Goal: Task Accomplishment & Management: Use online tool/utility

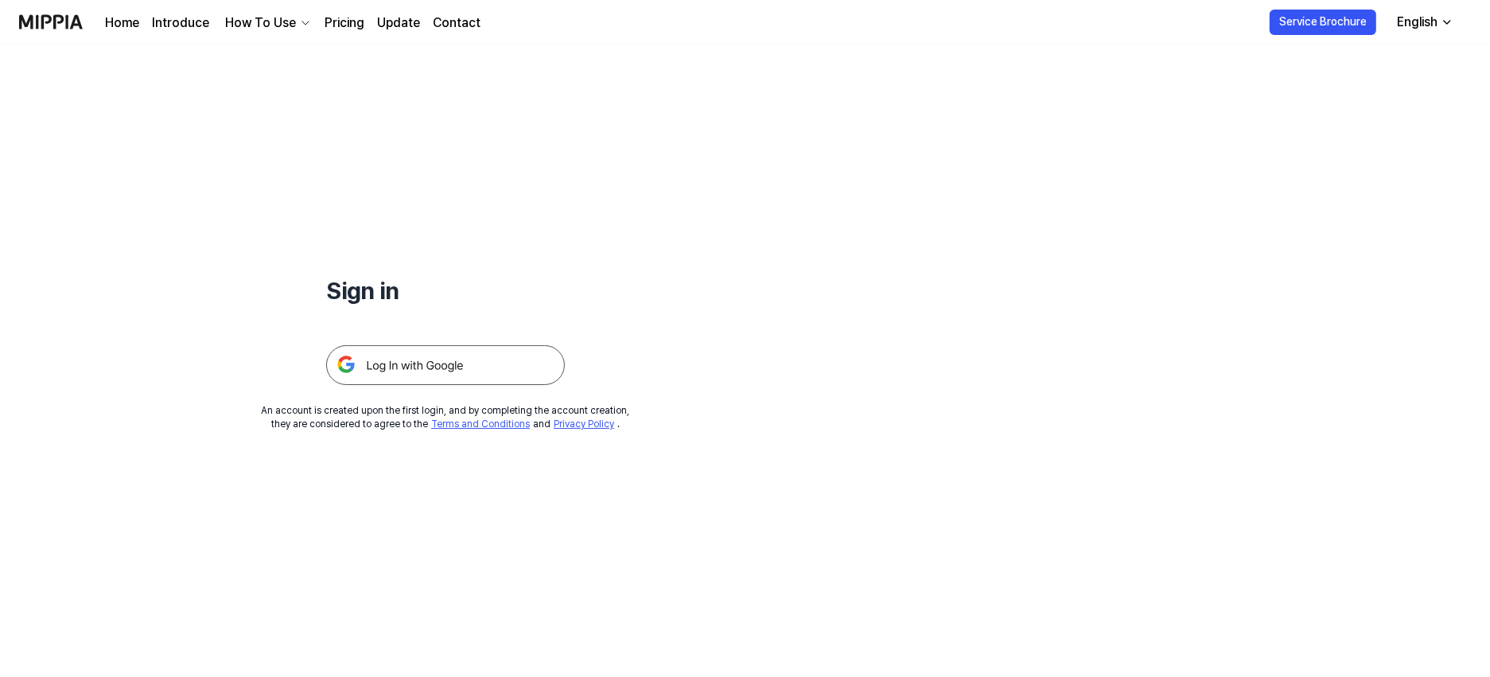
click at [451, 354] on img at bounding box center [445, 365] width 239 height 40
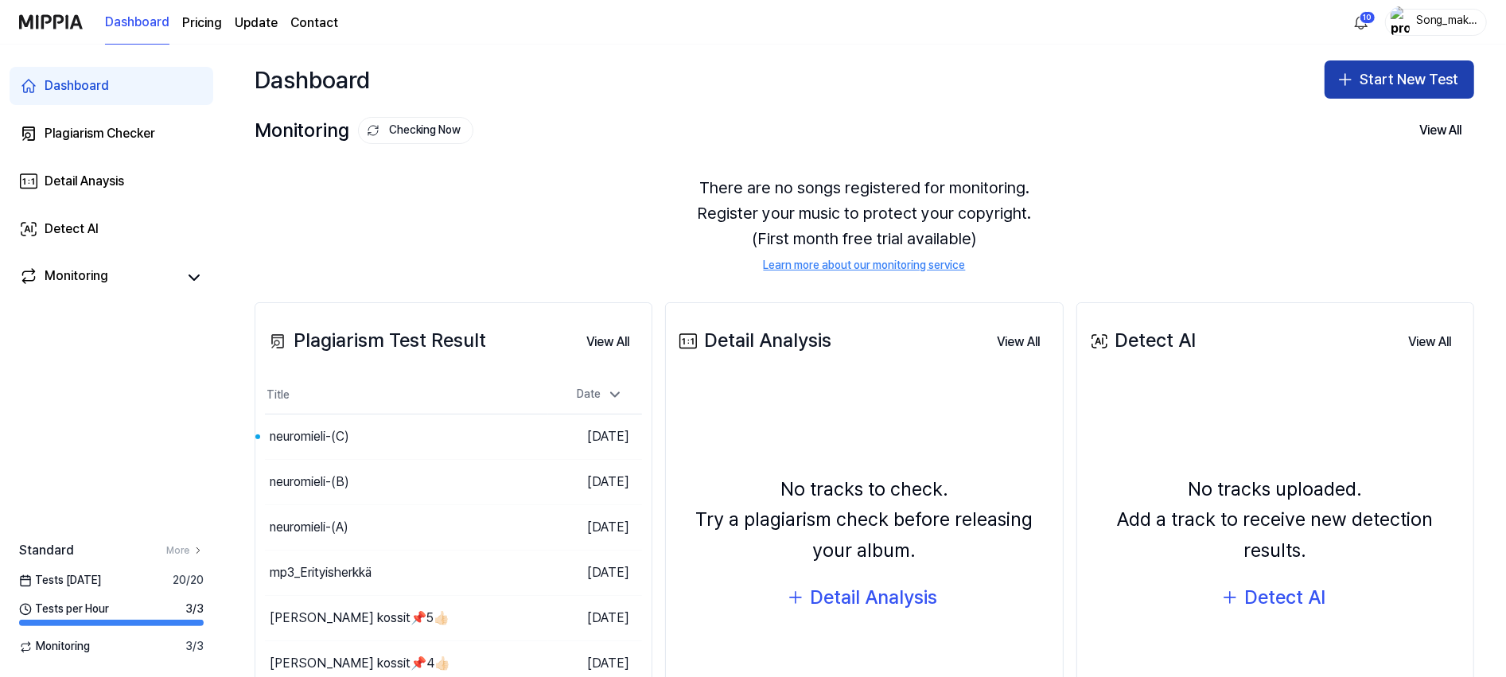
click at [1407, 67] on button "Start New Test" at bounding box center [1400, 79] width 150 height 38
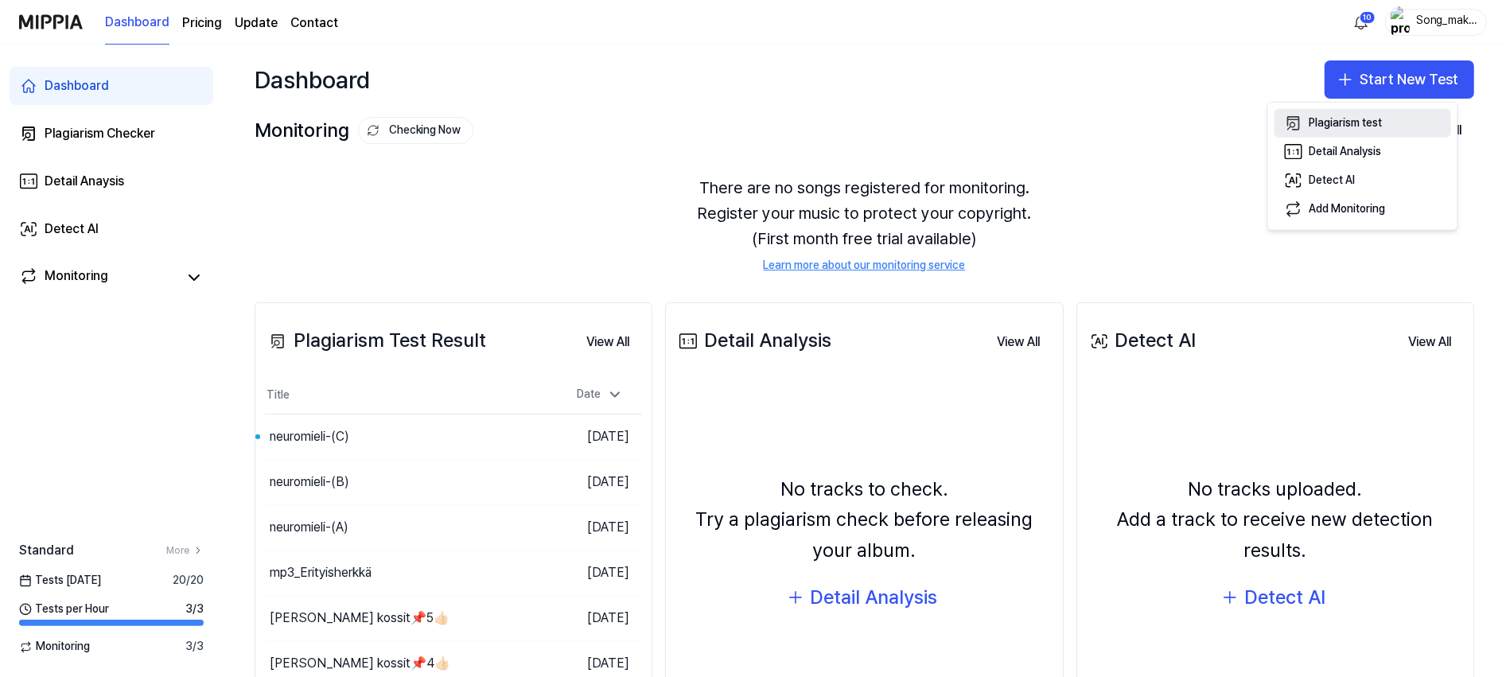
click at [1371, 113] on button "Plagiarism test" at bounding box center [1363, 123] width 177 height 29
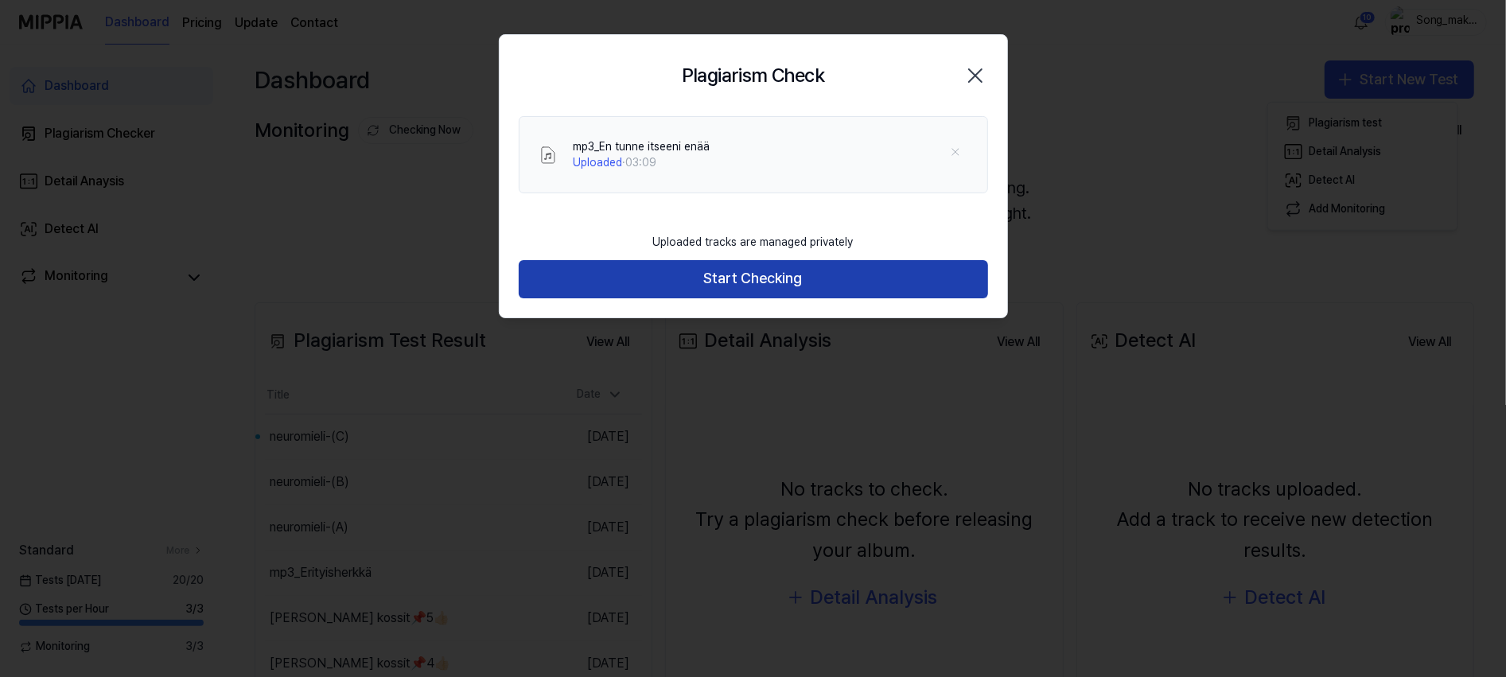
click at [785, 275] on button "Start Checking" at bounding box center [754, 279] width 470 height 38
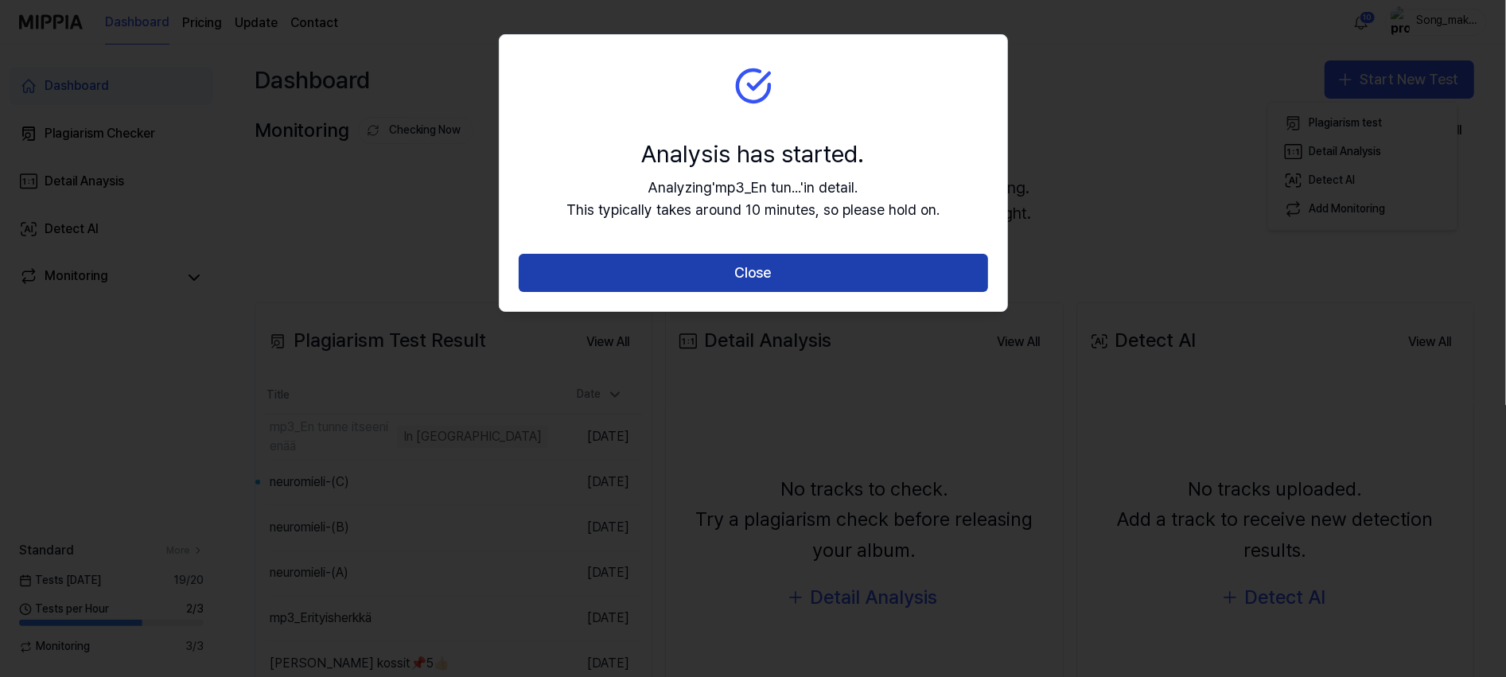
click at [791, 268] on button "Close" at bounding box center [754, 273] width 470 height 38
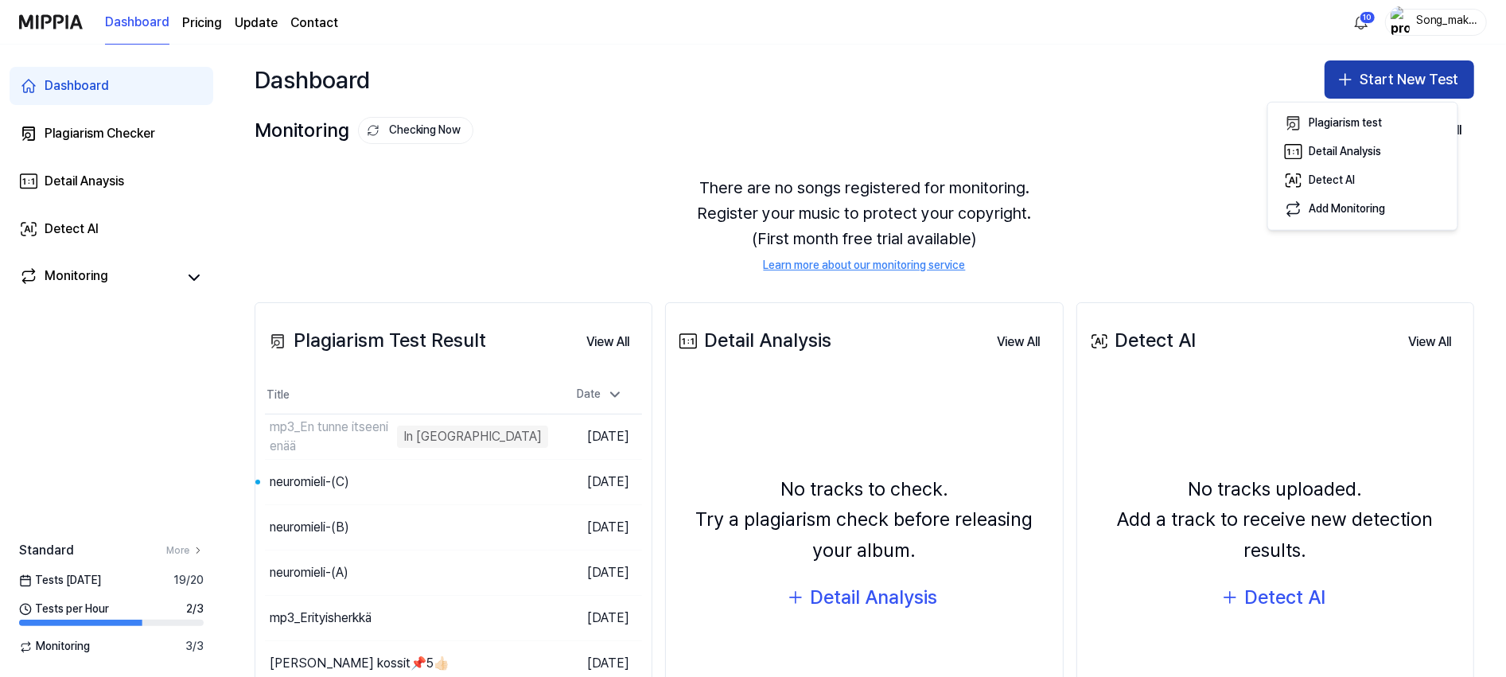
click at [1402, 68] on button "Start New Test" at bounding box center [1400, 79] width 150 height 38
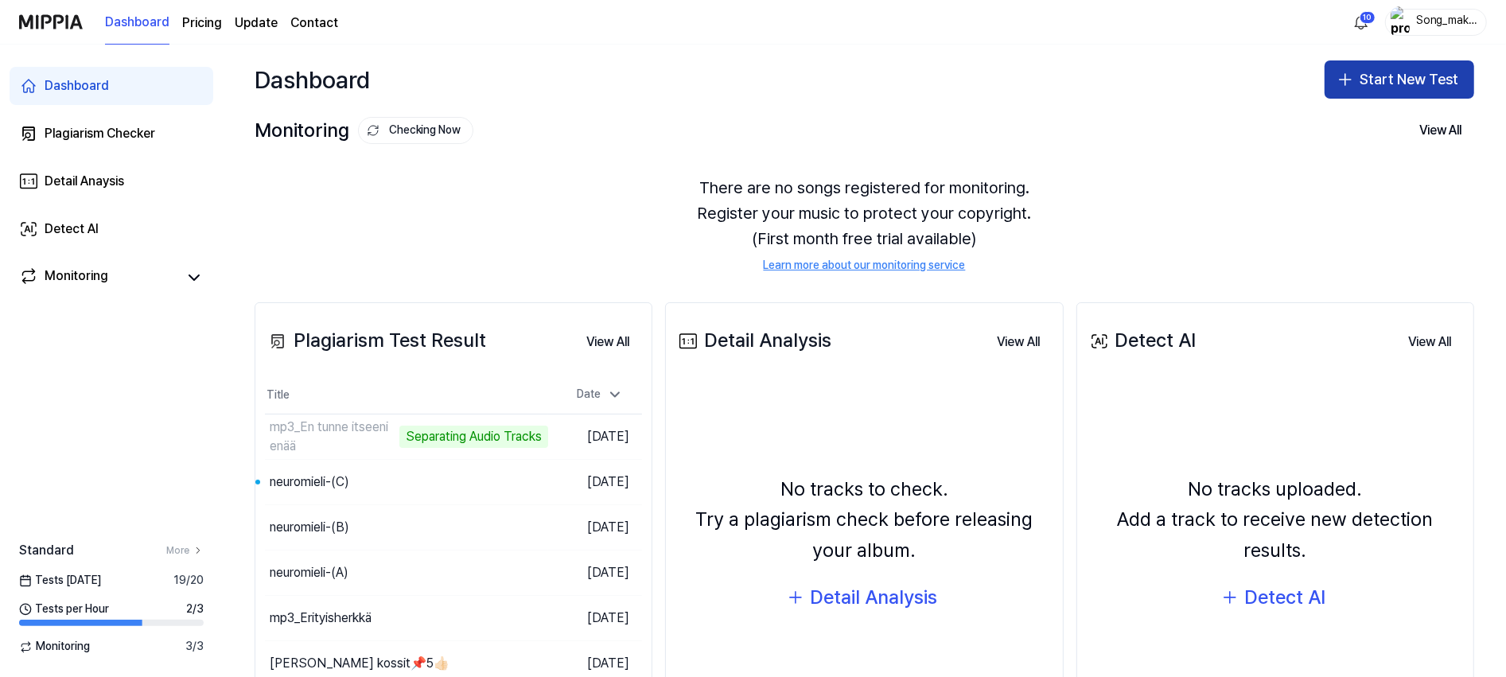
click at [1402, 68] on button "Start New Test" at bounding box center [1400, 79] width 150 height 38
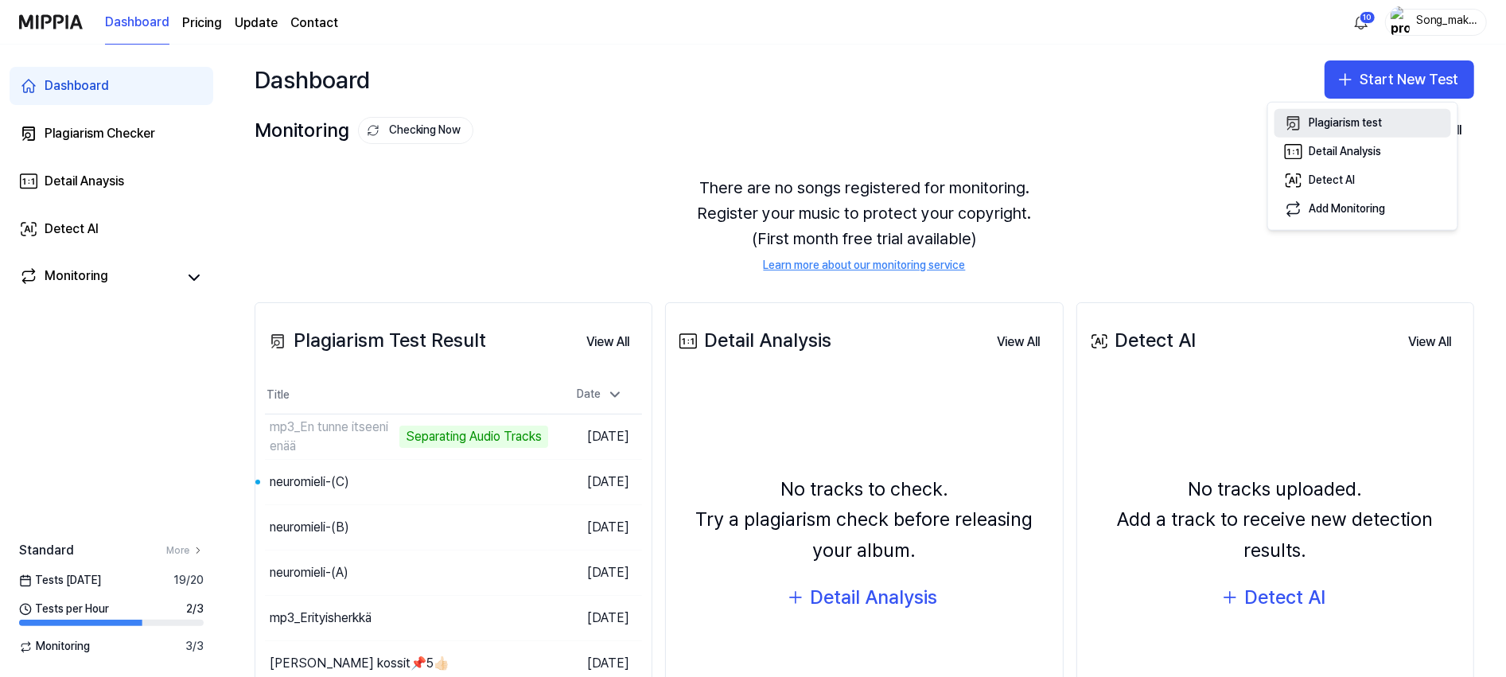
click at [1361, 113] on button "Plagiarism test" at bounding box center [1363, 123] width 177 height 29
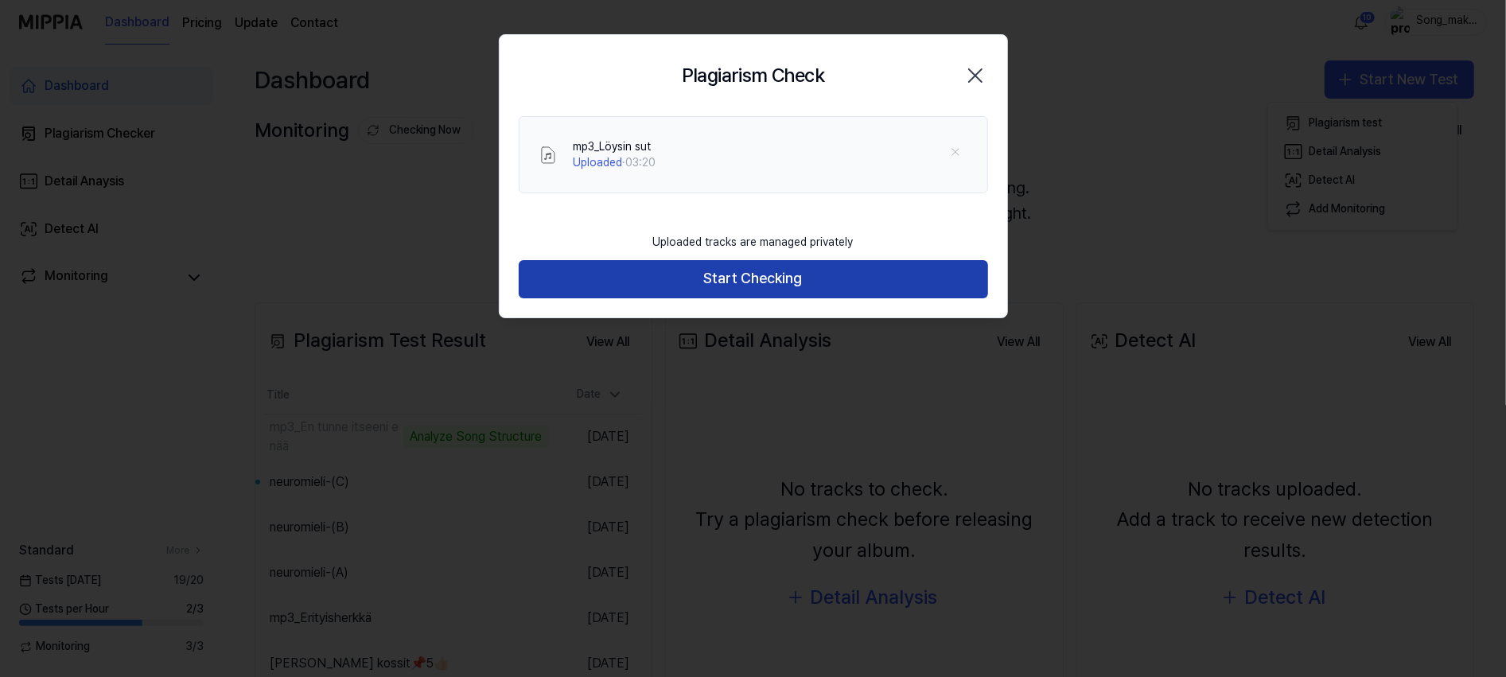
click at [805, 268] on button "Start Checking" at bounding box center [754, 279] width 470 height 38
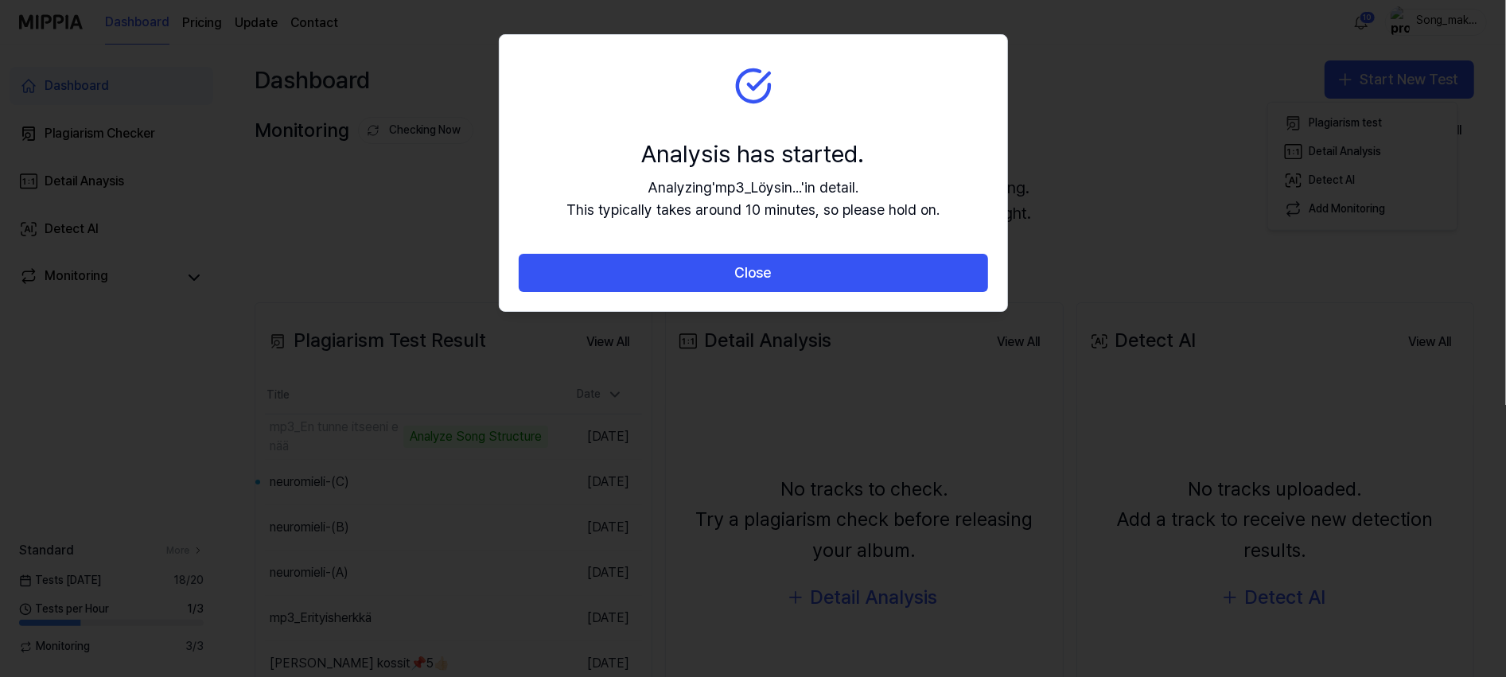
click at [805, 268] on button "Close" at bounding box center [754, 273] width 470 height 38
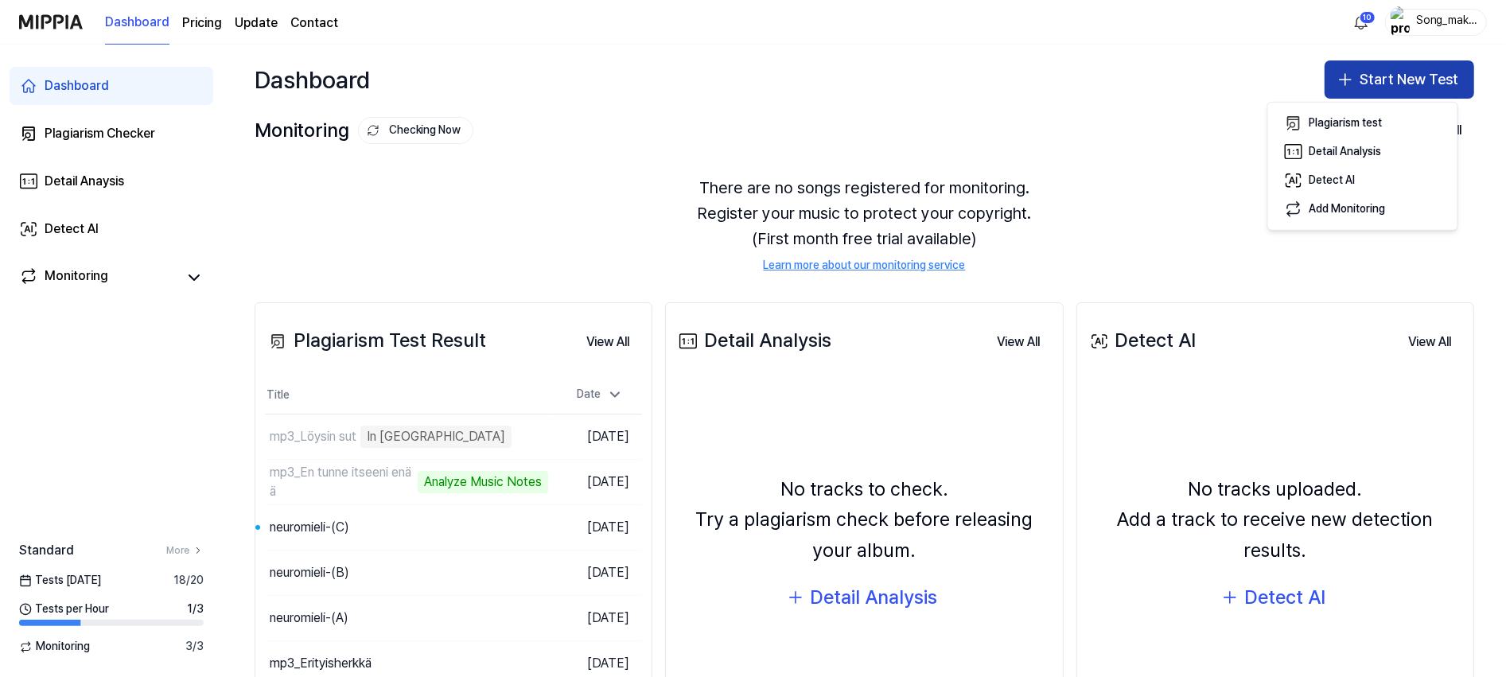
click at [1435, 67] on button "Start New Test" at bounding box center [1400, 79] width 150 height 38
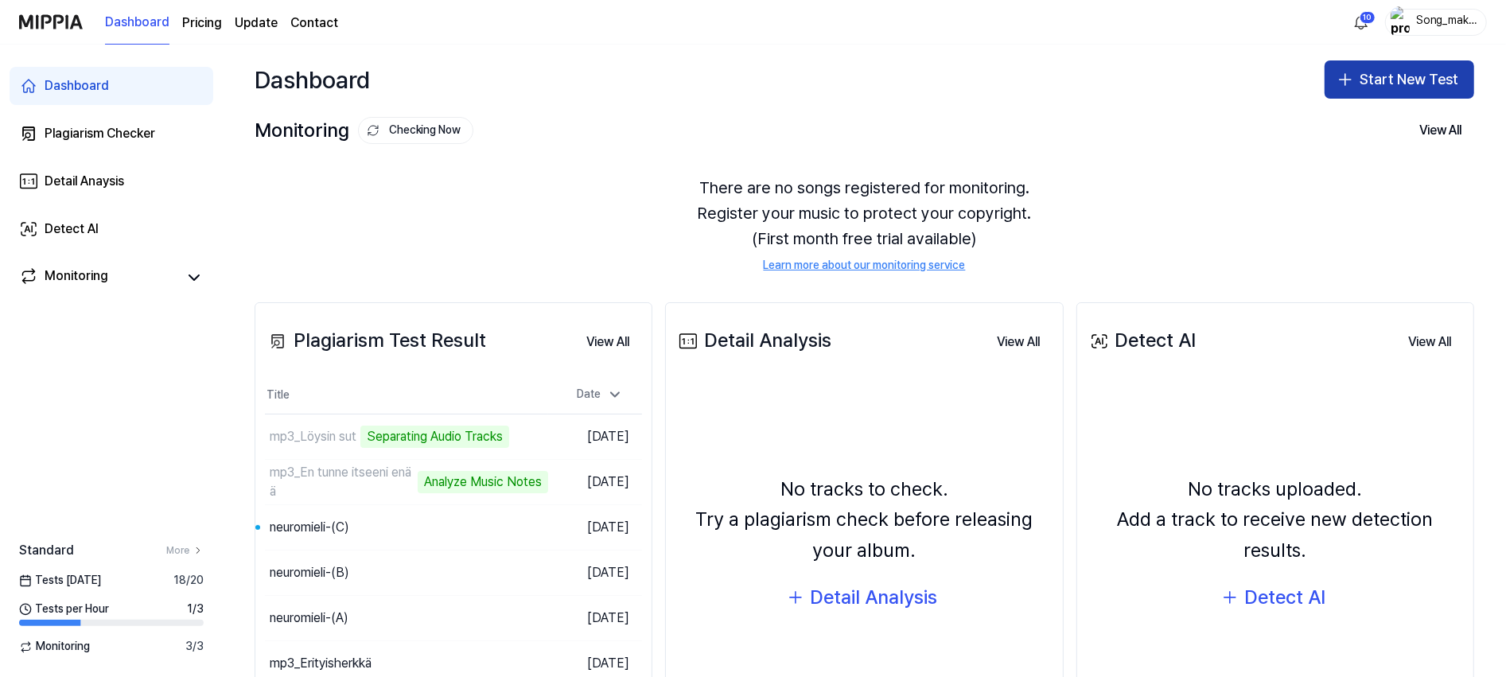
click at [1435, 67] on button "Start New Test" at bounding box center [1400, 79] width 150 height 38
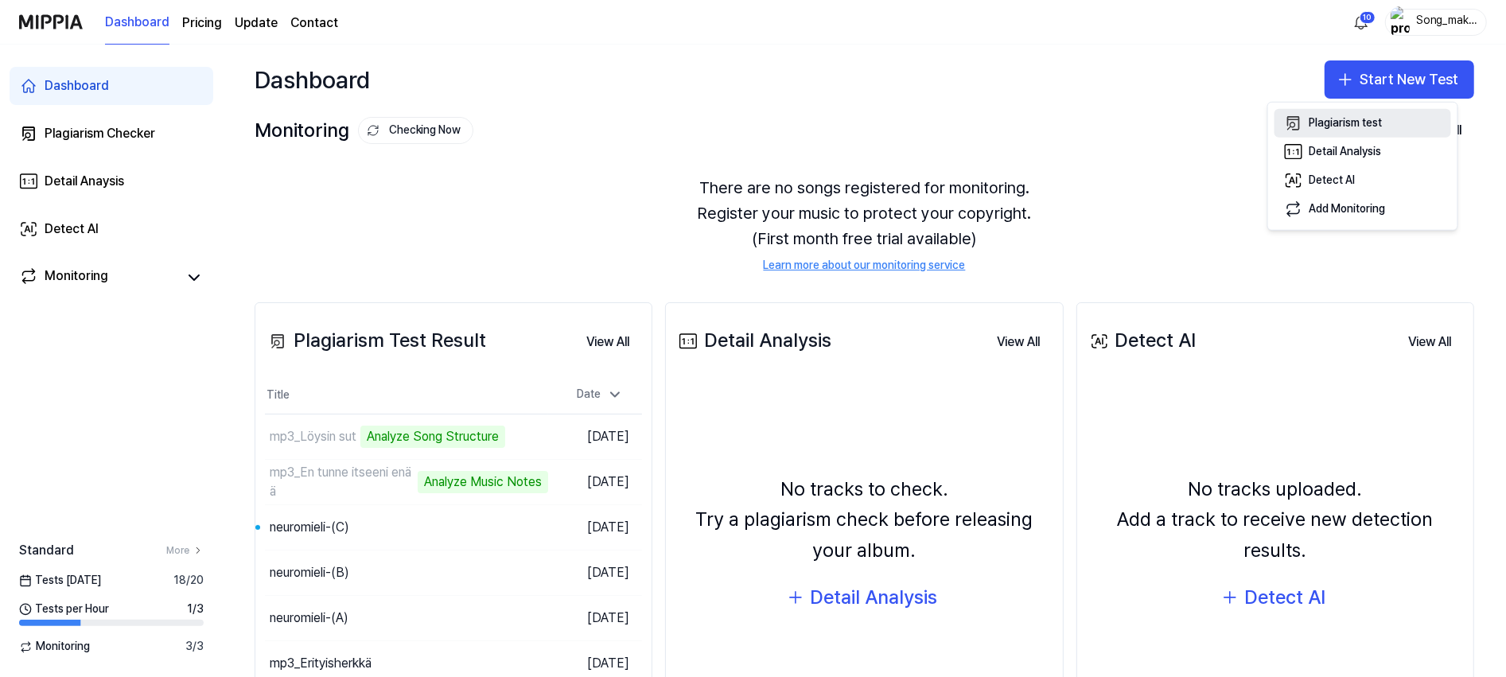
click at [1370, 118] on div "Plagiarism test" at bounding box center [1346, 123] width 73 height 16
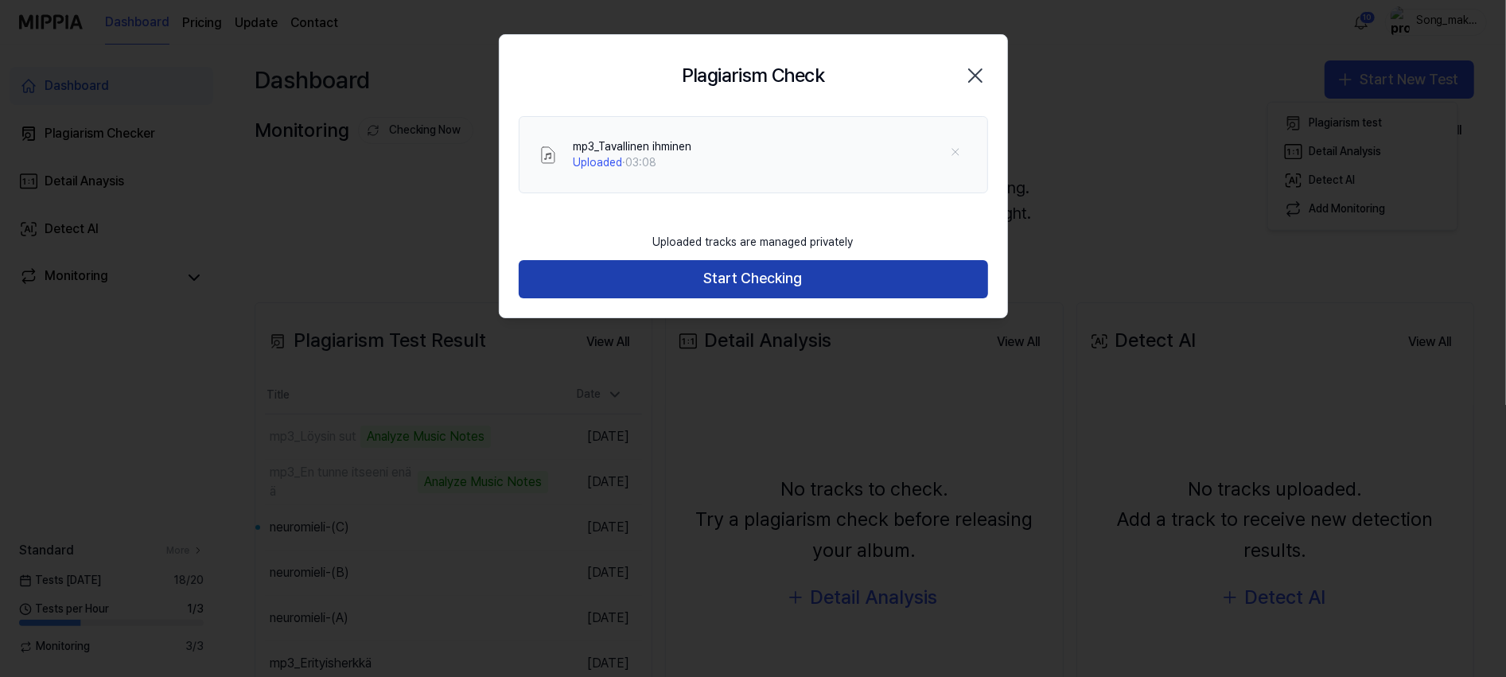
click at [945, 274] on button "Start Checking" at bounding box center [754, 279] width 470 height 38
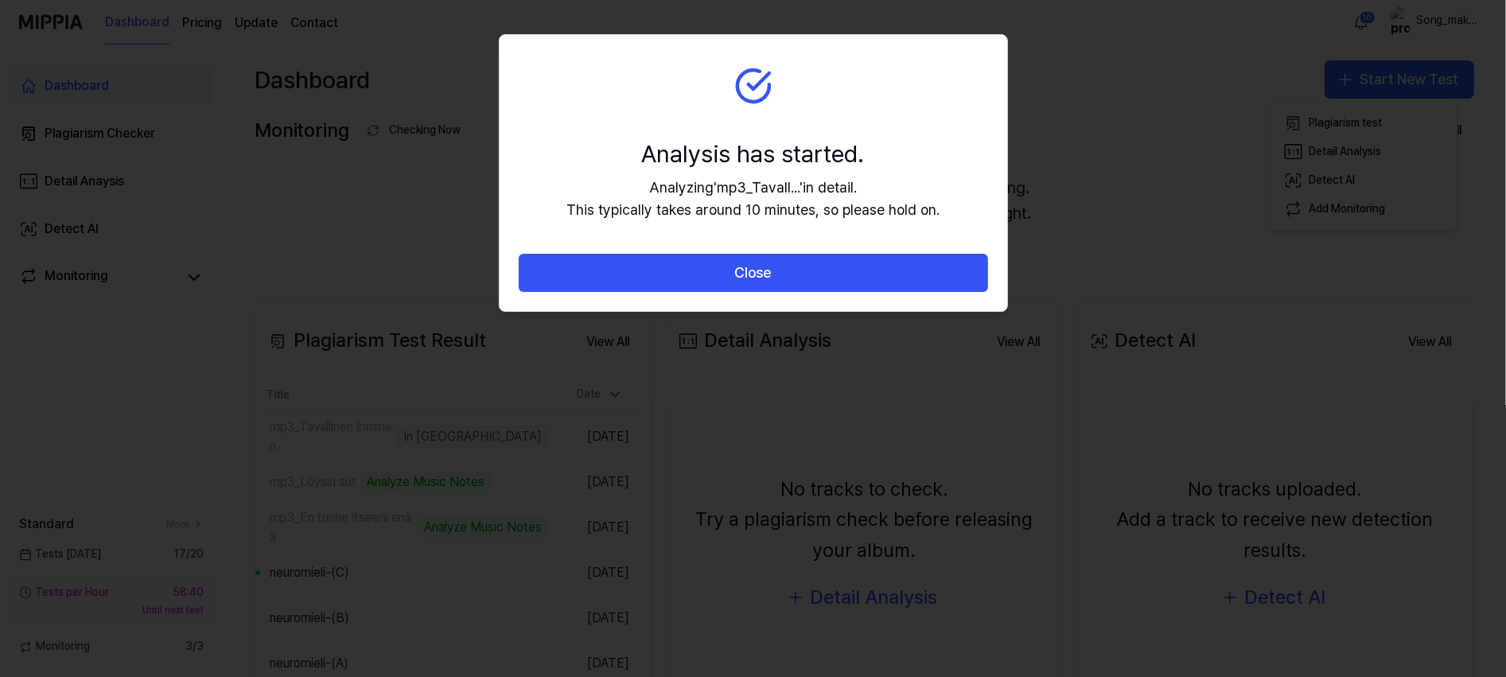
click at [945, 274] on button "Close" at bounding box center [754, 273] width 470 height 38
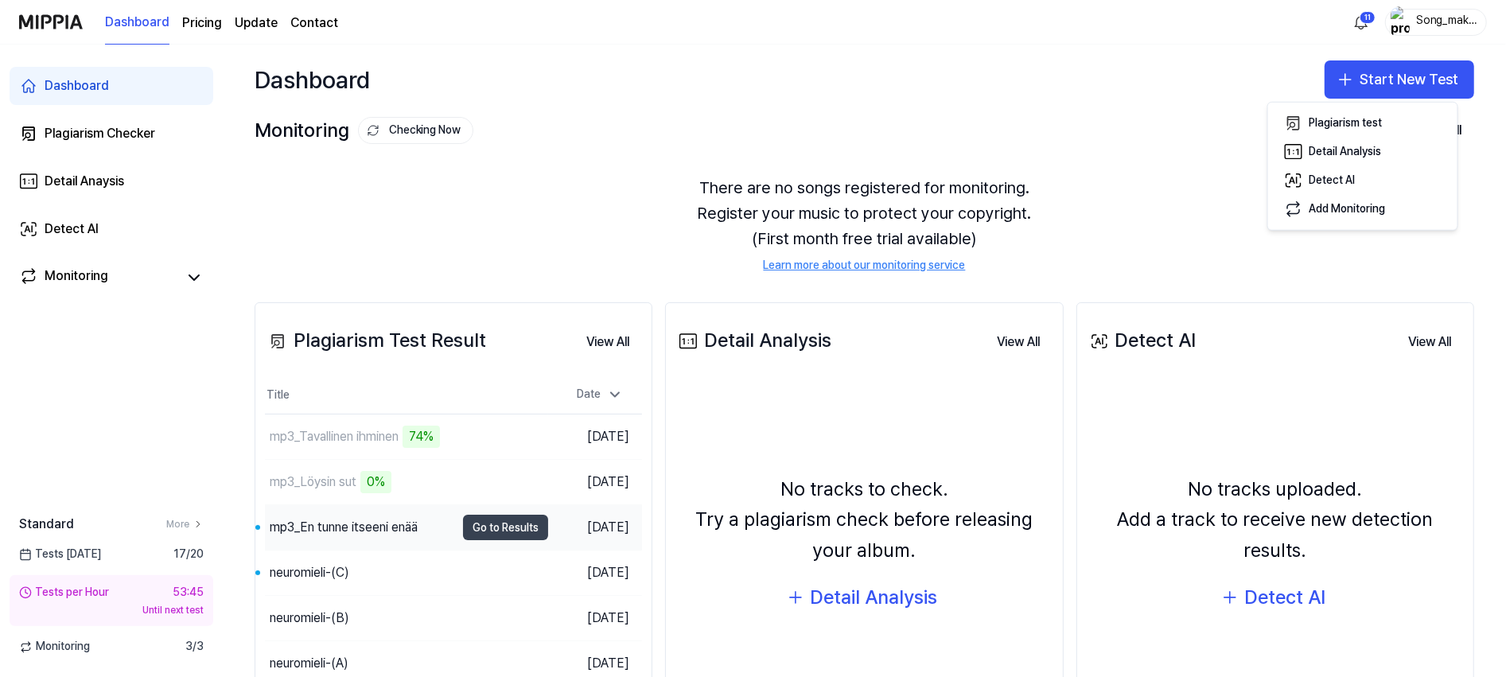
click at [493, 520] on button "Go to Results" at bounding box center [505, 527] width 85 height 25
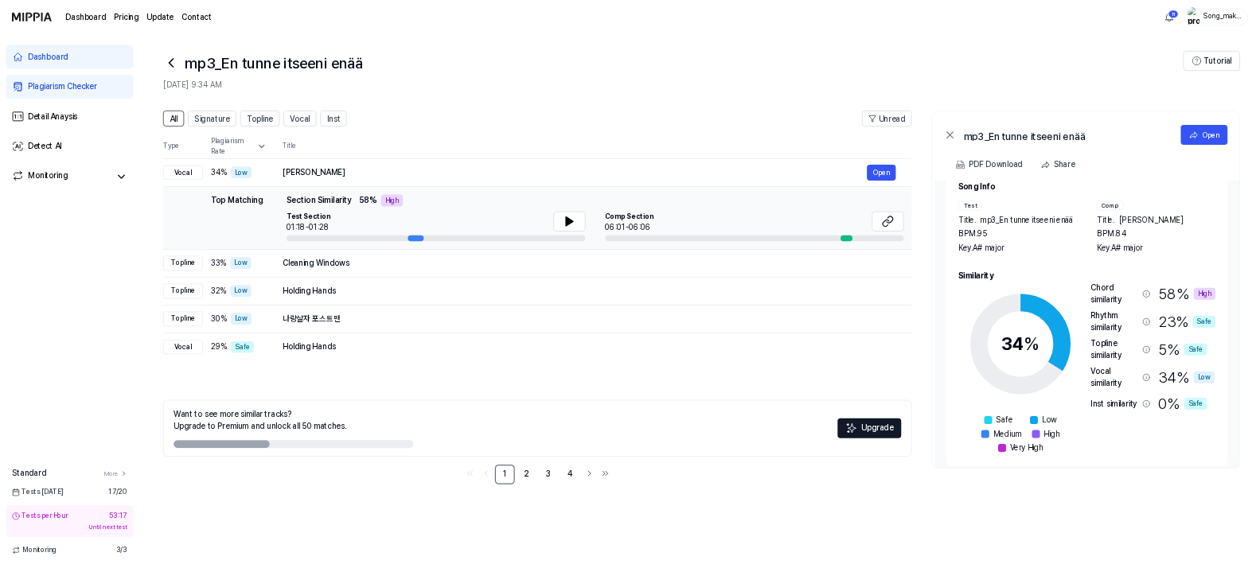
scroll to position [31, 0]
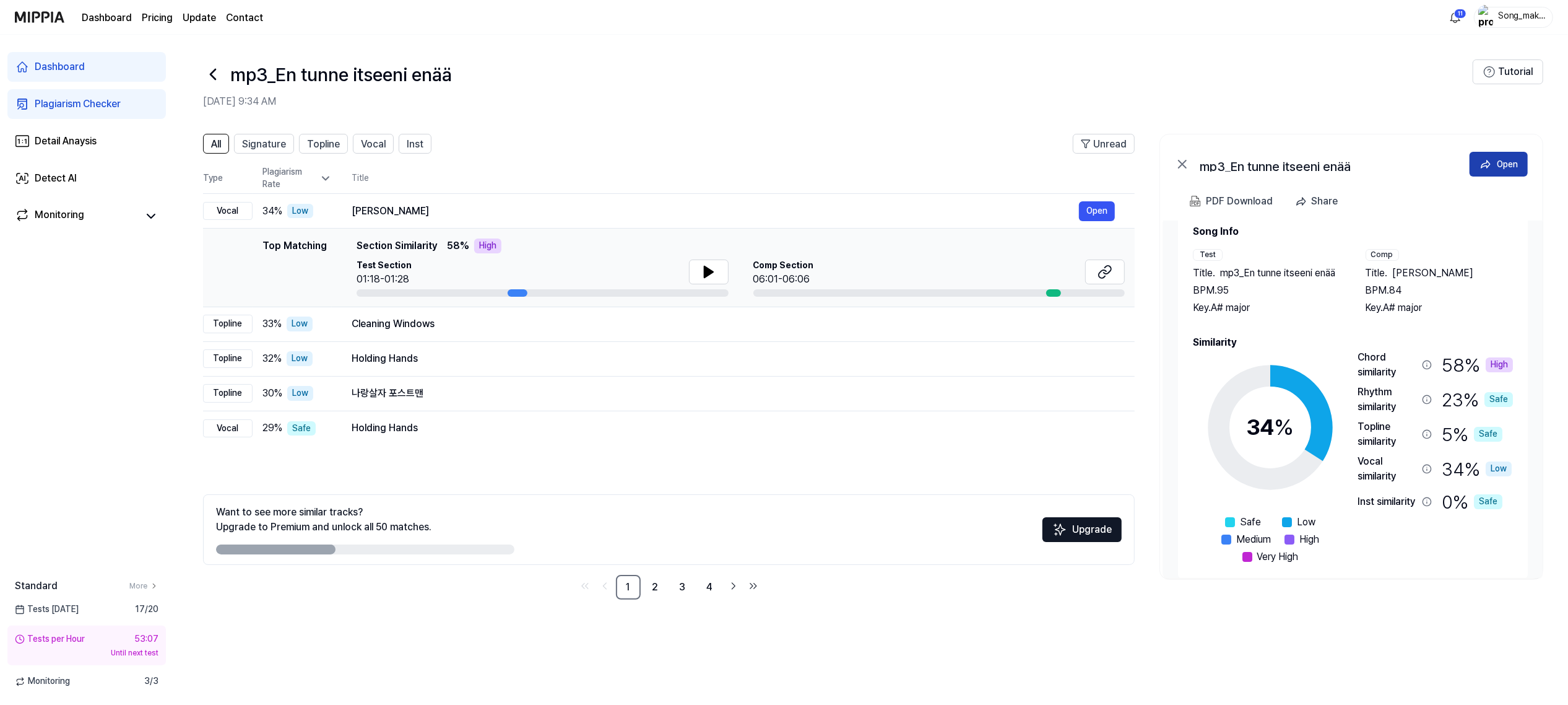
click at [1171, 161] on div "Open" at bounding box center [1507, 164] width 21 height 14
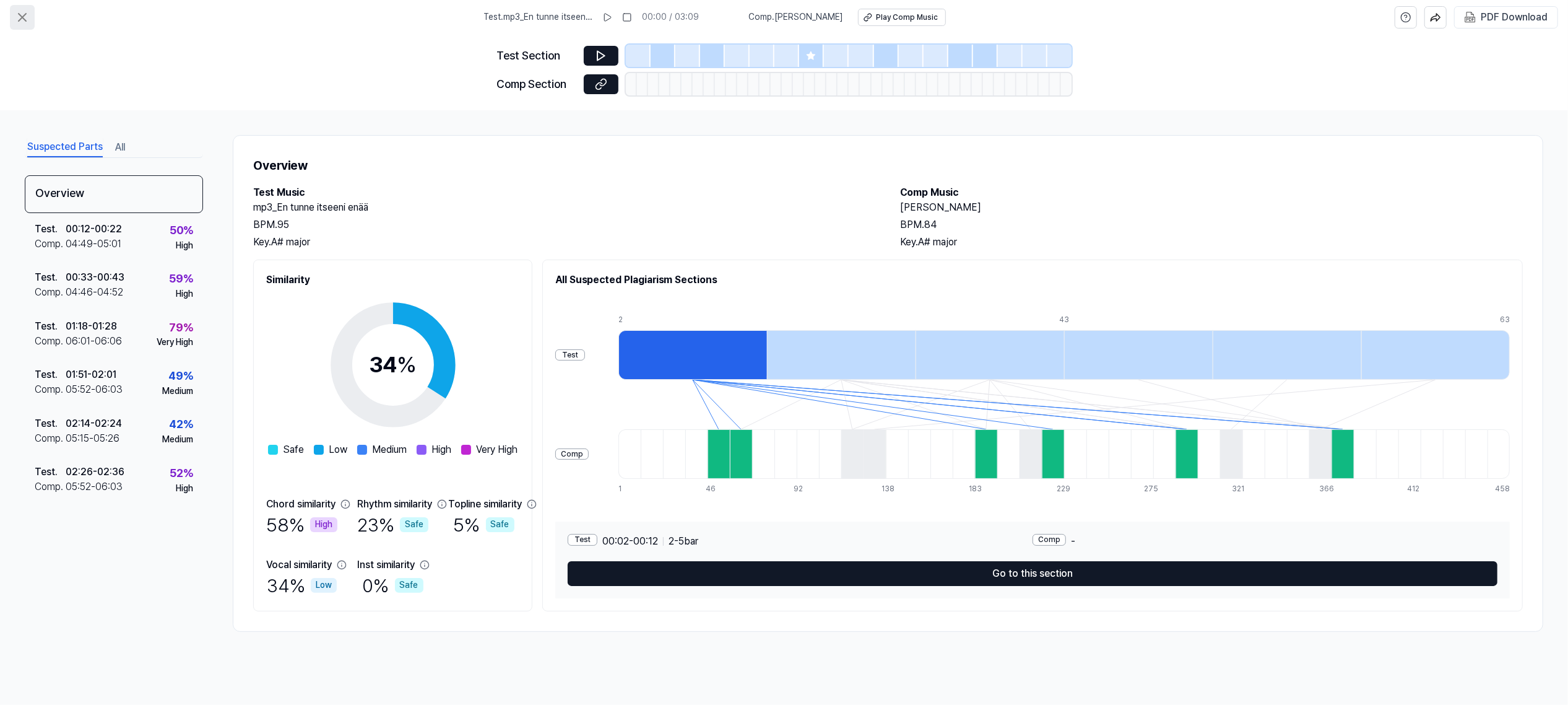
click at [19, 16] on icon at bounding box center [22, 17] width 15 height 15
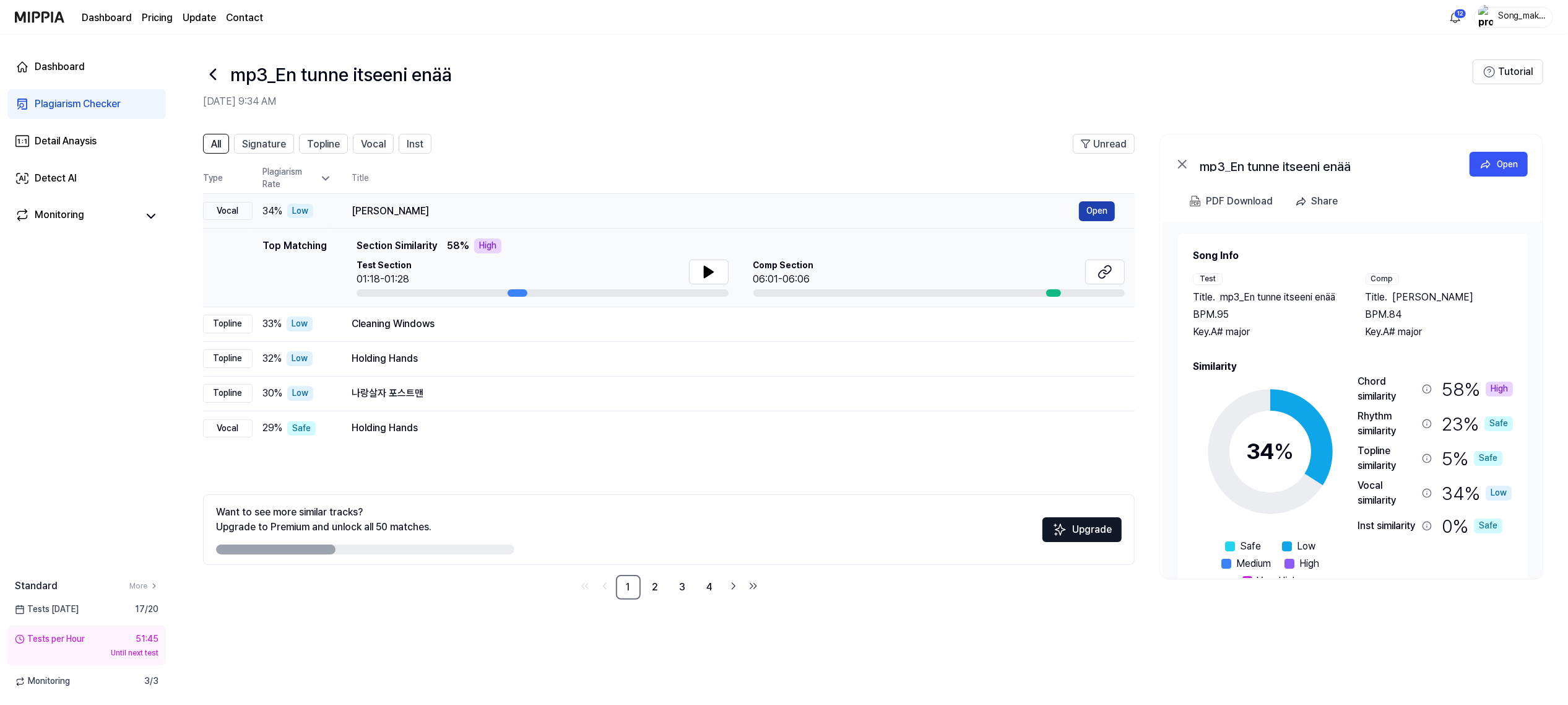
click at [1104, 204] on button "Open" at bounding box center [1097, 211] width 36 height 19
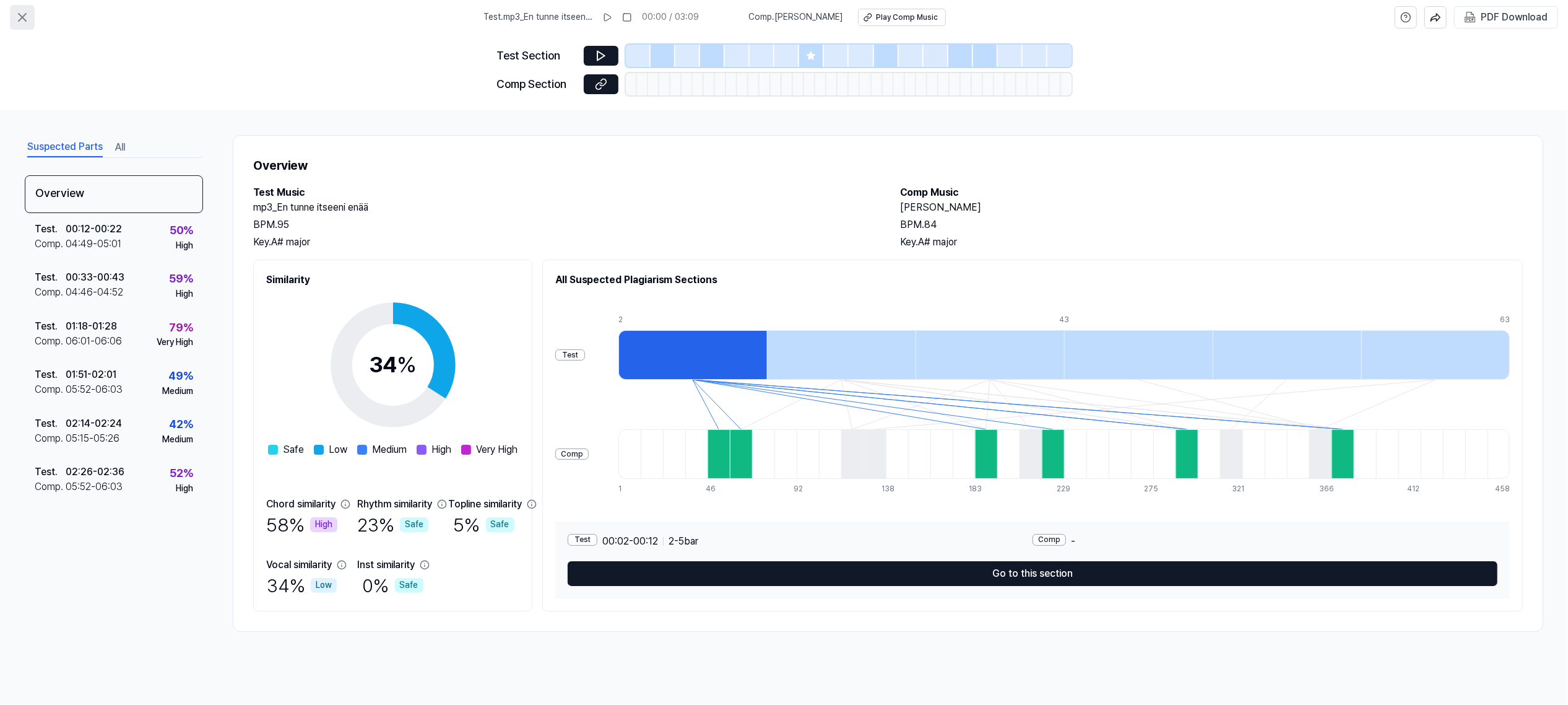
click at [20, 18] on icon at bounding box center [22, 17] width 15 height 15
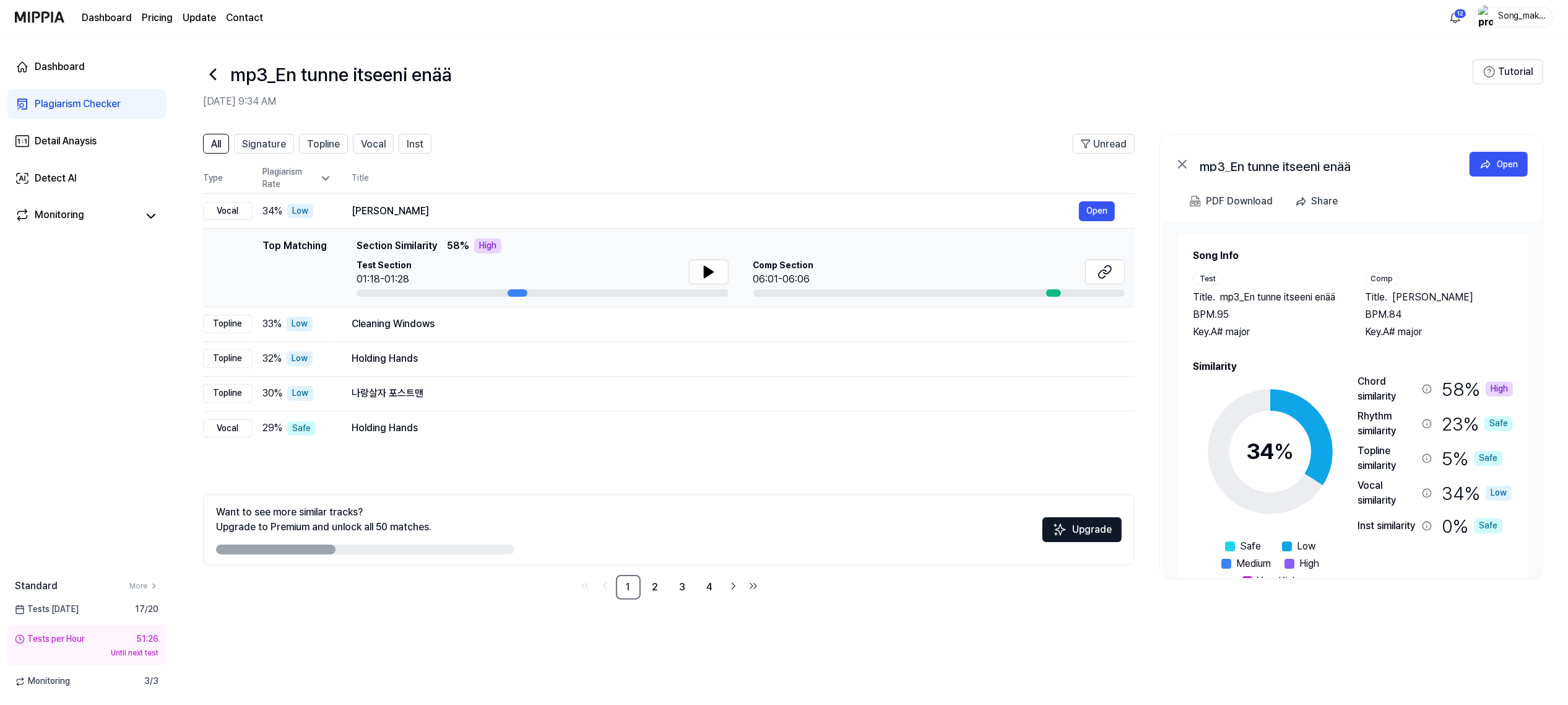
click at [215, 72] on icon at bounding box center [212, 74] width 19 height 19
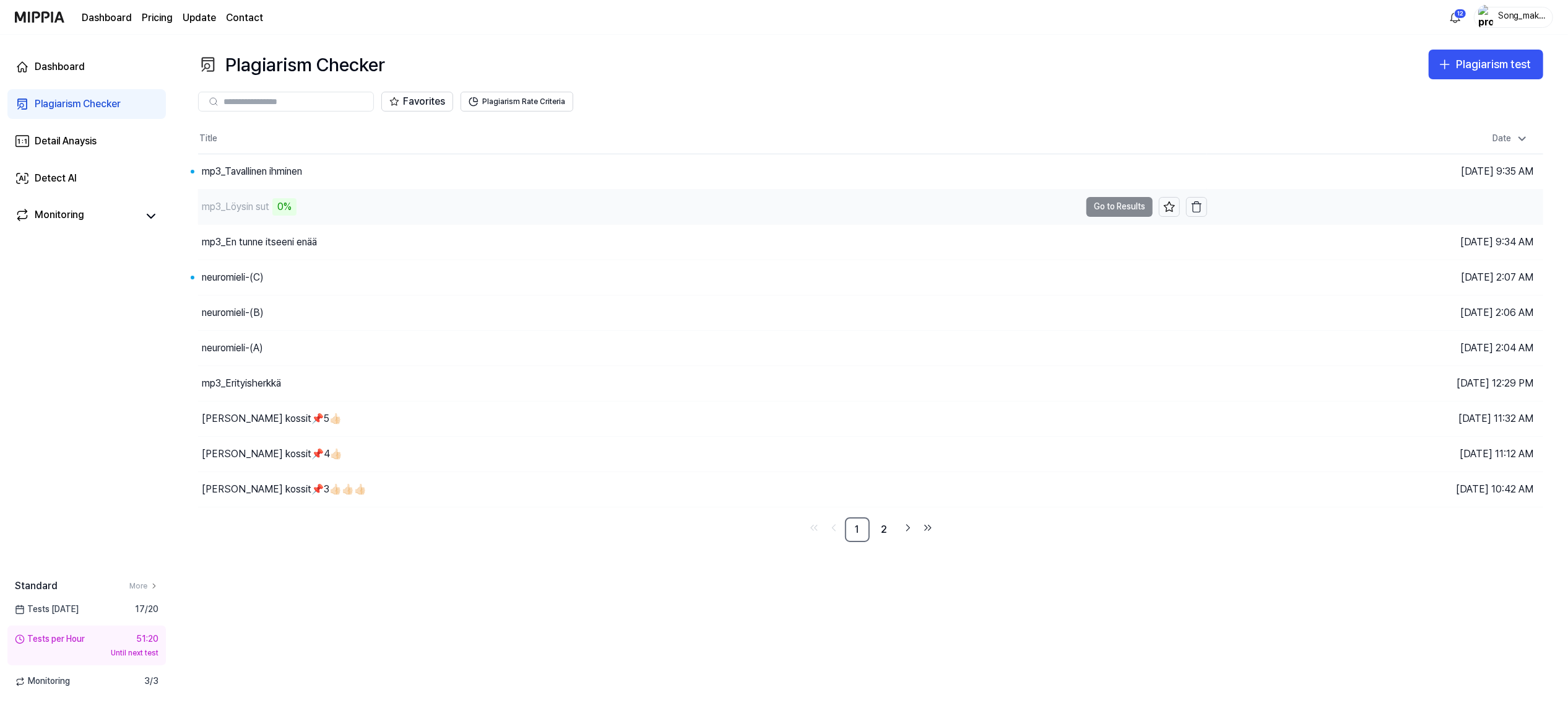
click at [1122, 206] on td "mp3_Löysin sut 0% Go to Results" at bounding box center [702, 207] width 1009 height 35
click at [1114, 274] on button "Go to Results" at bounding box center [1119, 277] width 66 height 19
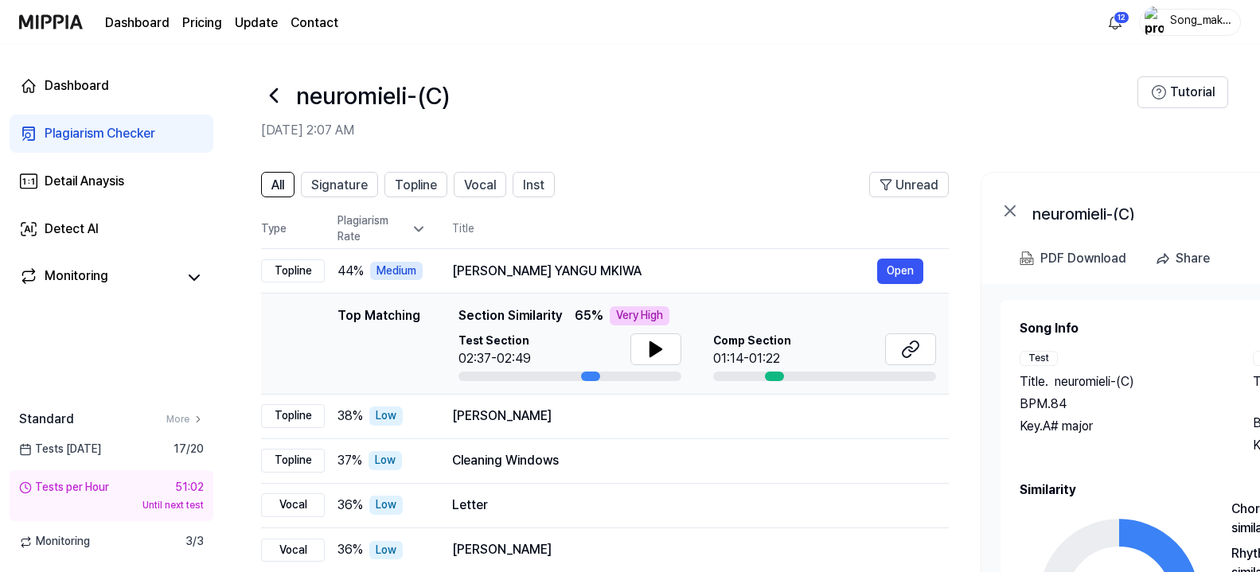
click at [422, 224] on icon at bounding box center [419, 229] width 16 height 16
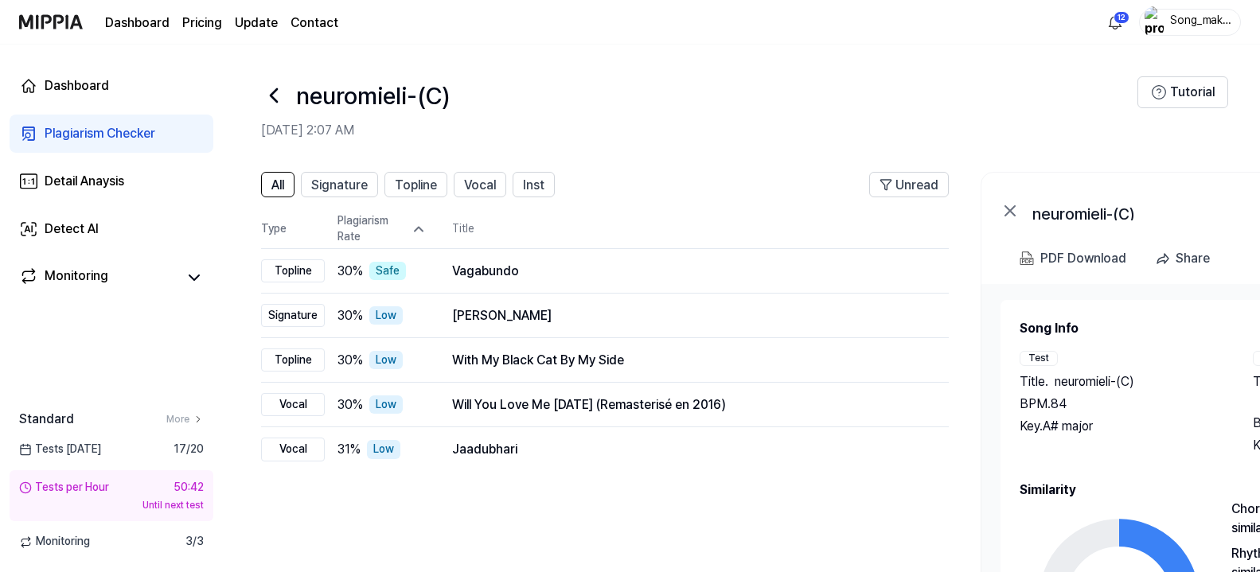
click at [417, 224] on icon at bounding box center [419, 229] width 16 height 16
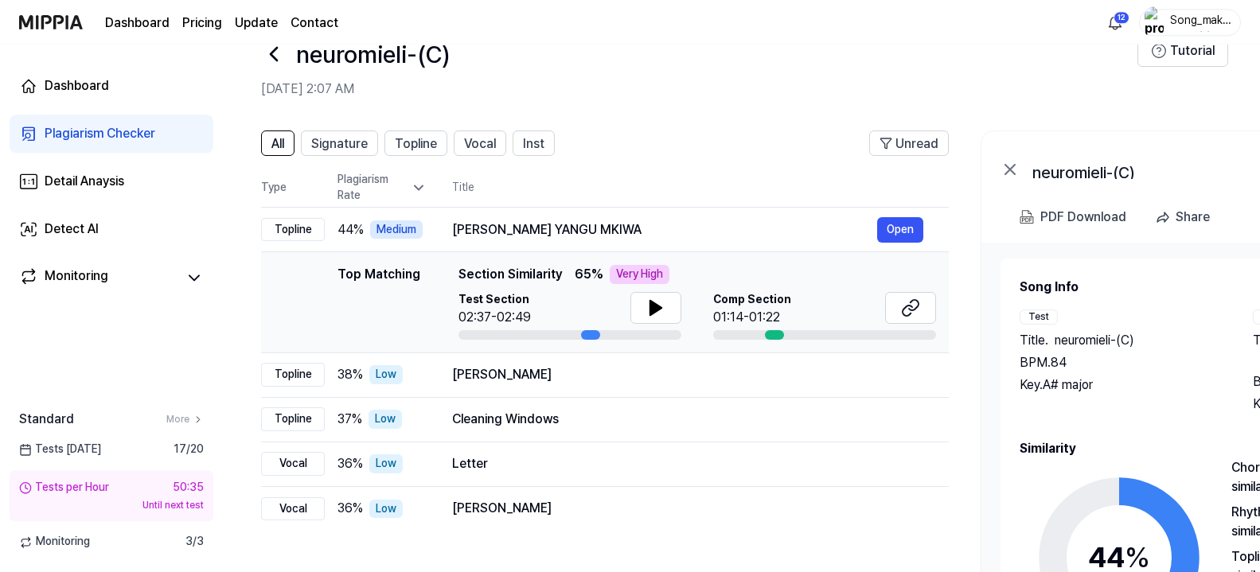
scroll to position [53, 0]
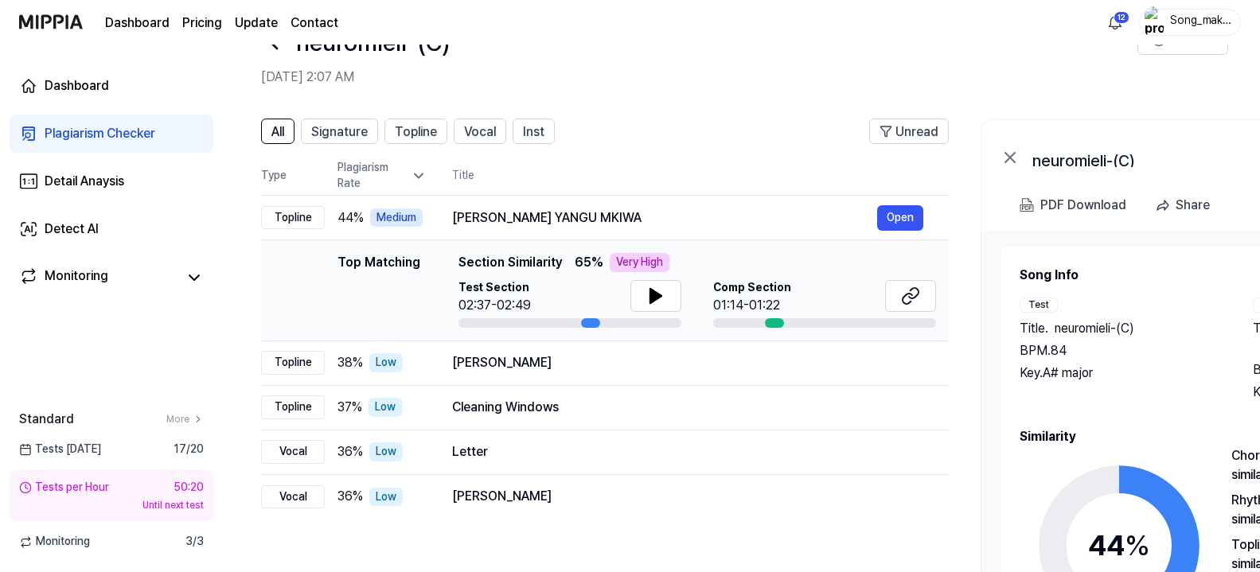
click at [1007, 154] on icon at bounding box center [1010, 158] width 10 height 10
click at [276, 45] on icon at bounding box center [273, 41] width 25 height 25
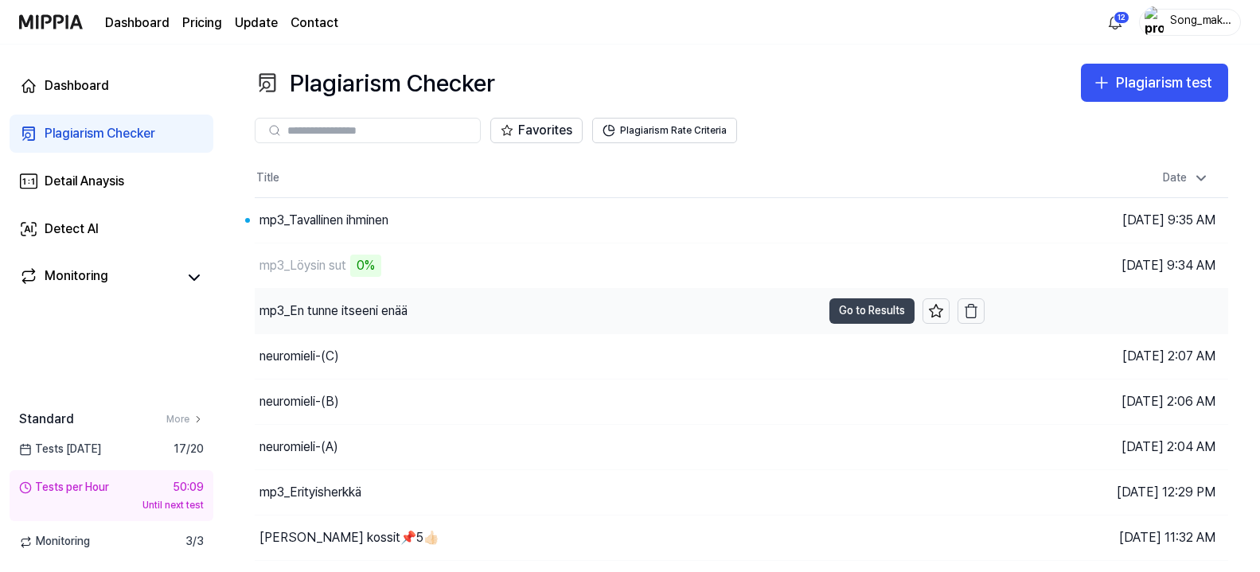
click at [879, 308] on button "Go to Results" at bounding box center [871, 310] width 85 height 25
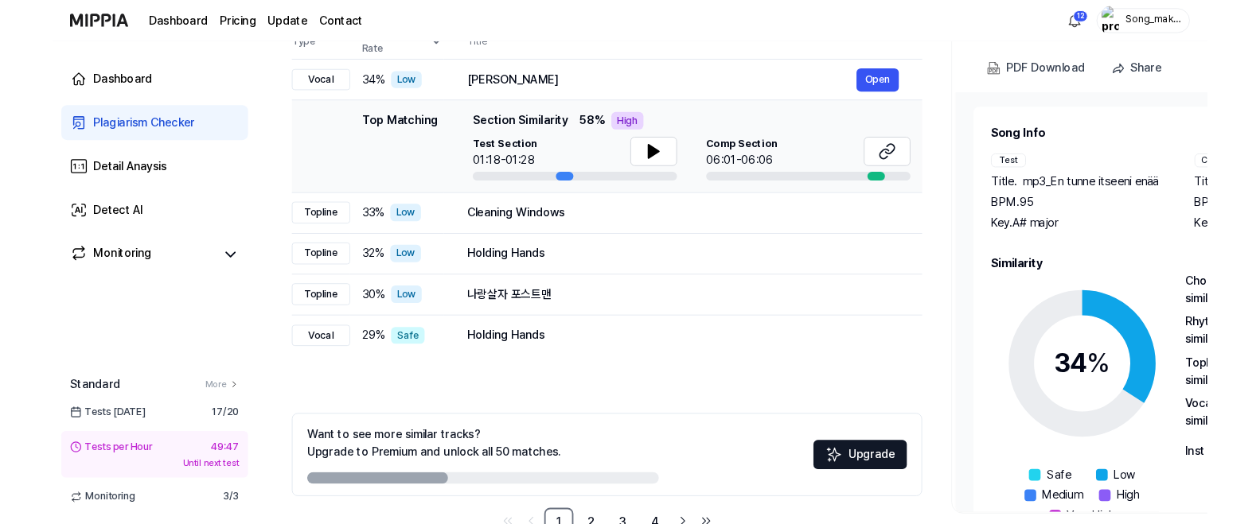
scroll to position [198, 0]
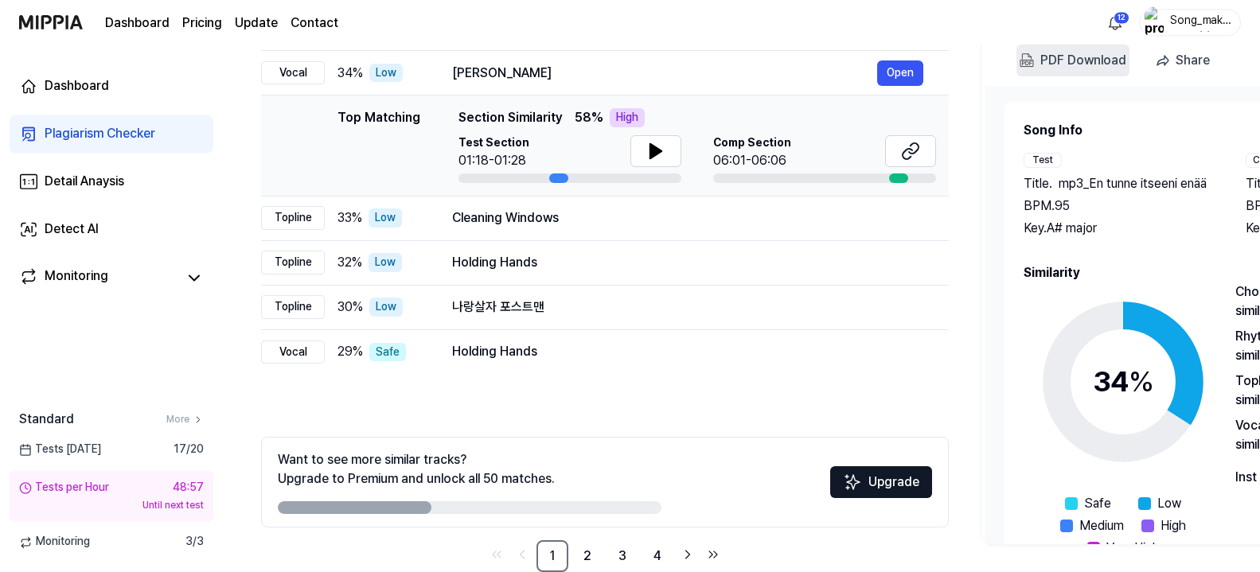
click at [1088, 55] on div "PDF Download" at bounding box center [1083, 60] width 86 height 21
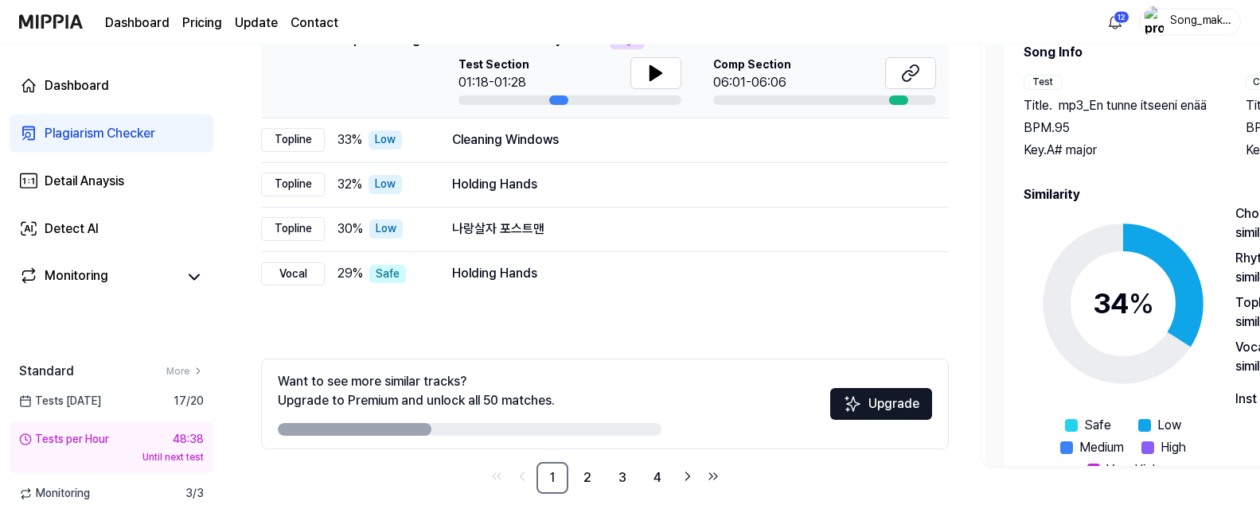
scroll to position [278, 0]
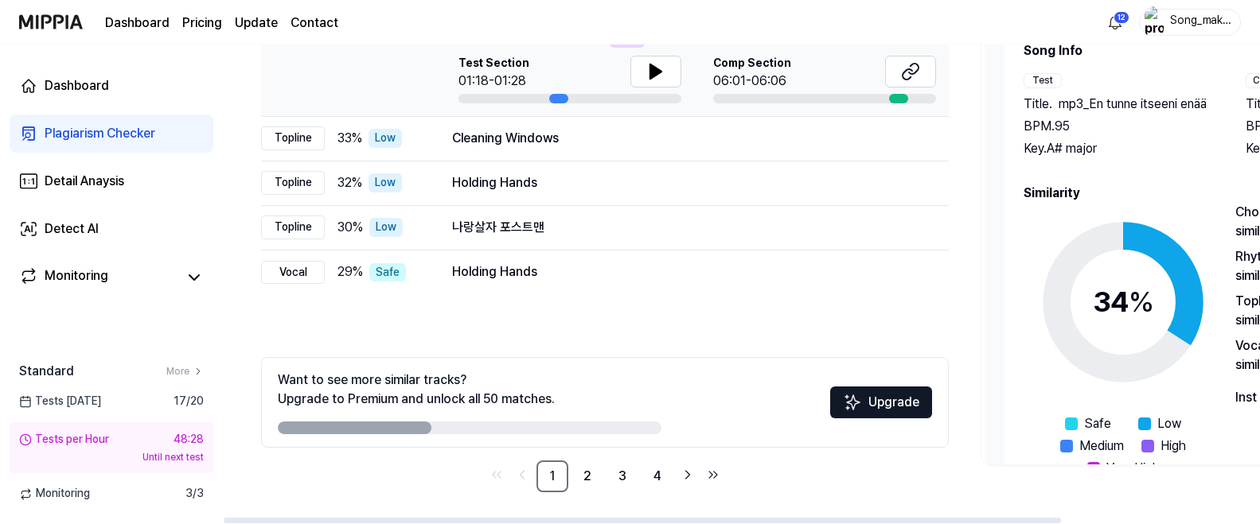
click at [1180, 59] on h2 "Song Info" at bounding box center [1228, 50] width 411 height 19
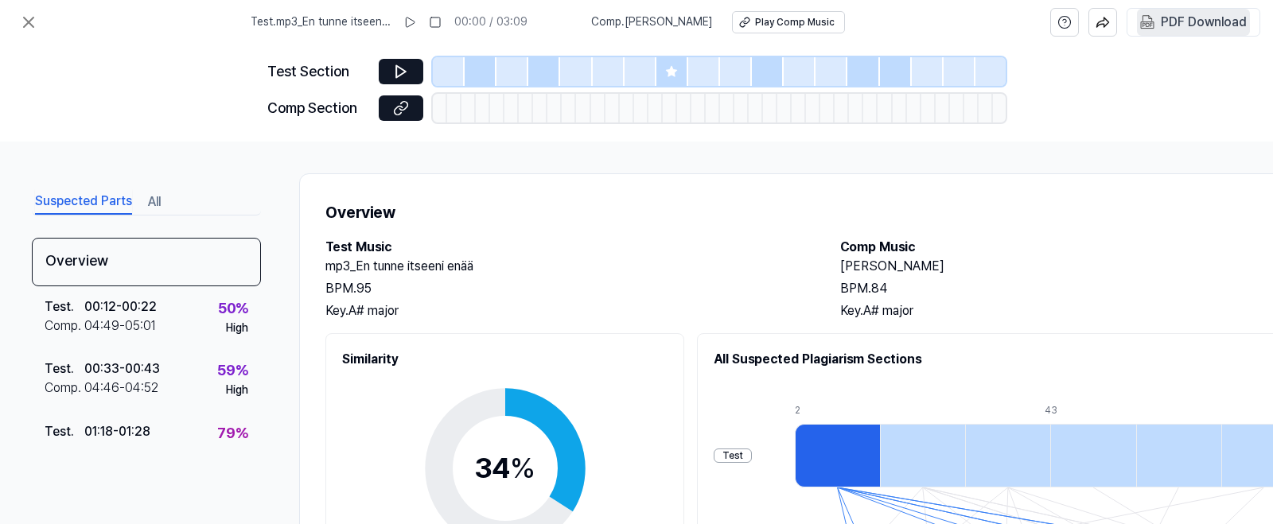
click at [1172, 17] on div "PDF Download" at bounding box center [1204, 22] width 86 height 21
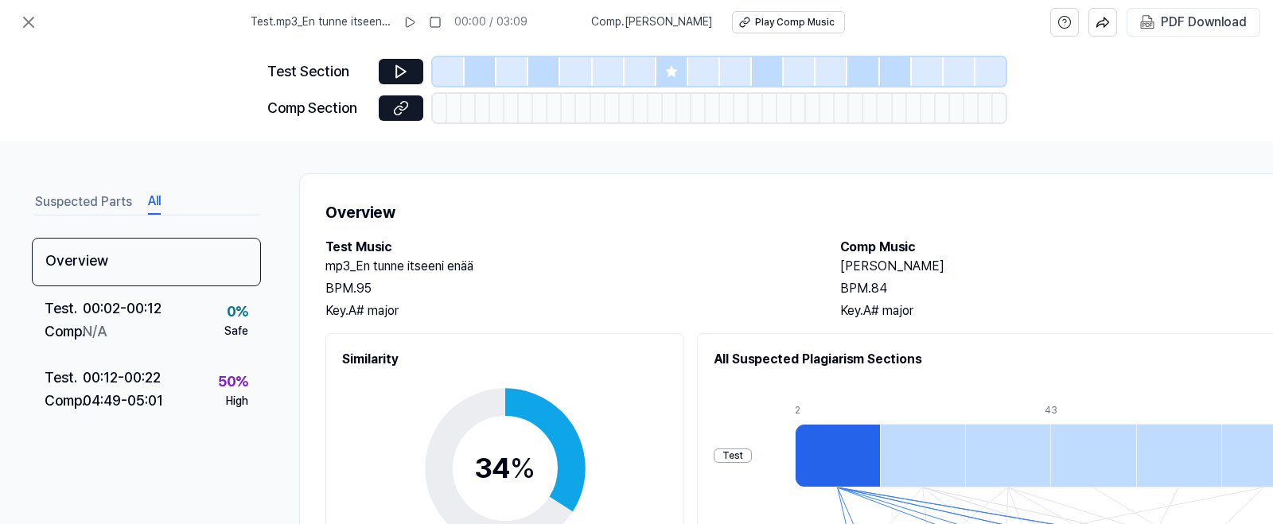
click at [156, 208] on button "All" at bounding box center [154, 201] width 13 height 25
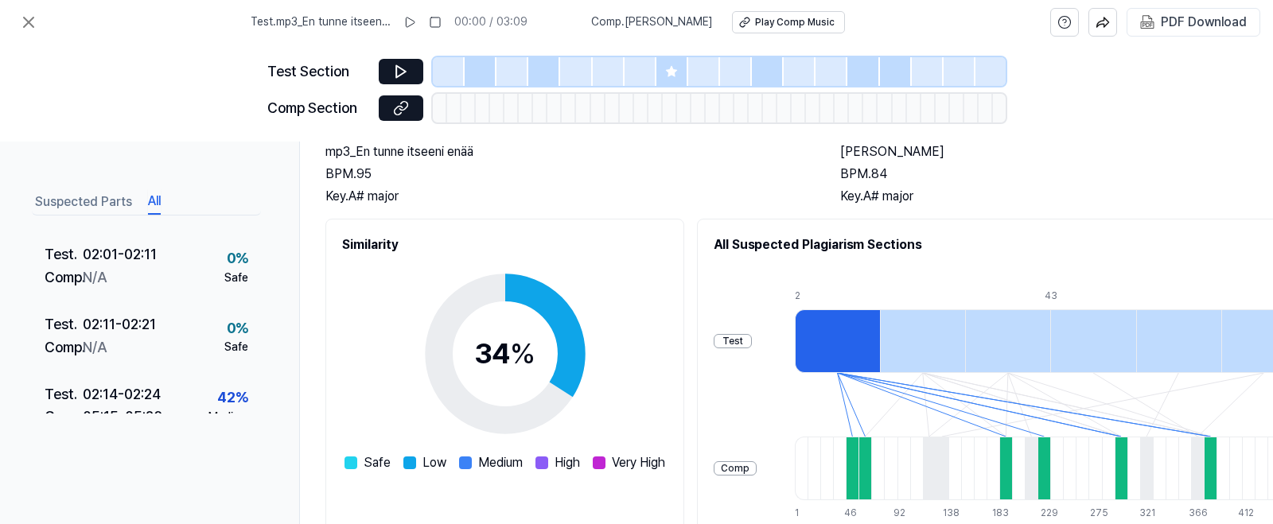
scroll to position [246, 0]
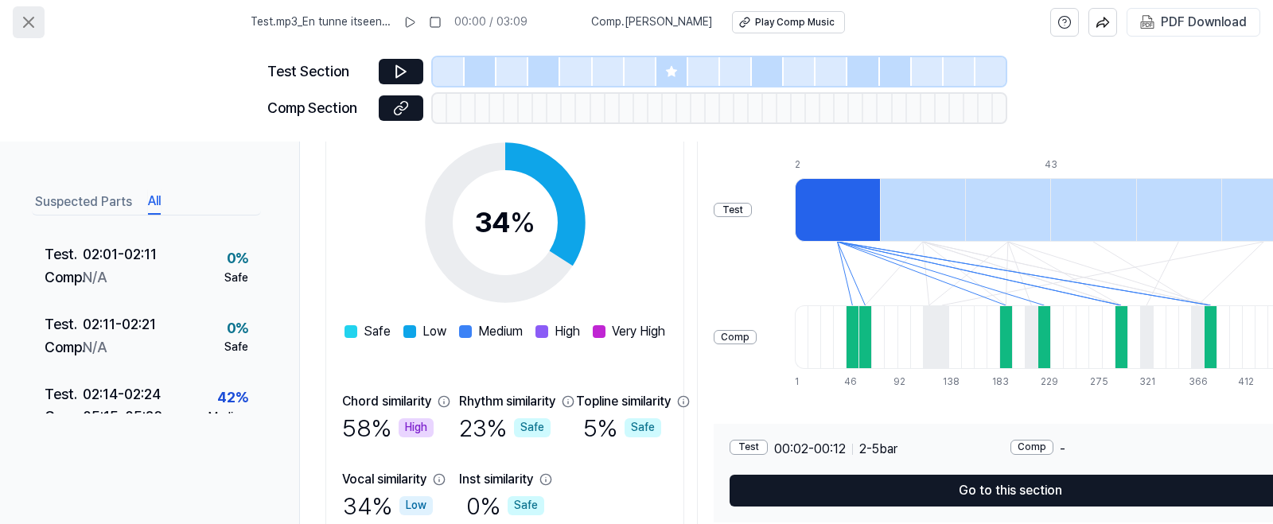
click at [31, 21] on icon at bounding box center [28, 22] width 19 height 19
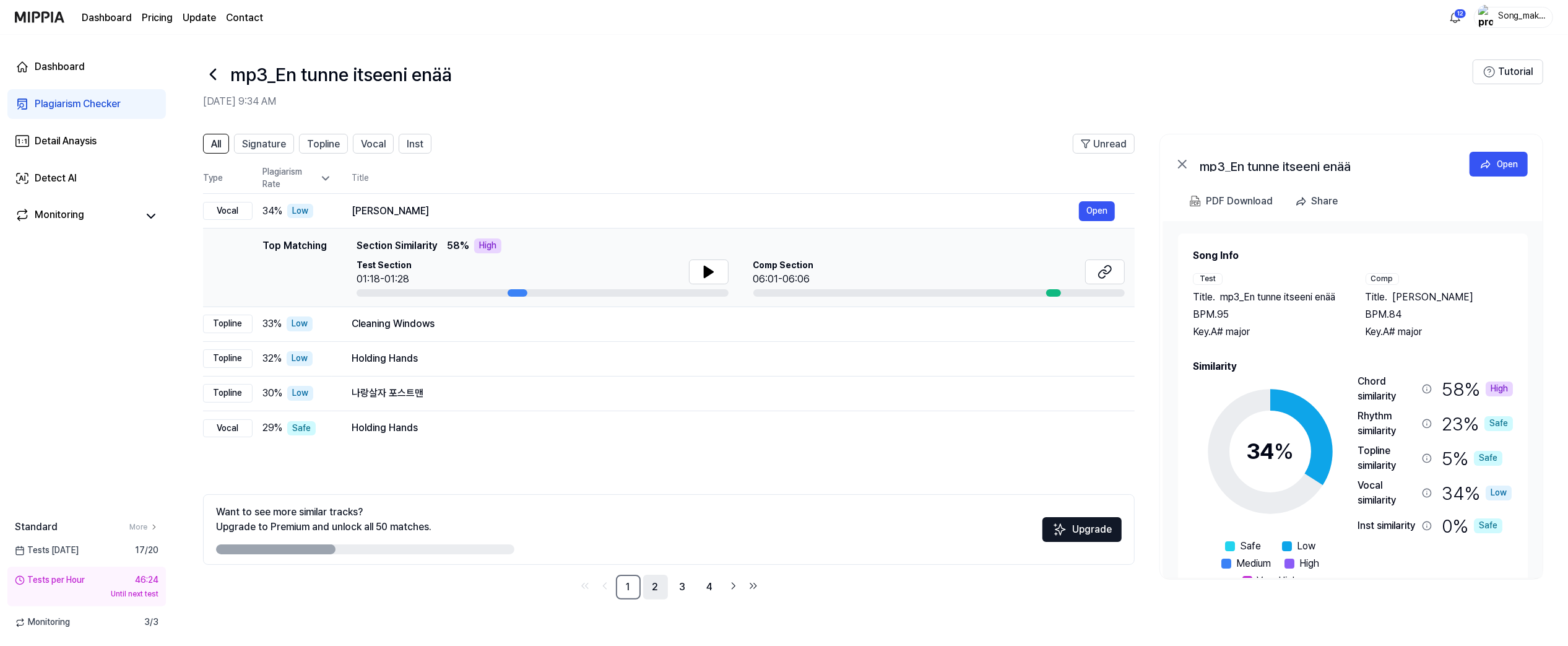
click at [657, 526] on link "2" at bounding box center [656, 587] width 25 height 25
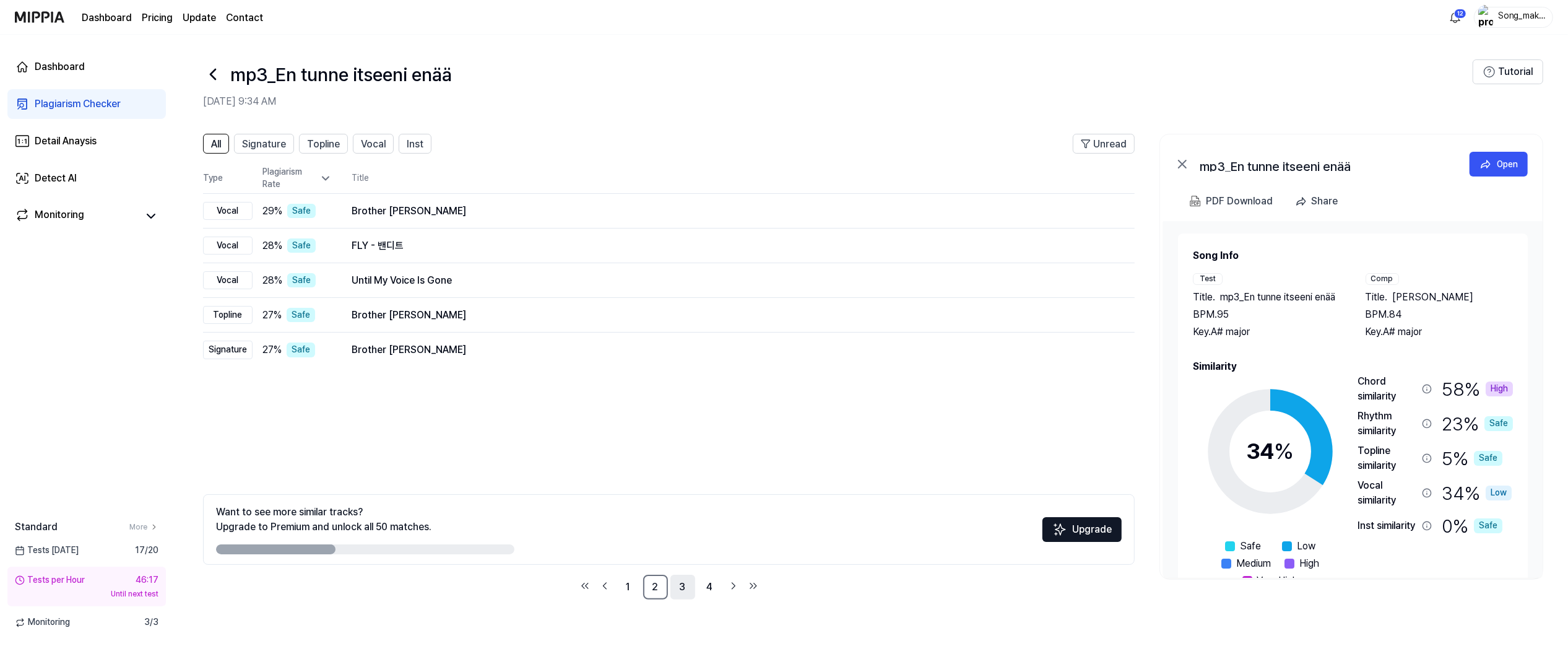
click at [678, 526] on link "3" at bounding box center [683, 587] width 25 height 25
click at [709, 526] on link "4" at bounding box center [710, 587] width 25 height 25
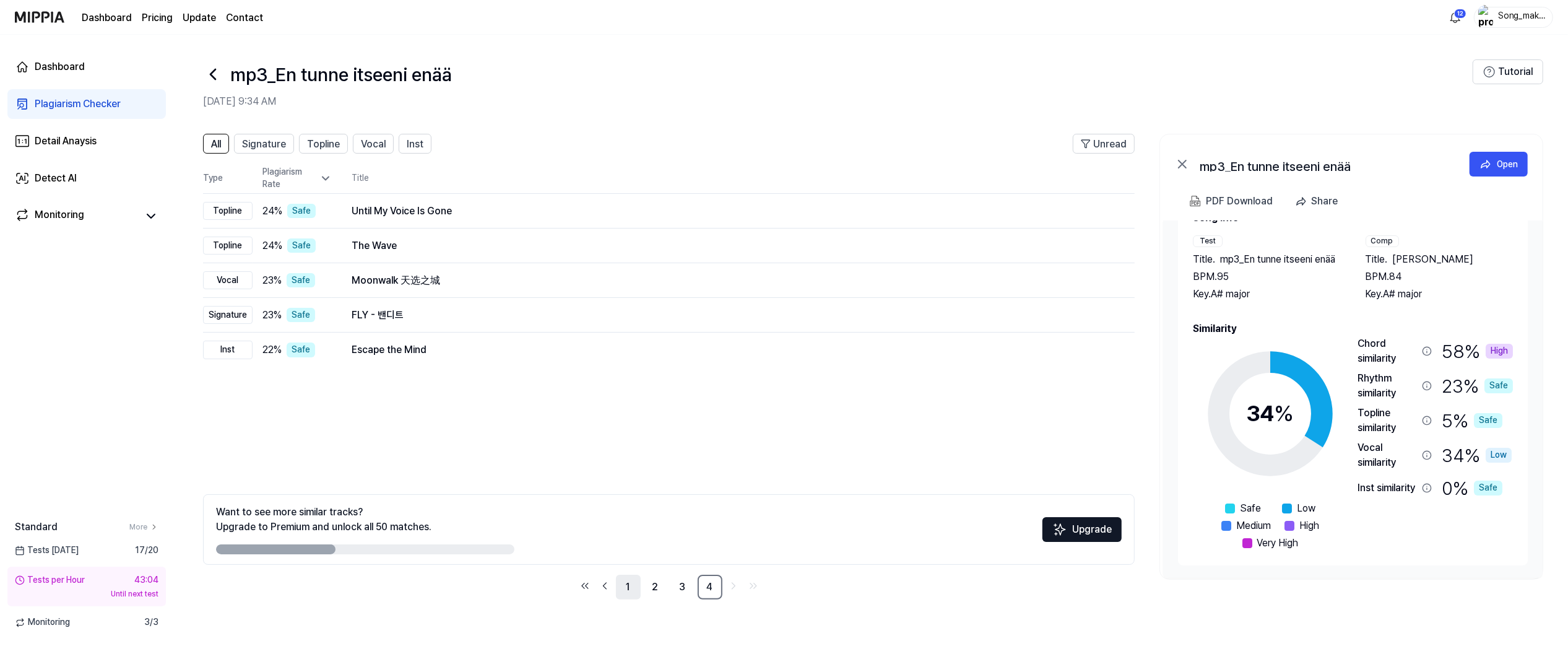
click at [627, 526] on link "1" at bounding box center [628, 587] width 25 height 25
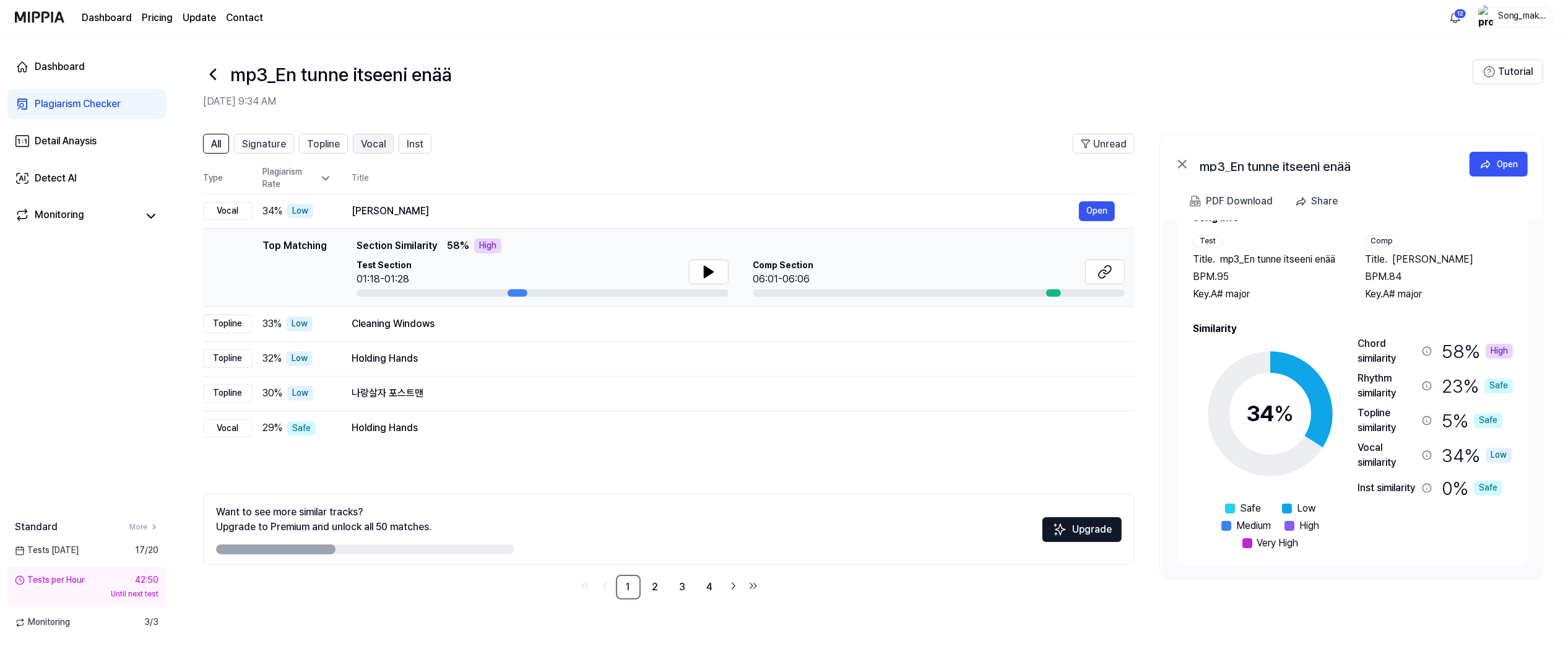
click at [375, 141] on span "Vocal" at bounding box center [373, 144] width 25 height 15
click at [215, 77] on icon at bounding box center [212, 74] width 19 height 19
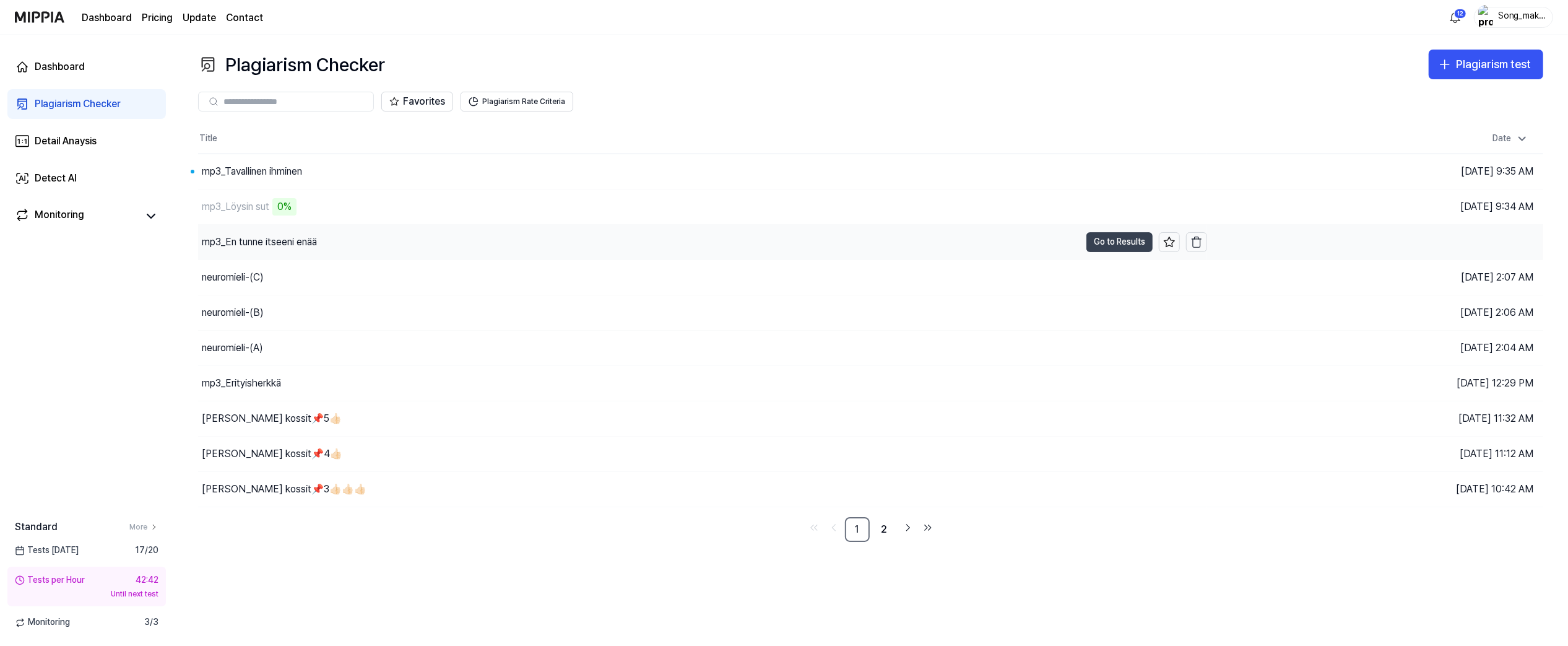
click at [1104, 238] on button "Go to Results" at bounding box center [1119, 241] width 66 height 19
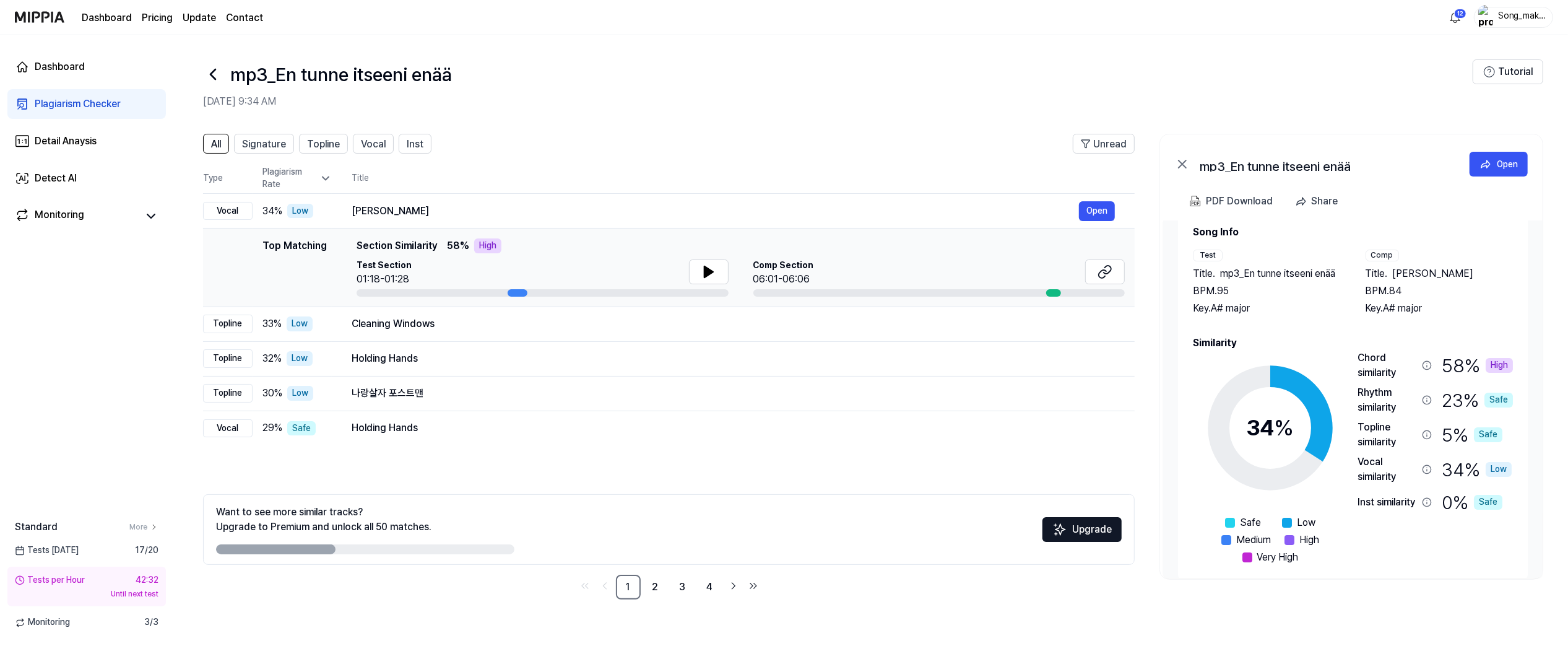
scroll to position [27, 0]
click at [1171, 162] on div "Open" at bounding box center [1507, 164] width 21 height 14
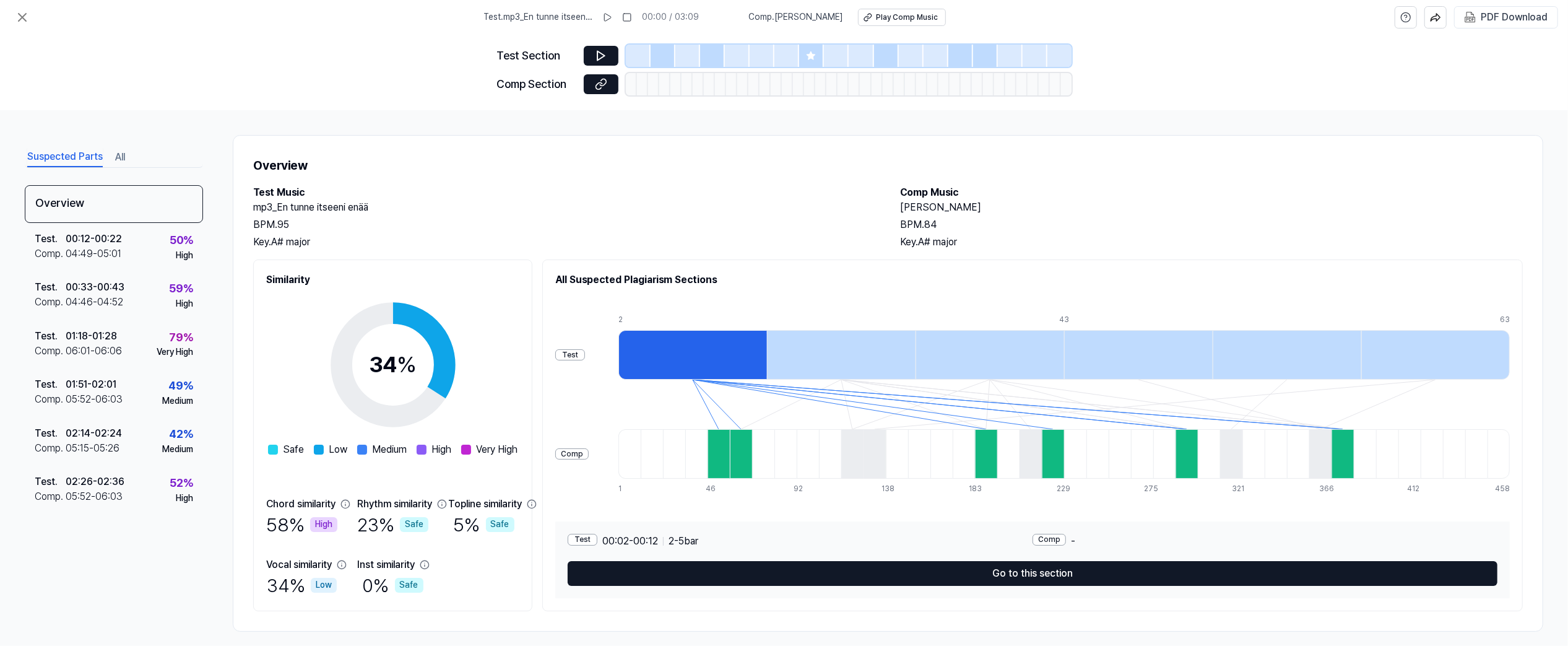
scroll to position [12, 0]
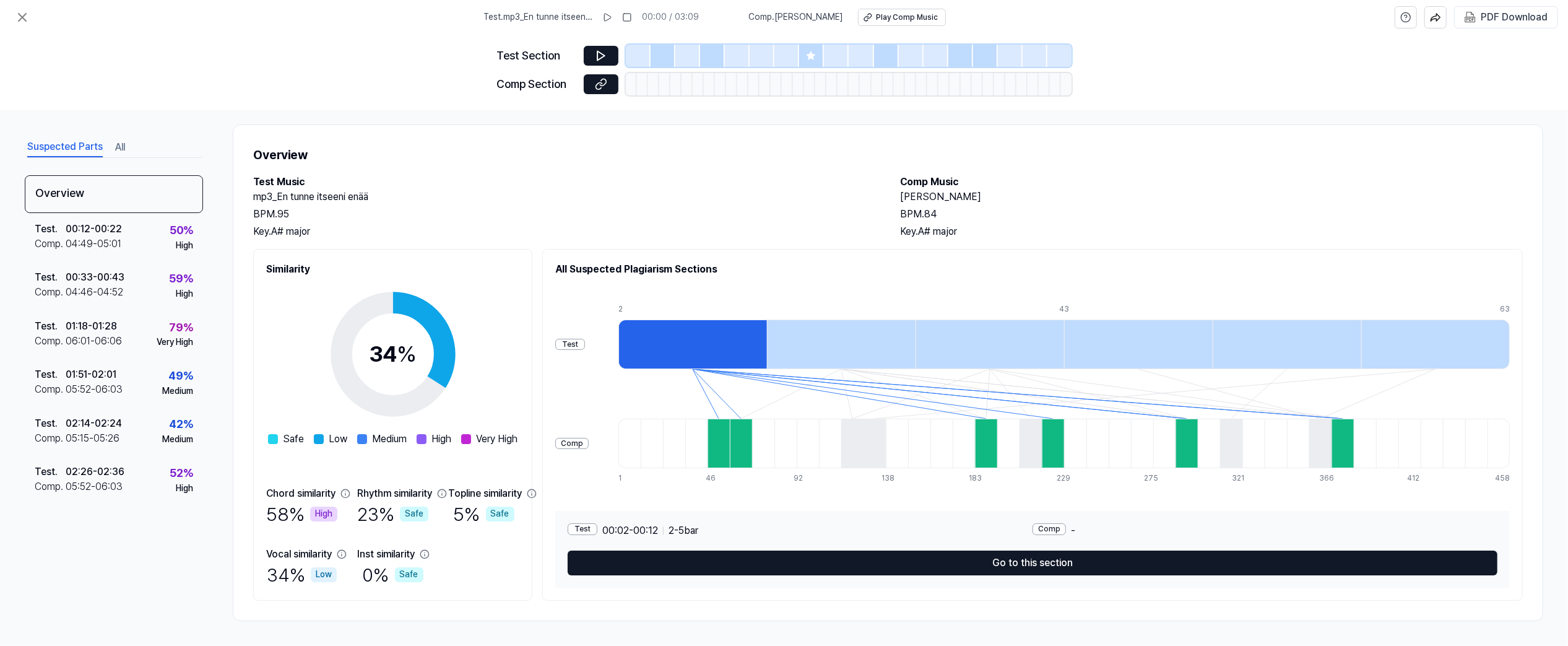
click at [1160, 203] on h2 "Marhaba Akhtara Rasha" at bounding box center [1212, 197] width 623 height 15
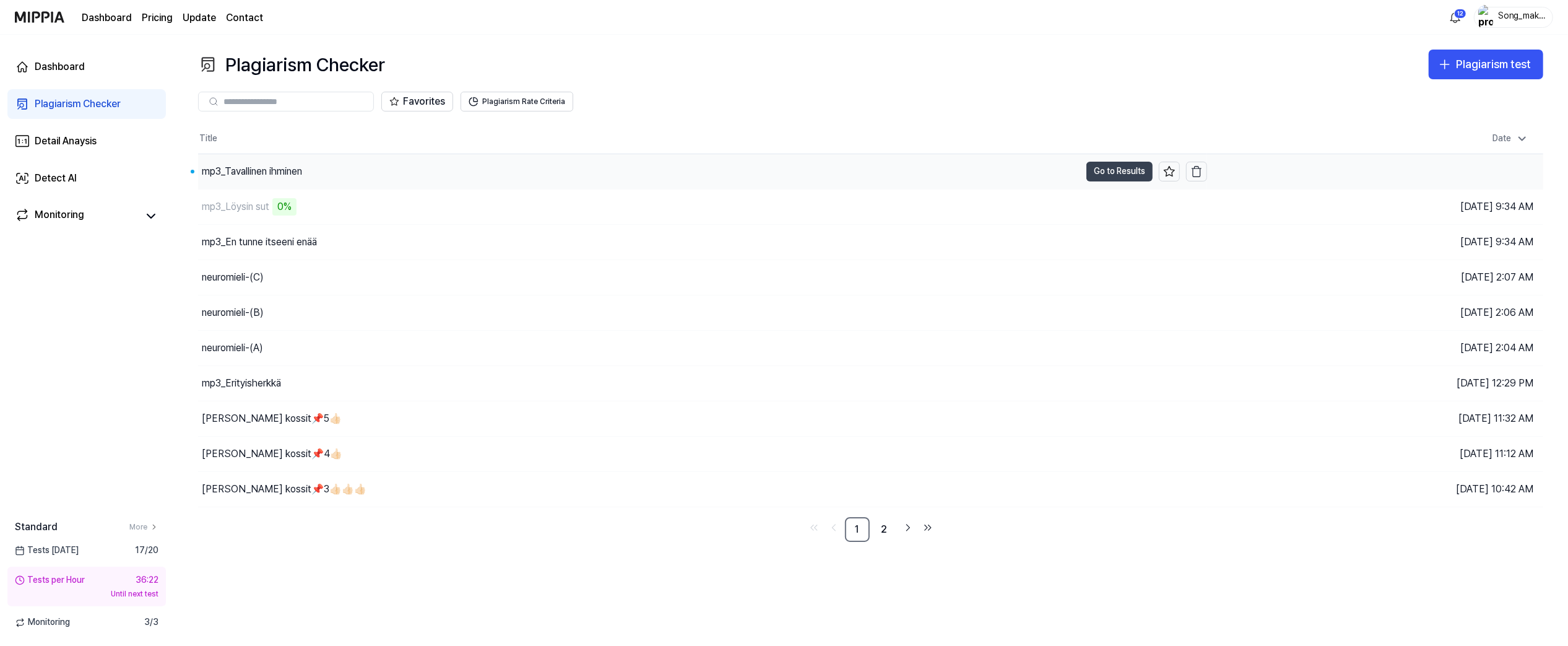
click at [1105, 168] on button "Go to Results" at bounding box center [1119, 171] width 66 height 19
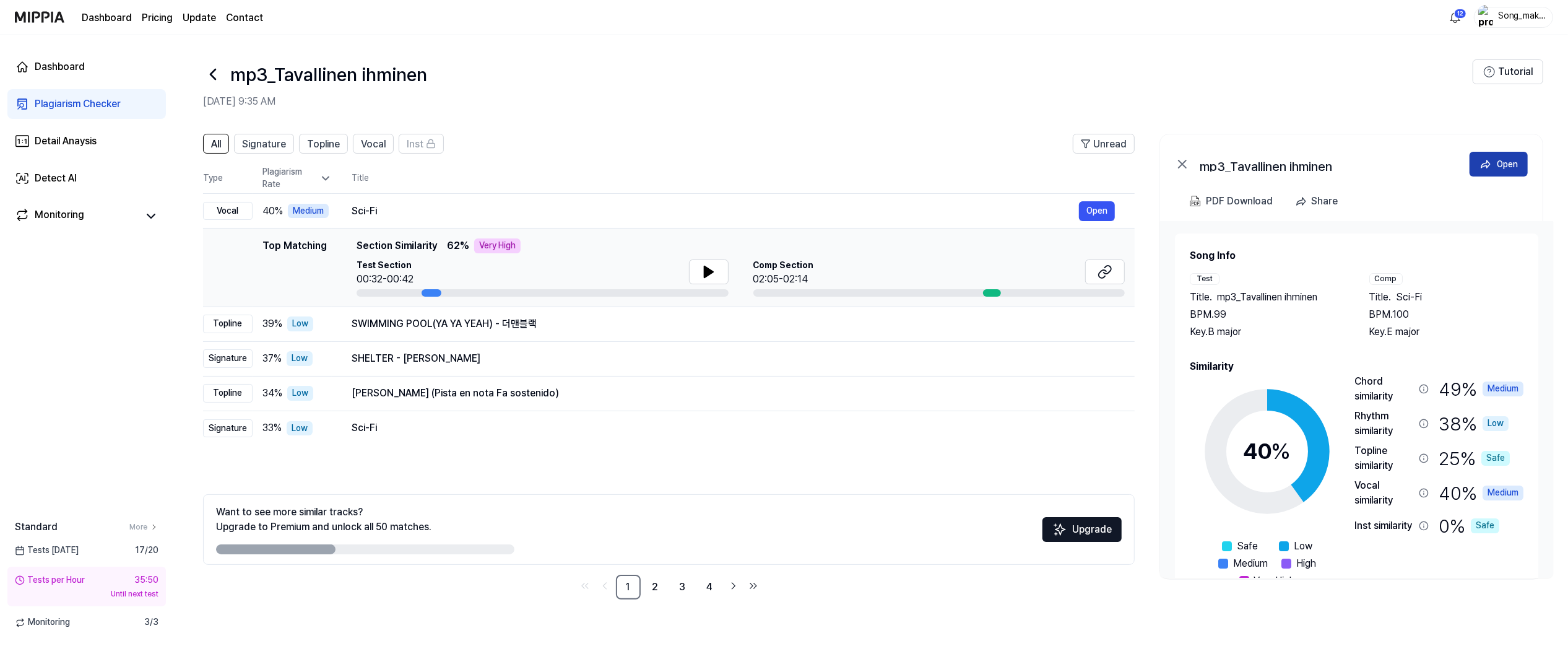
click at [1171, 163] on div "Open" at bounding box center [1507, 164] width 21 height 14
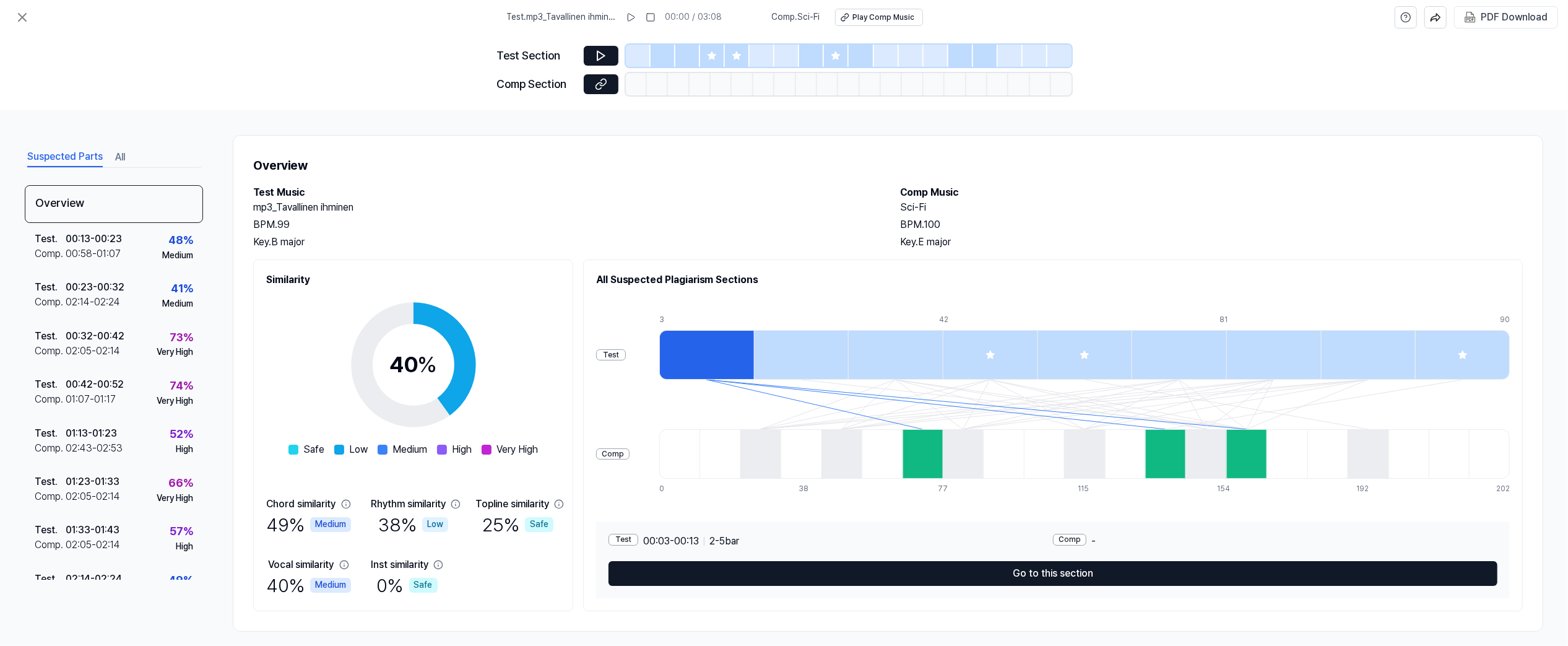
scroll to position [12, 0]
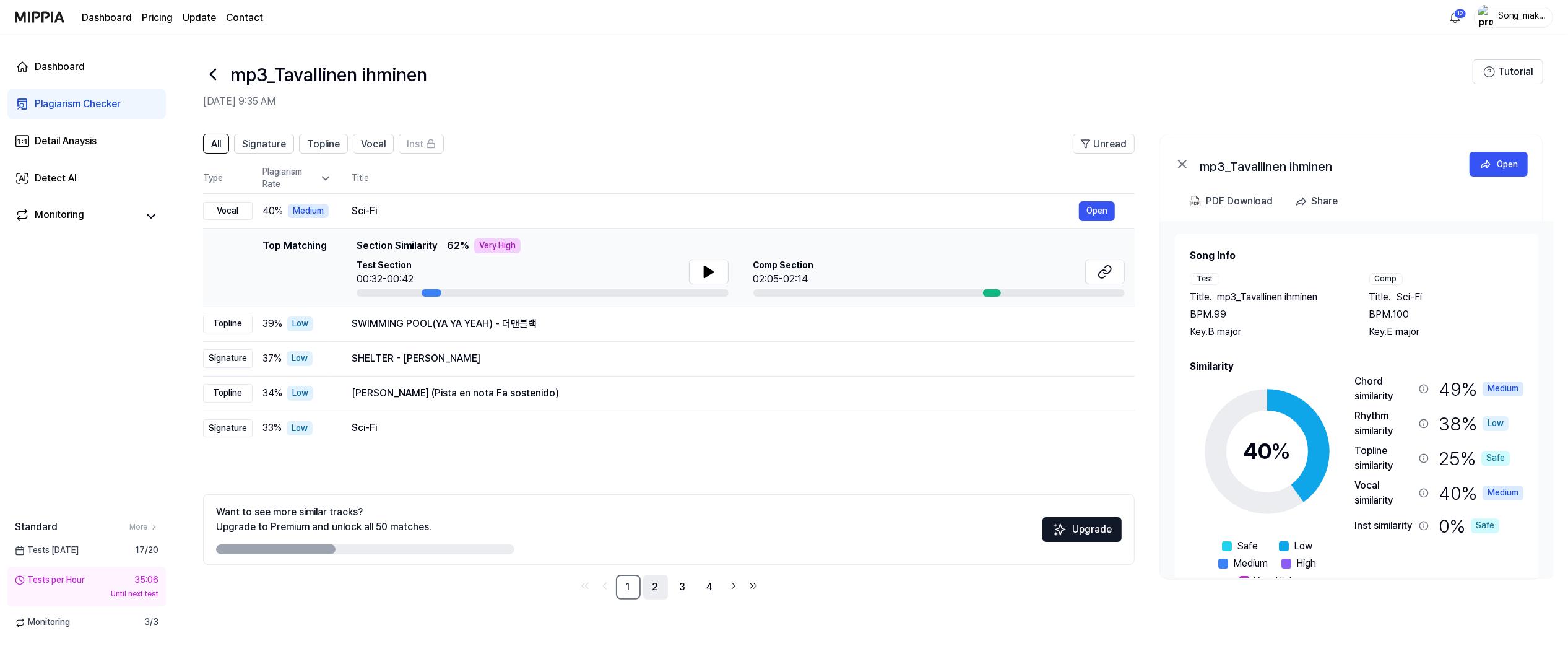
click at [656, 526] on link "2" at bounding box center [656, 587] width 25 height 25
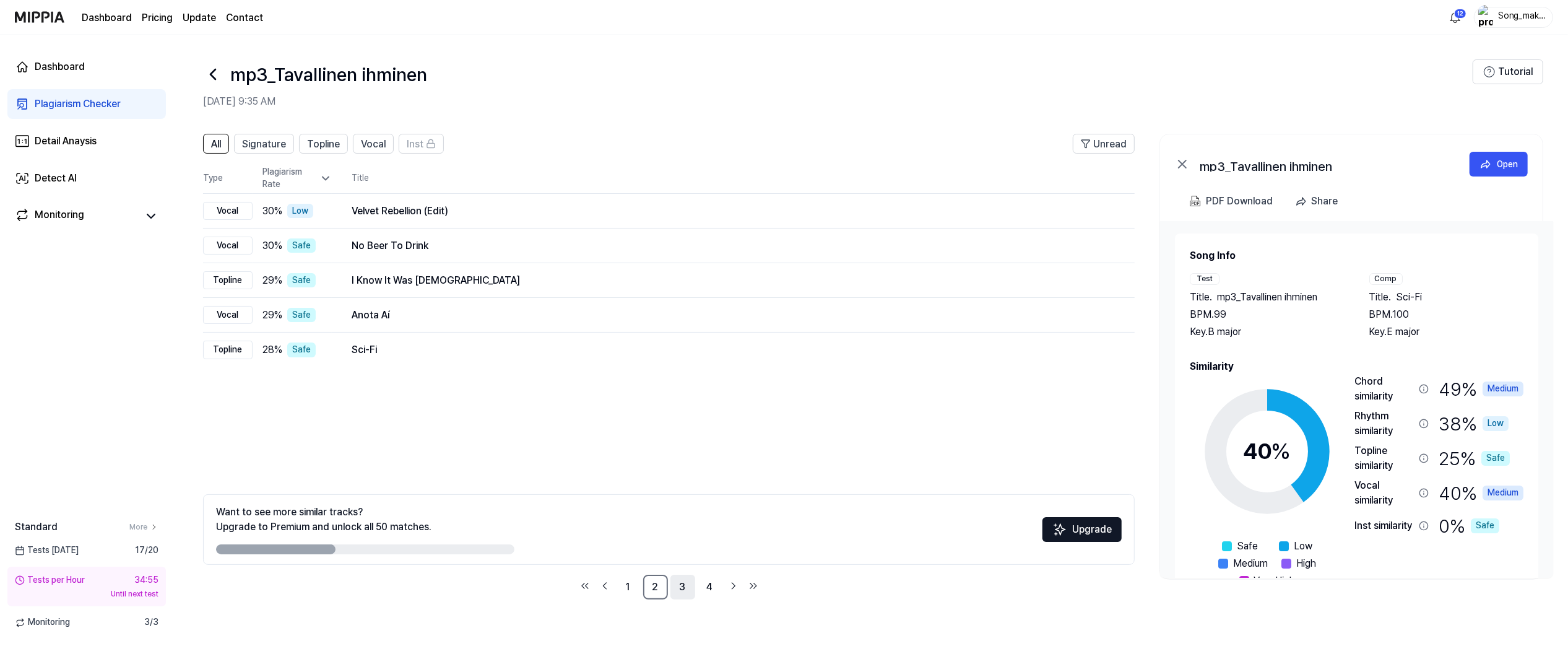
click at [684, 526] on link "3" at bounding box center [683, 587] width 25 height 25
click at [714, 526] on link "4" at bounding box center [710, 587] width 25 height 25
click at [376, 138] on span "Vocal" at bounding box center [373, 144] width 25 height 15
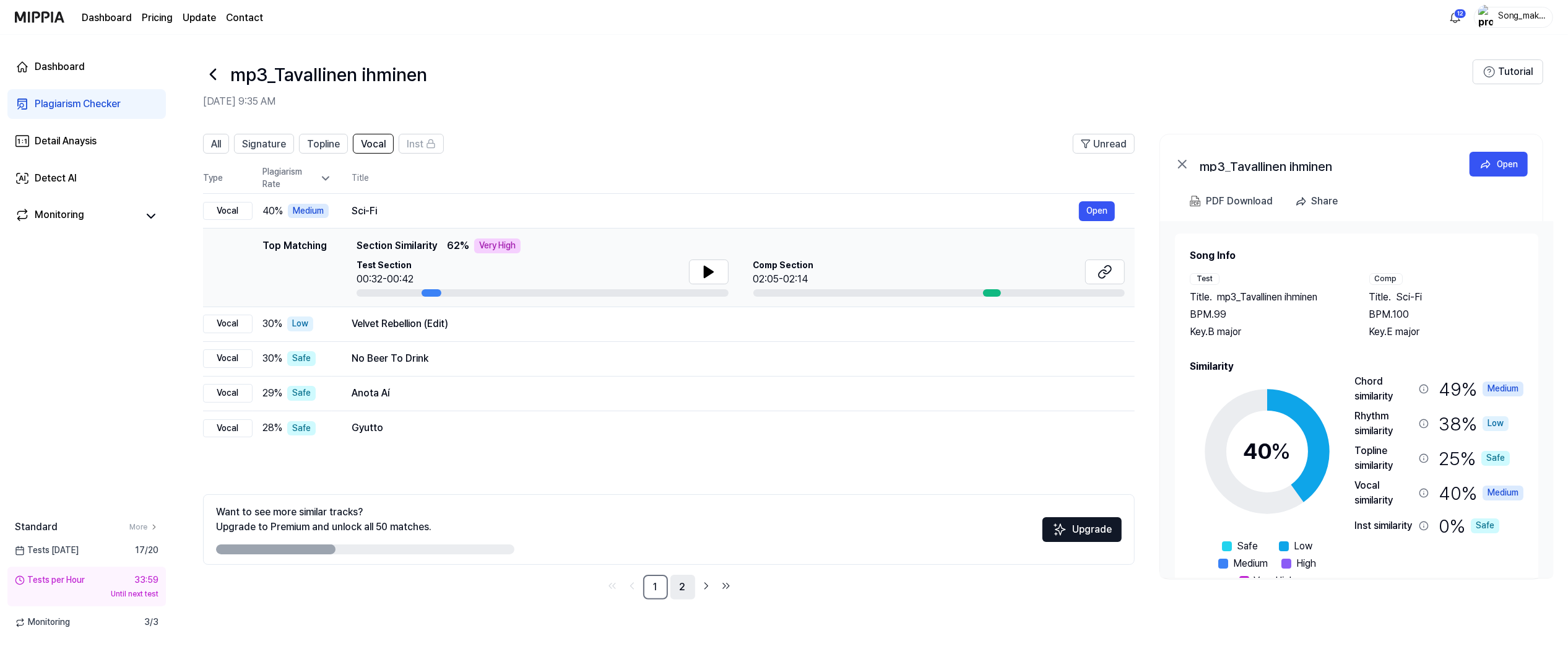
click at [681, 526] on link "2" at bounding box center [683, 587] width 25 height 25
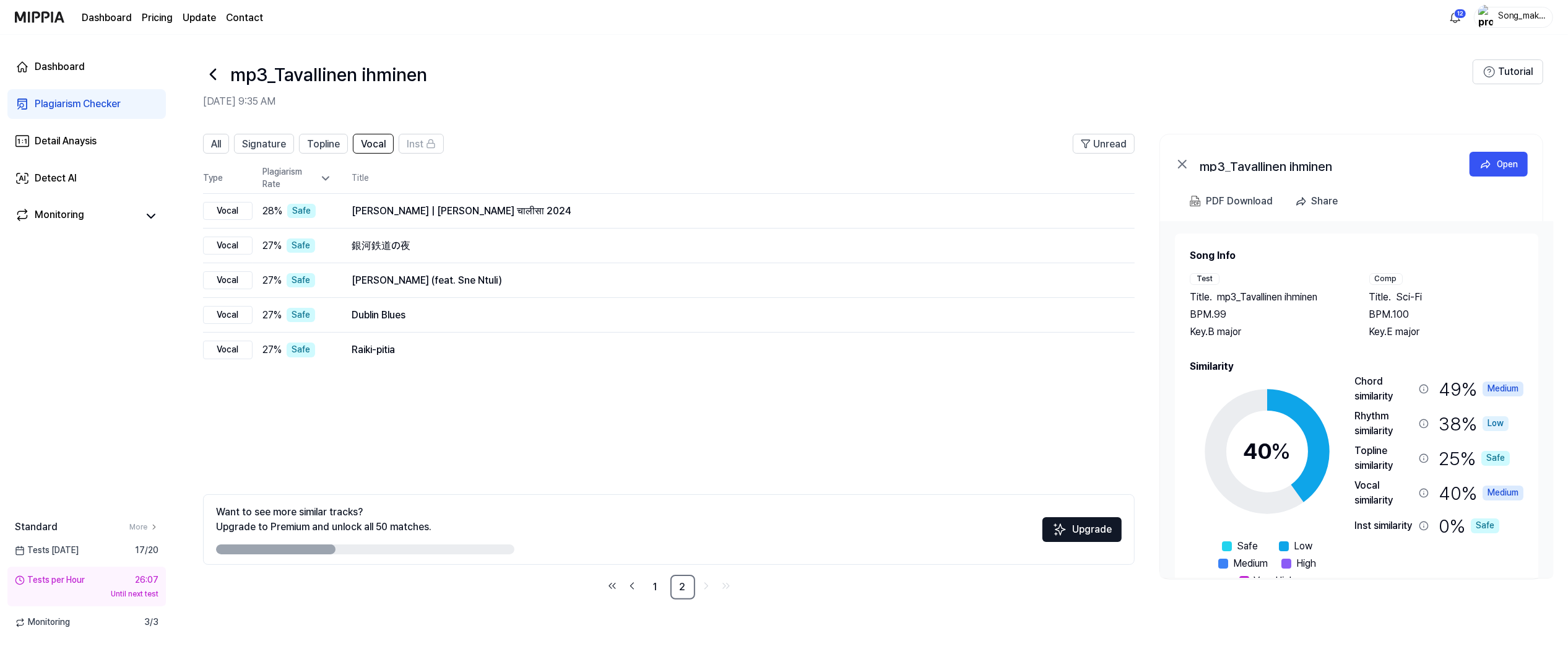
click at [214, 74] on icon at bounding box center [212, 74] width 19 height 19
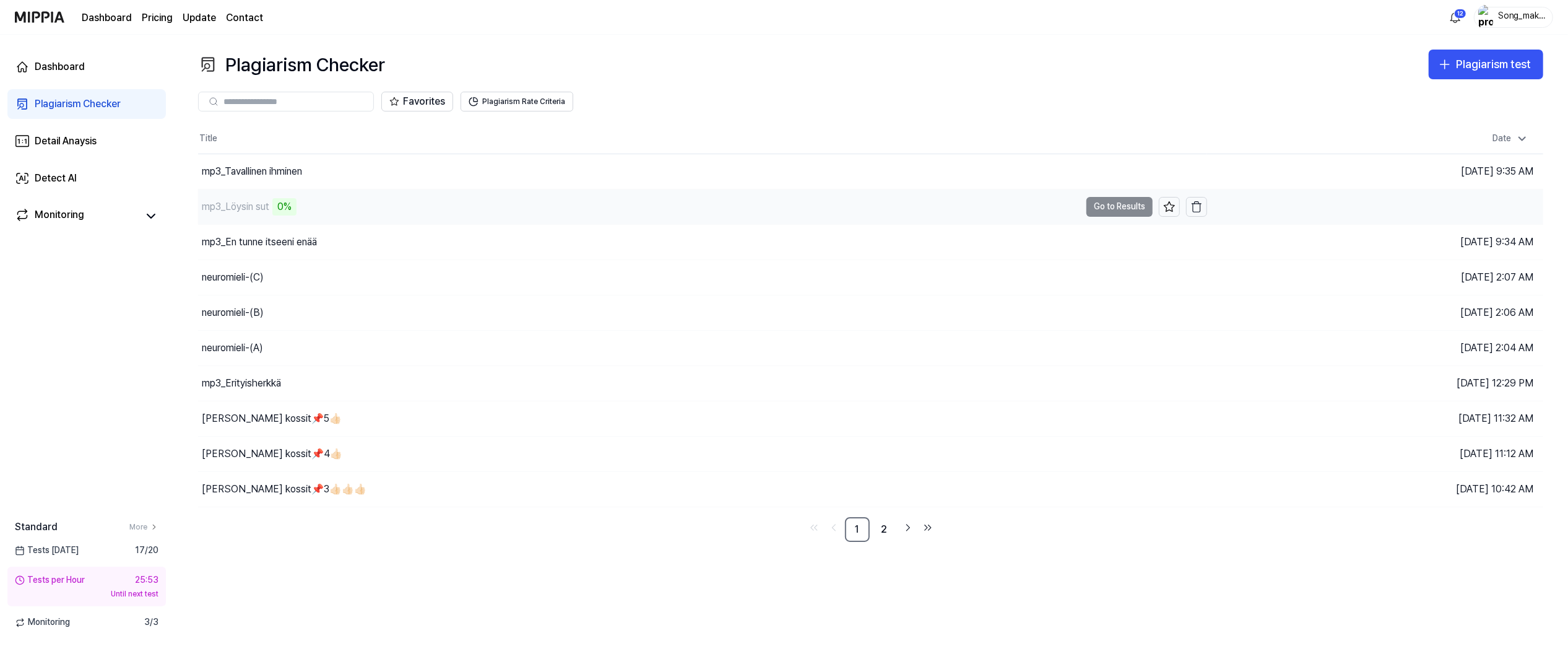
click at [1124, 204] on td "mp3_Löysin sut 0% Go to Results" at bounding box center [702, 207] width 1009 height 35
click at [1104, 343] on button "Go to Results" at bounding box center [1119, 347] width 66 height 19
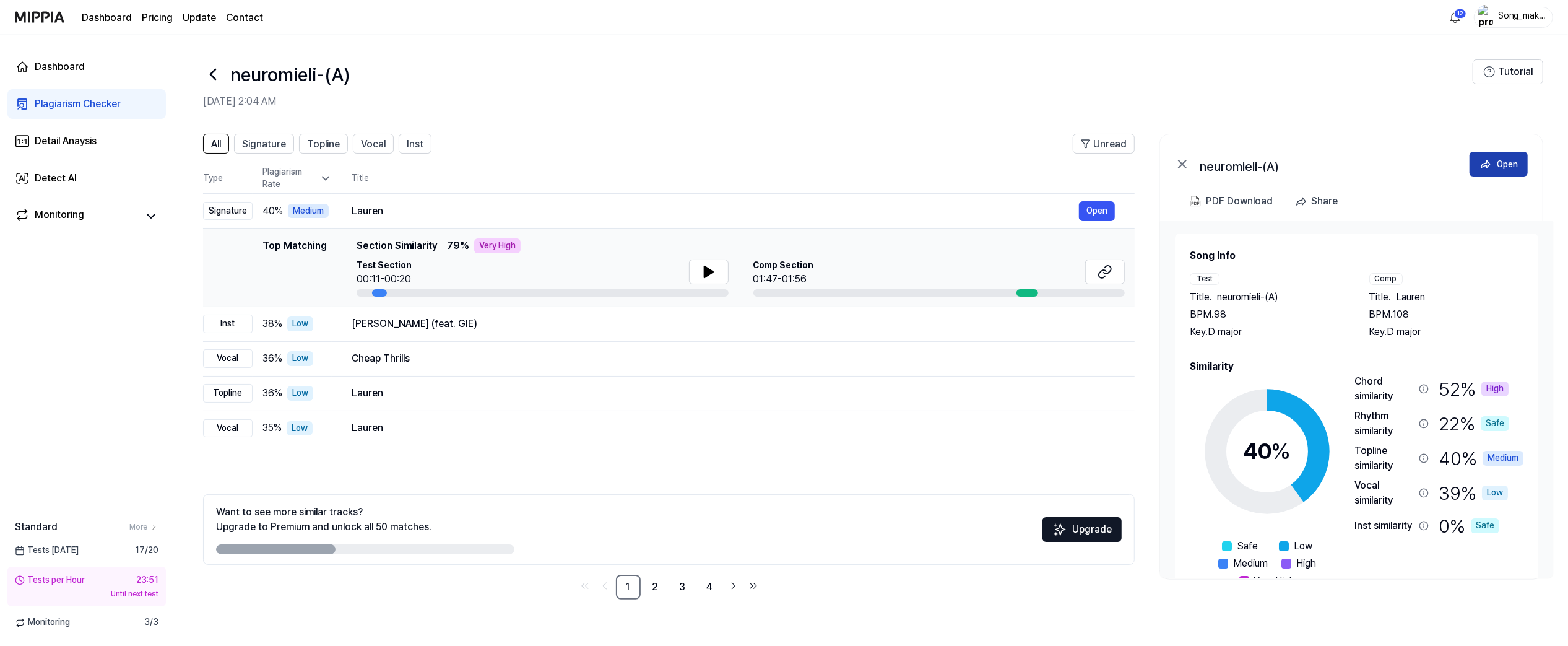
click at [1171, 163] on div "Open" at bounding box center [1507, 164] width 21 height 14
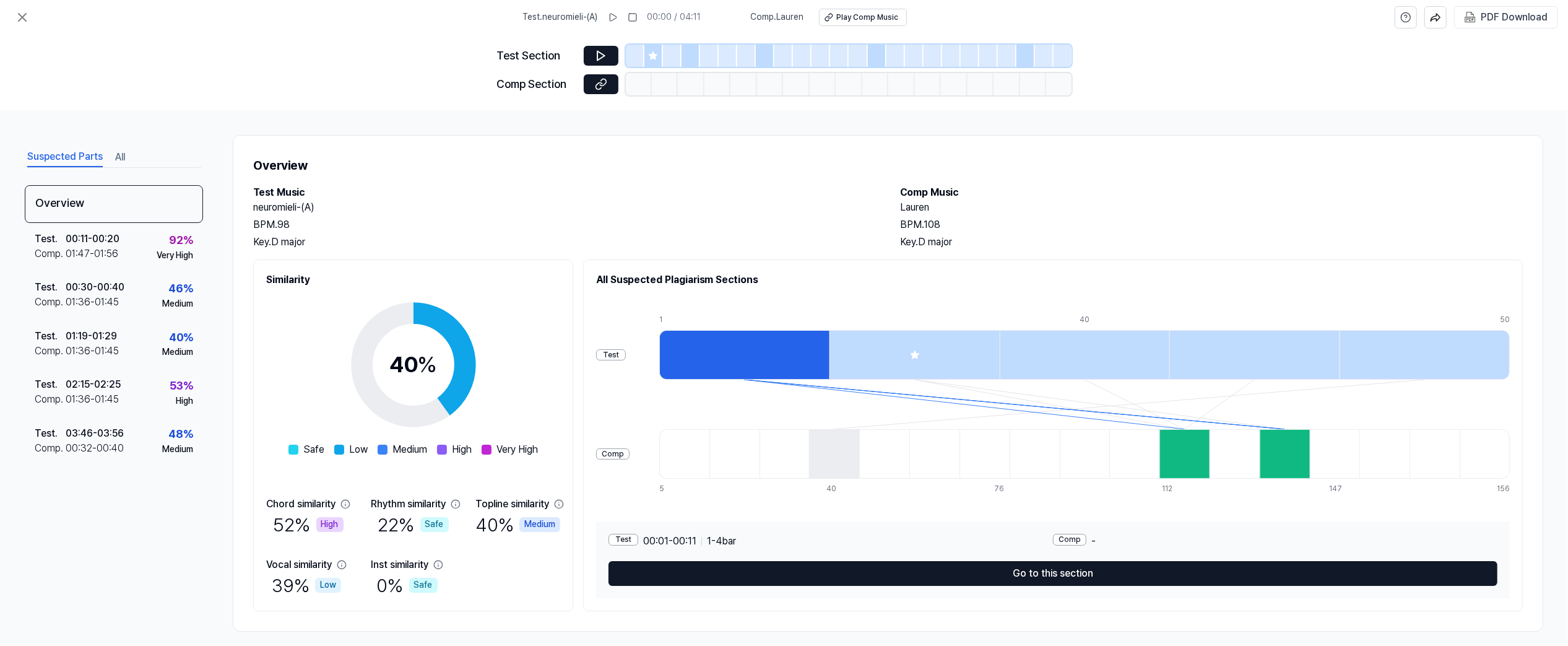
scroll to position [12, 0]
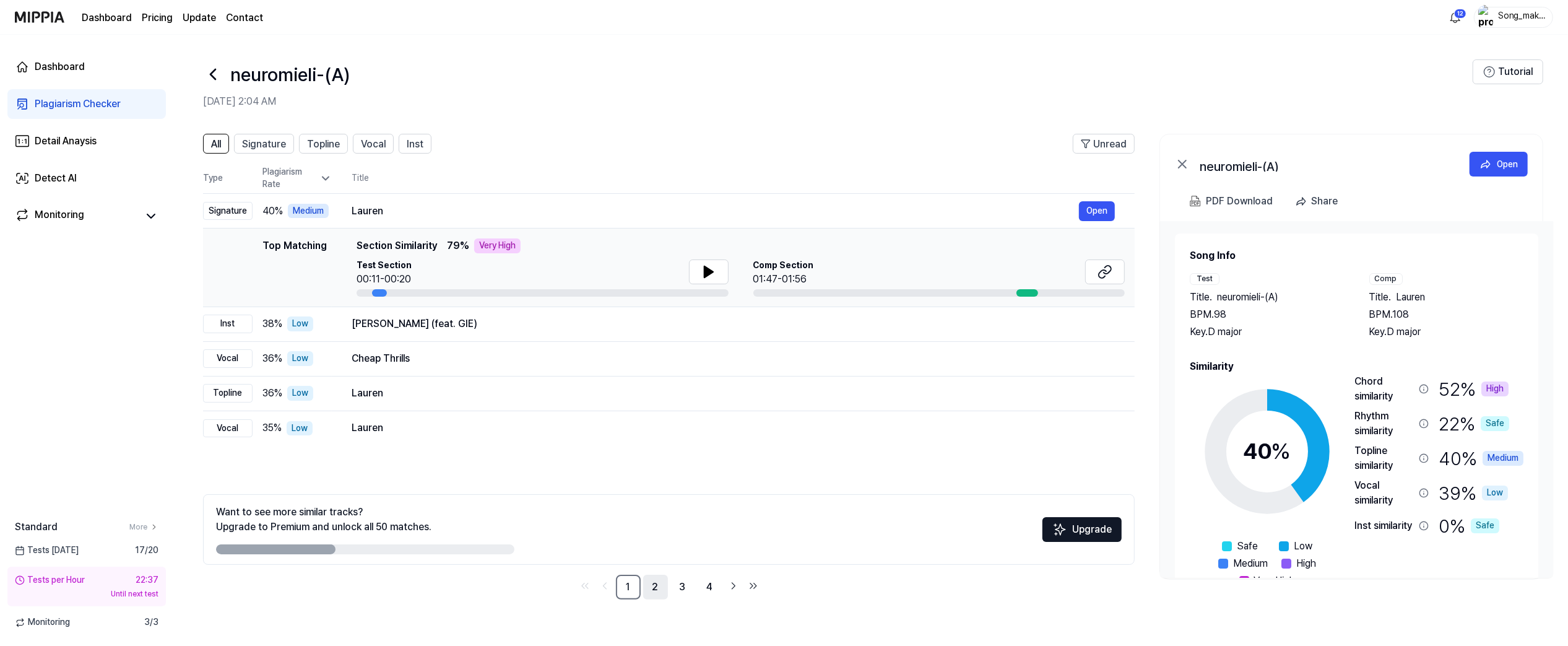
click at [653, 526] on link "2" at bounding box center [656, 587] width 25 height 25
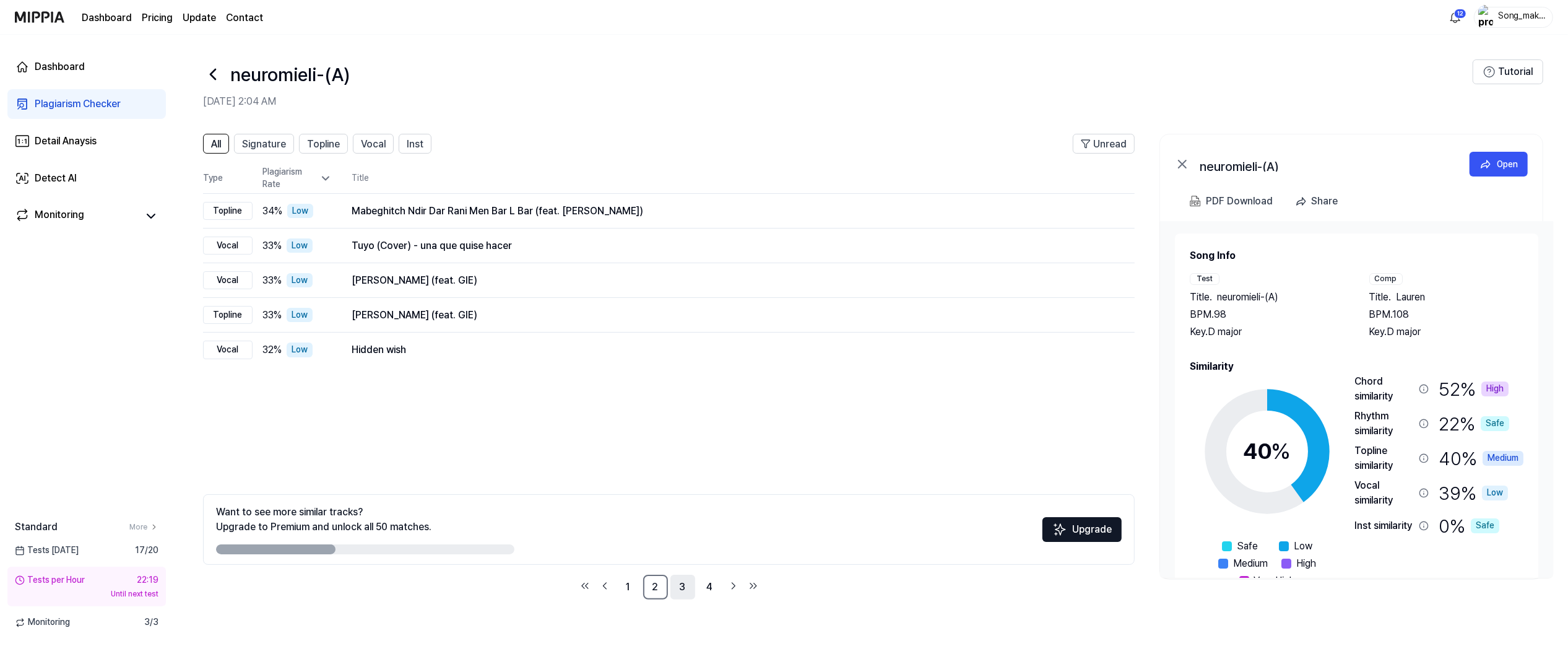
click at [681, 526] on link "3" at bounding box center [683, 587] width 25 height 25
click at [714, 526] on link "4" at bounding box center [710, 587] width 25 height 25
click at [418, 138] on span "Inst" at bounding box center [415, 144] width 16 height 15
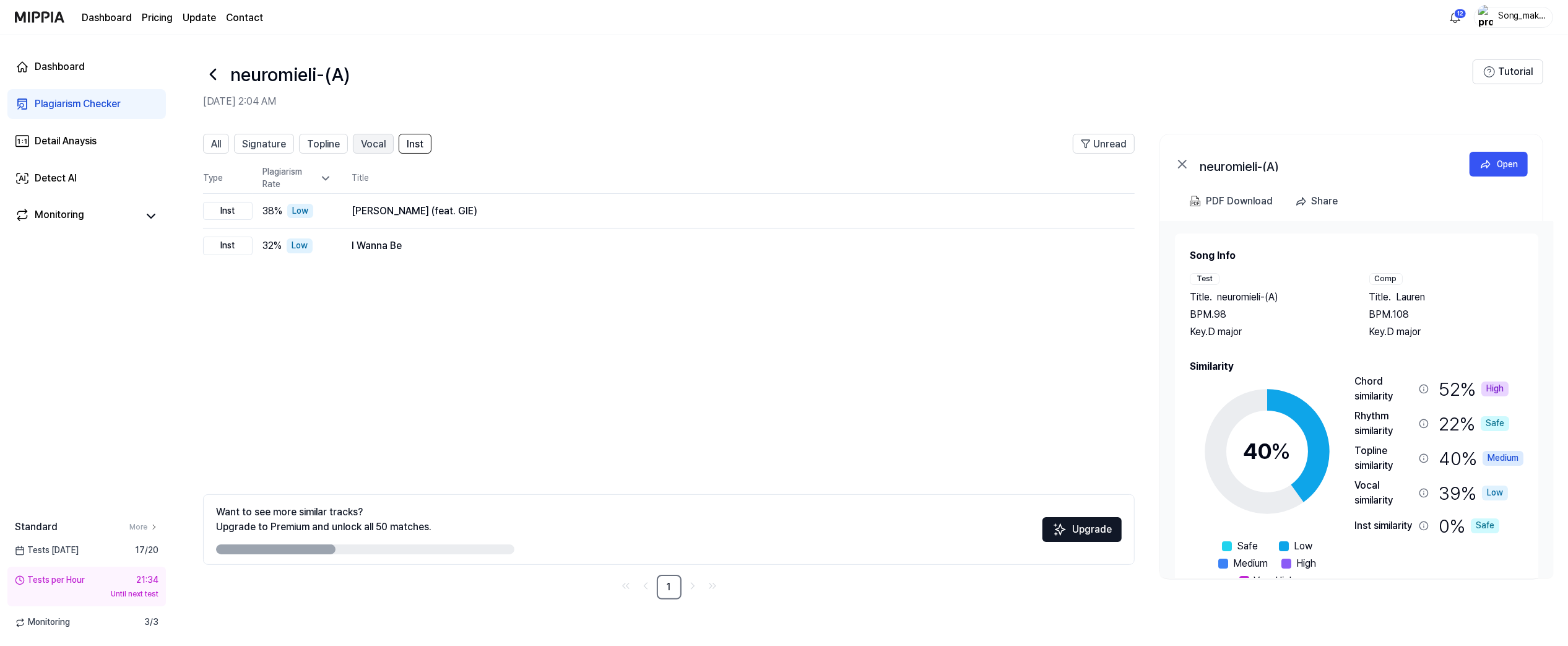
click at [380, 138] on span "Vocal" at bounding box center [373, 144] width 25 height 15
click at [271, 133] on div "All Signature Topline Vocal Inst Unread All Signature Topline Vocal Inst Type P…" at bounding box center [870, 373] width 1395 height 503
click at [271, 135] on button "Signature" at bounding box center [264, 143] width 60 height 19
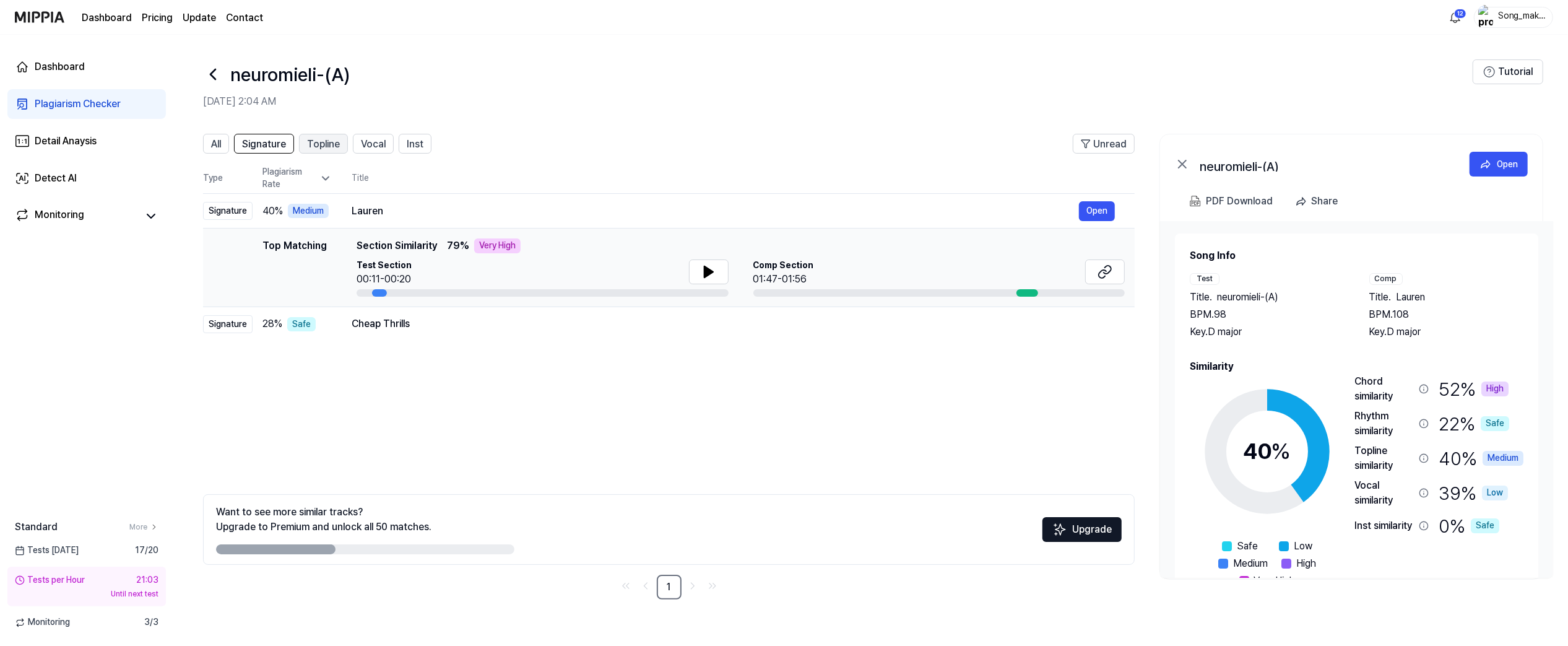
click at [331, 140] on span "Topline" at bounding box center [324, 144] width 33 height 15
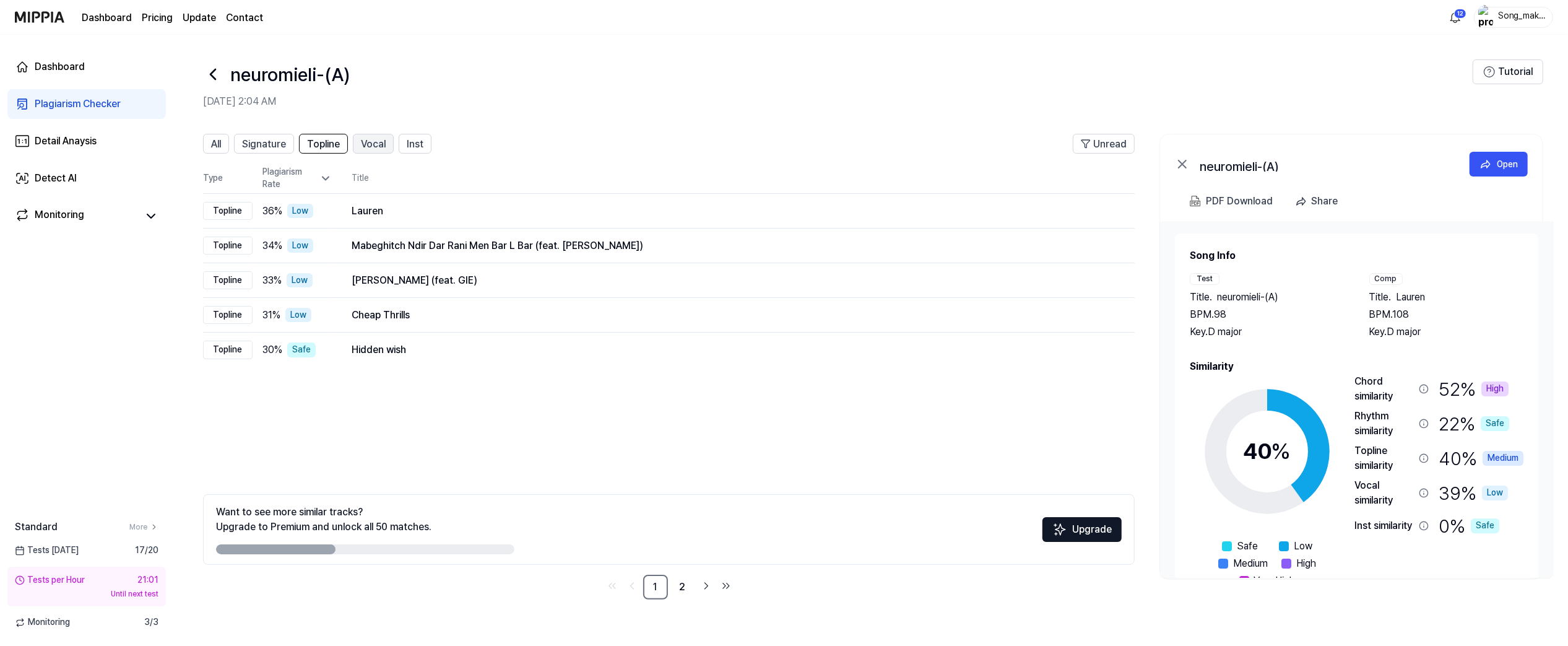
click at [373, 138] on span "Vocal" at bounding box center [373, 144] width 25 height 15
click at [410, 139] on button "Inst" at bounding box center [415, 143] width 33 height 19
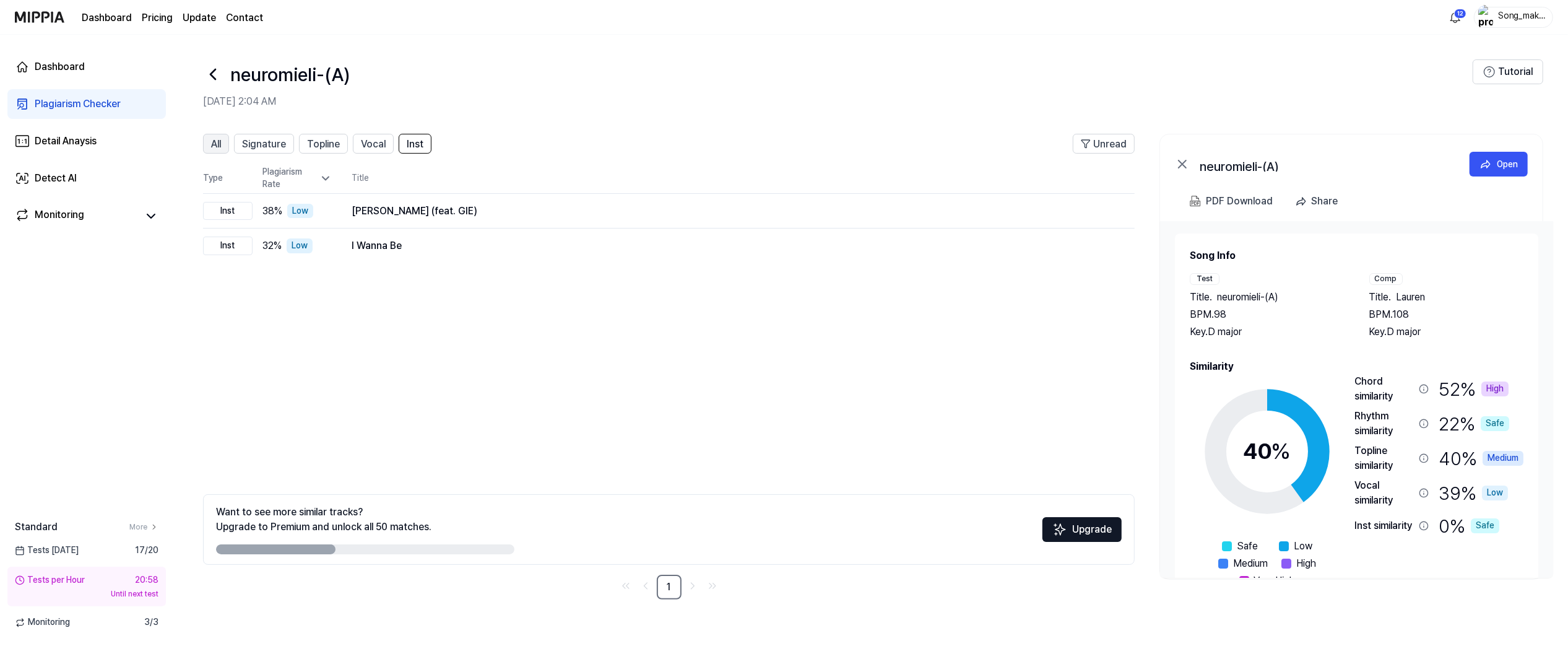
click at [214, 144] on span "All" at bounding box center [215, 144] width 10 height 15
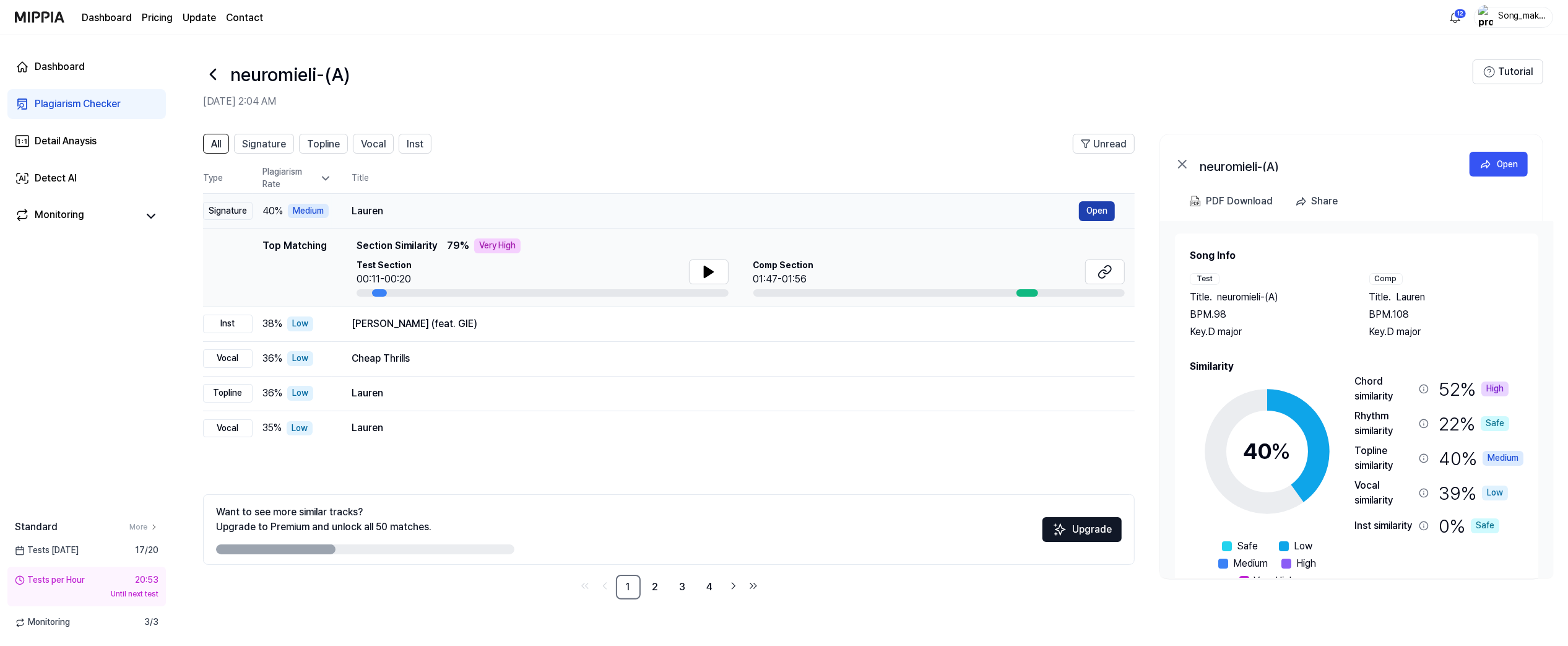
click at [1111, 210] on button "Open" at bounding box center [1097, 211] width 36 height 19
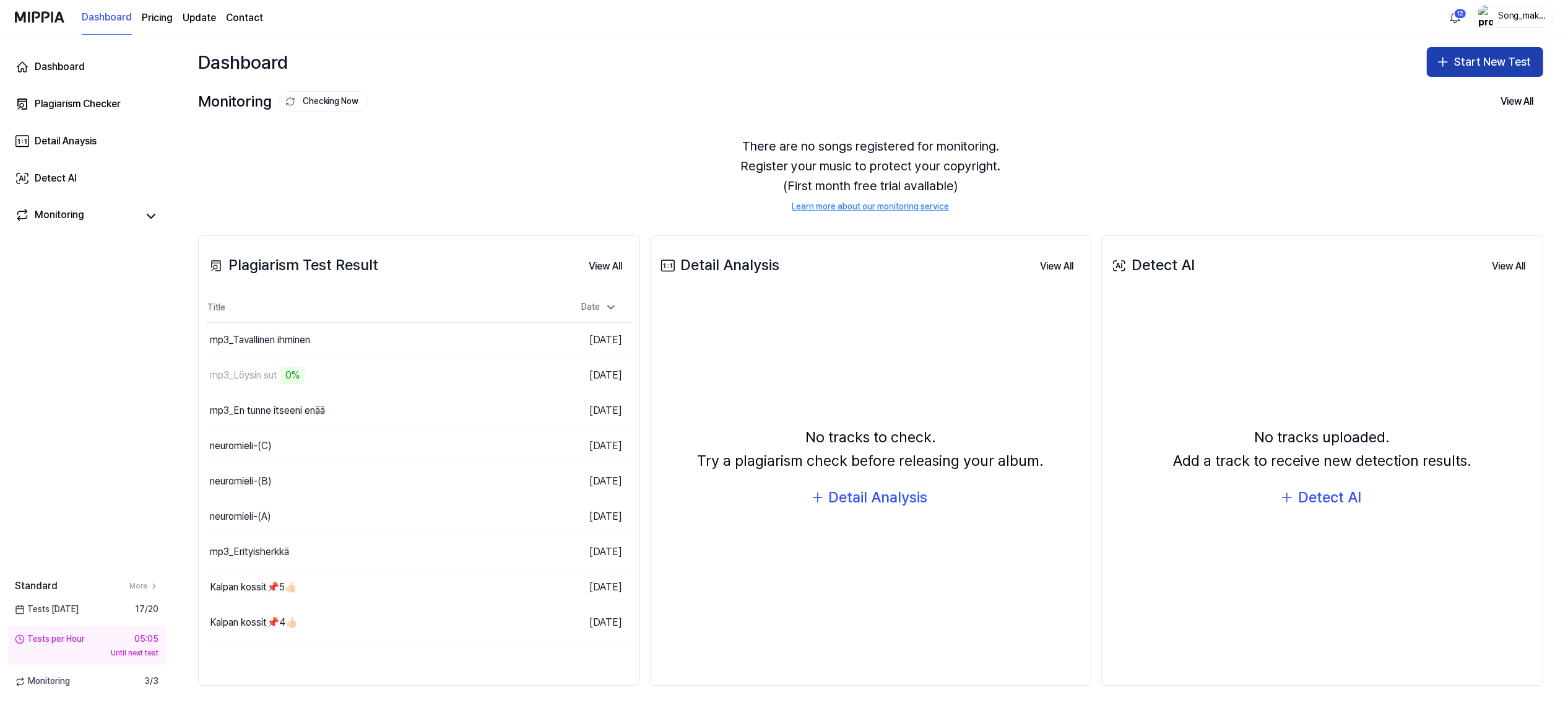
click at [1493, 58] on button "Start New Test" at bounding box center [1485, 61] width 117 height 30
click at [1463, 100] on div "Plagiarism test" at bounding box center [1439, 96] width 57 height 12
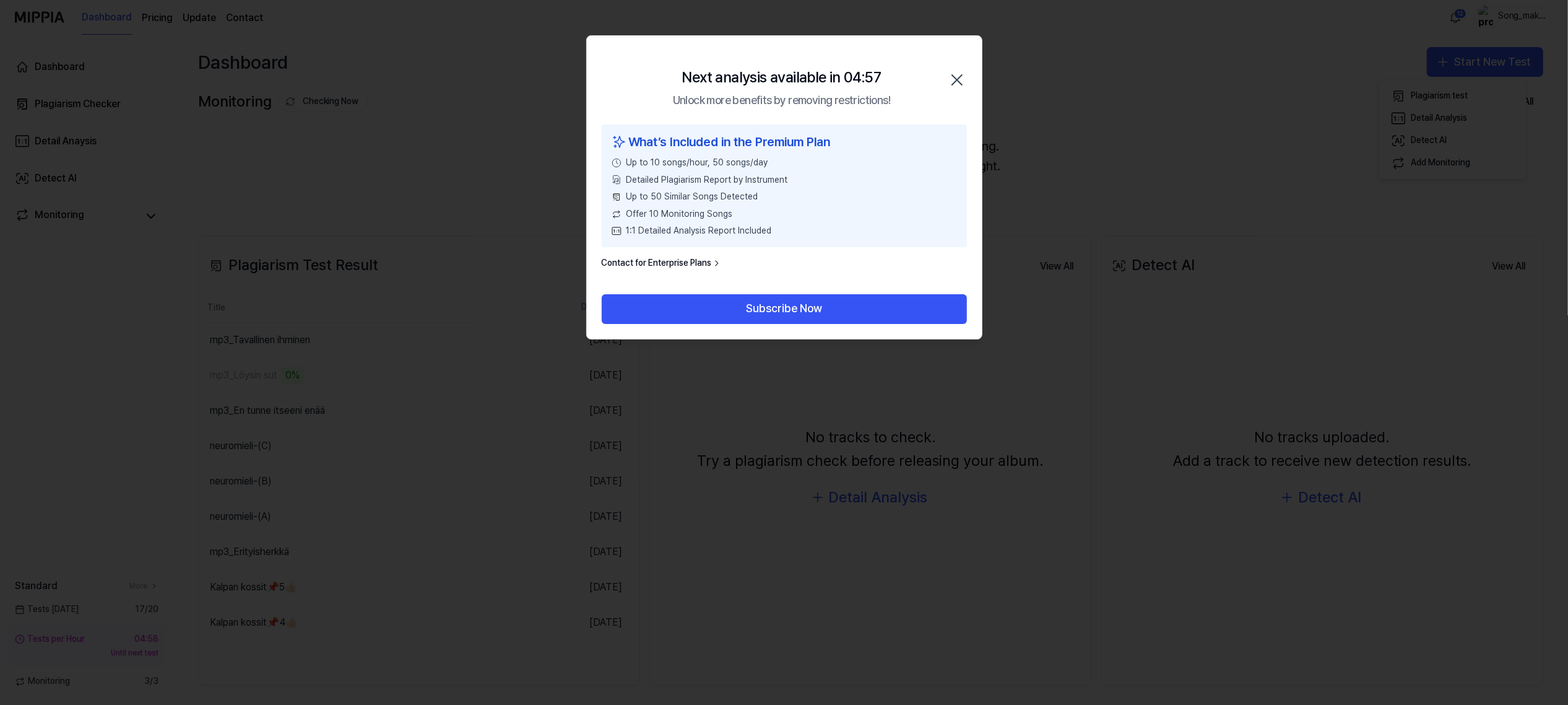
click at [962, 74] on icon "button" at bounding box center [957, 79] width 19 height 19
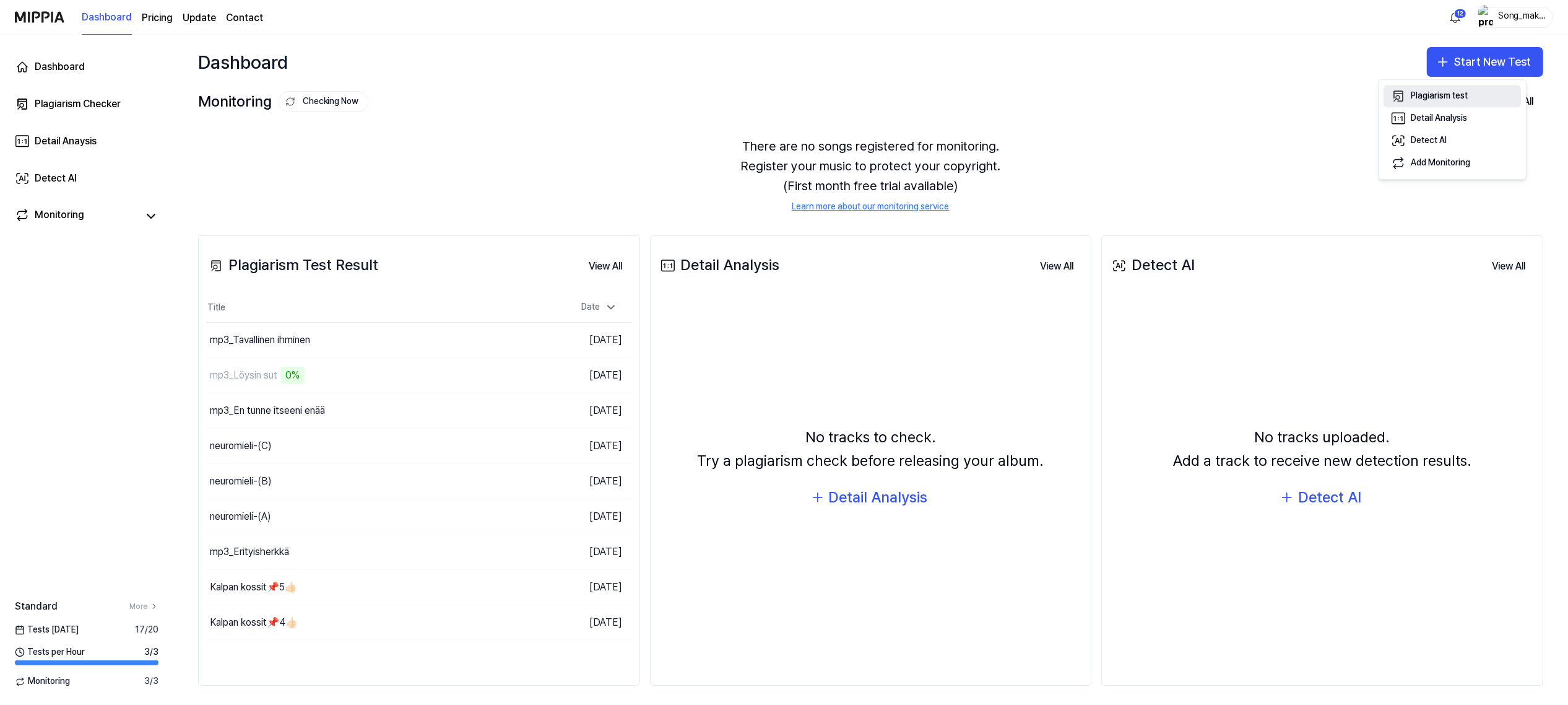
click at [1456, 89] on button "Plagiarism test" at bounding box center [1452, 96] width 138 height 23
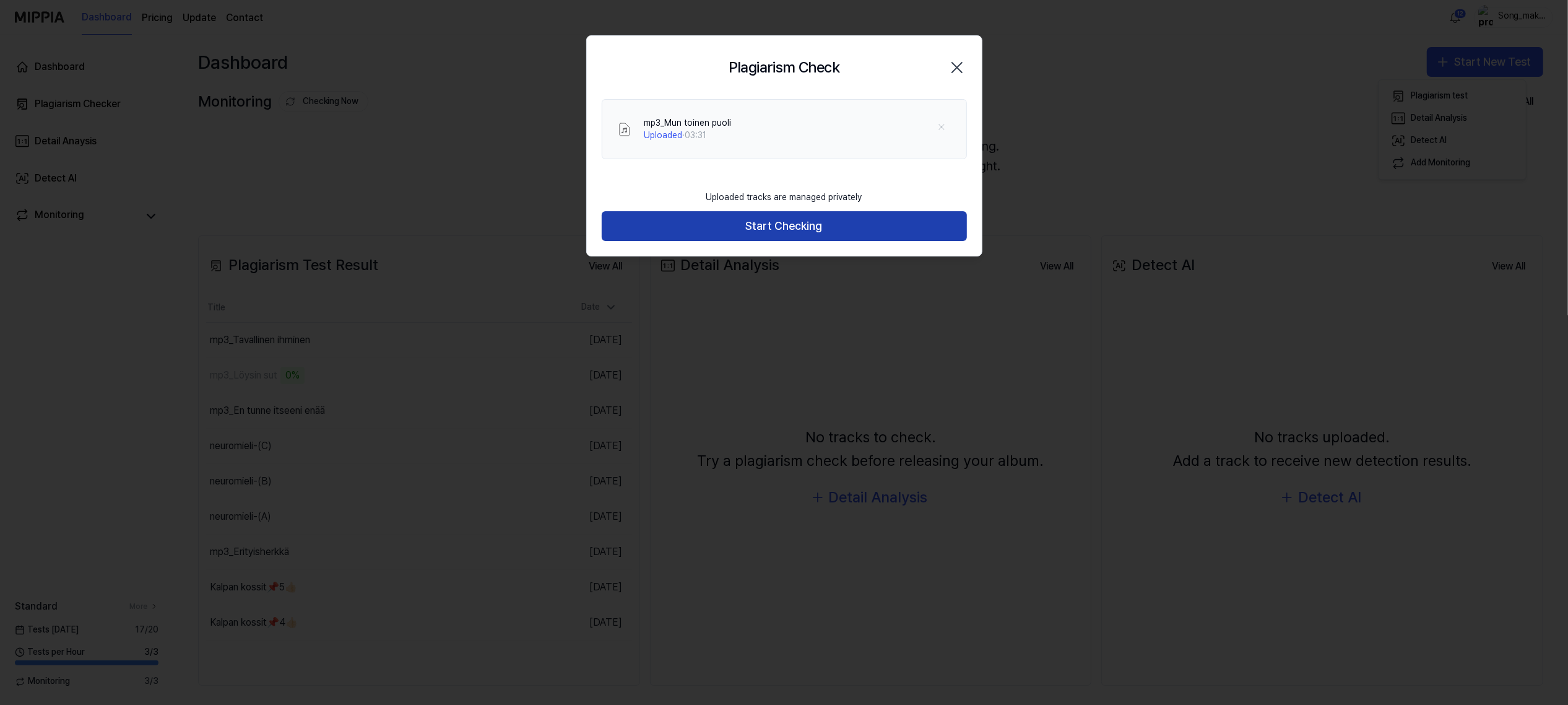
click at [824, 222] on button "Start Checking" at bounding box center [784, 226] width 366 height 30
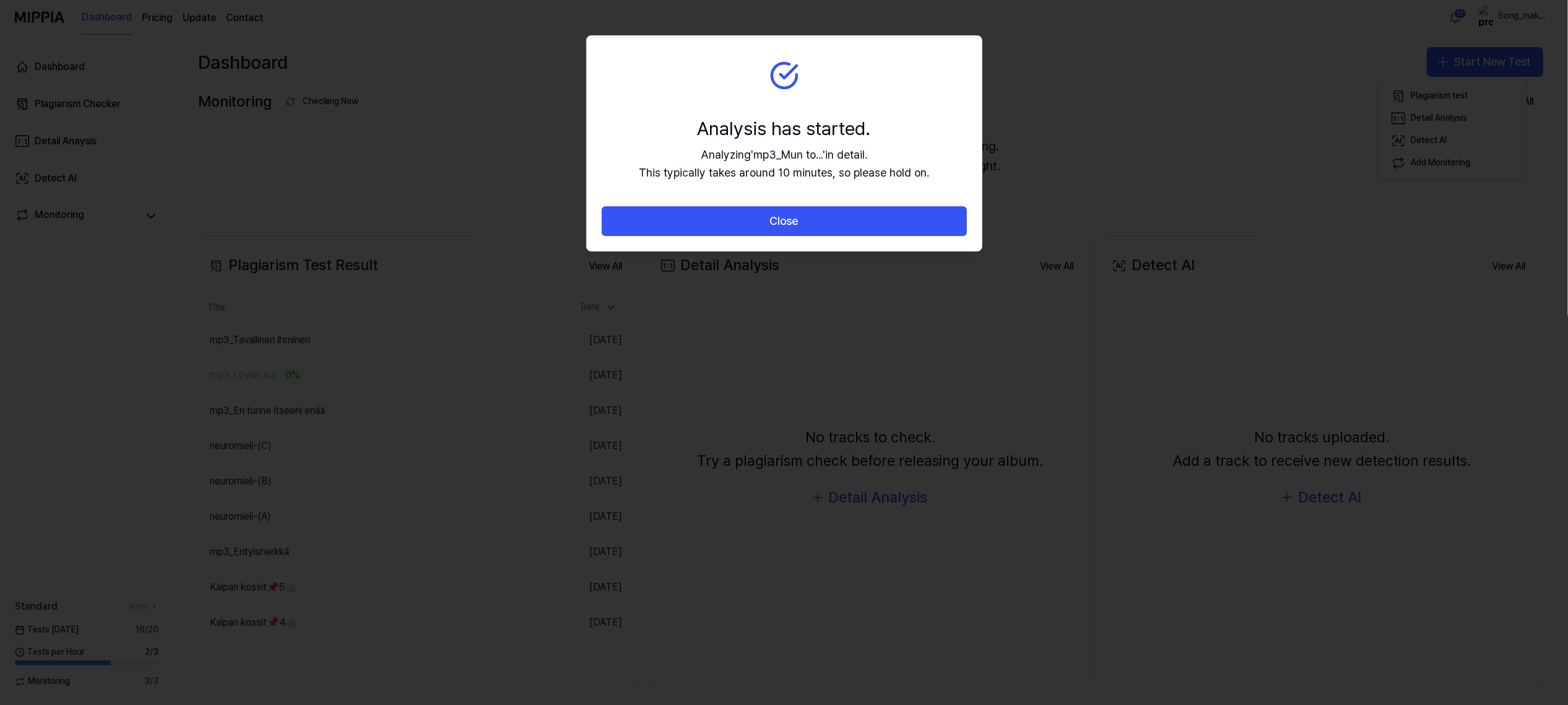
click at [824, 222] on button "Close" at bounding box center [784, 221] width 366 height 30
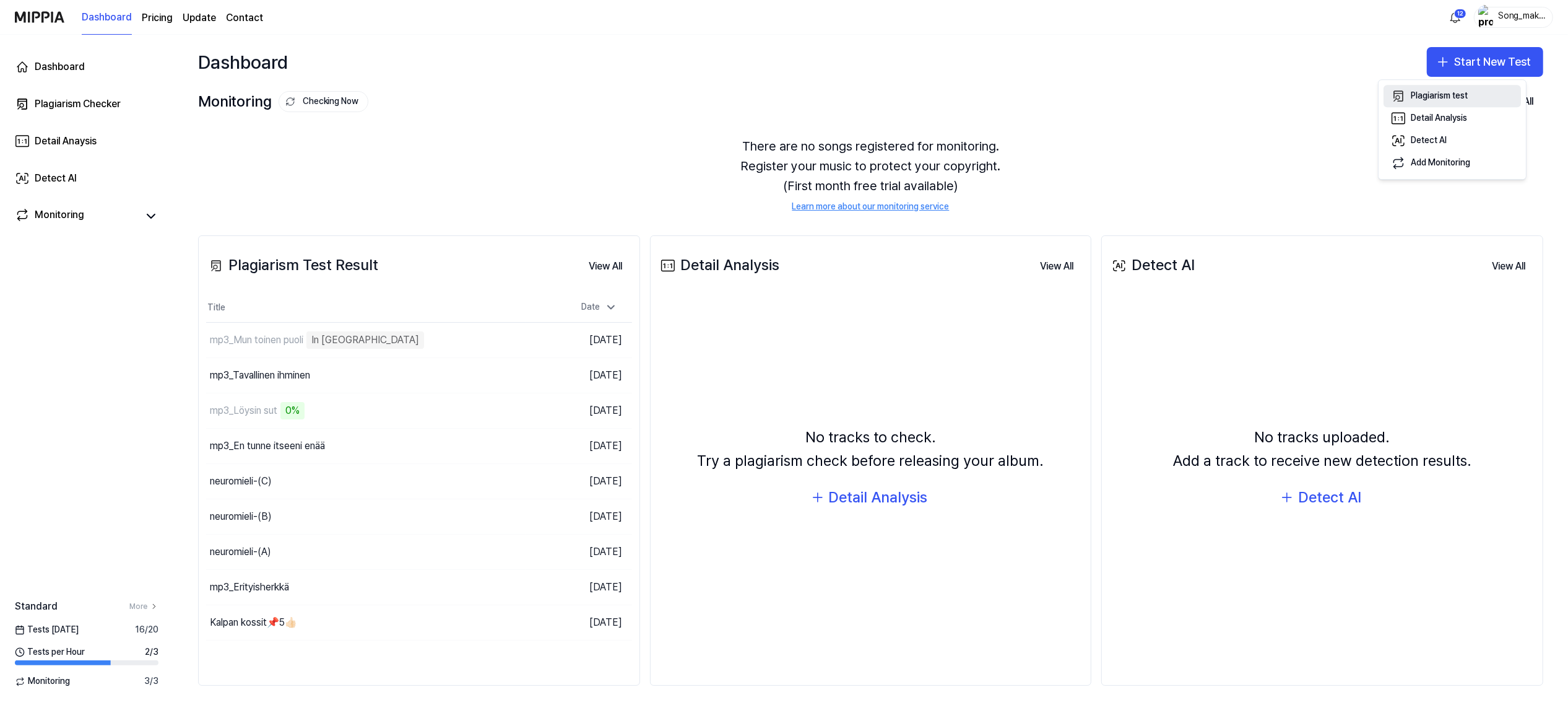
click at [1459, 93] on div "Plagiarism test" at bounding box center [1439, 96] width 57 height 12
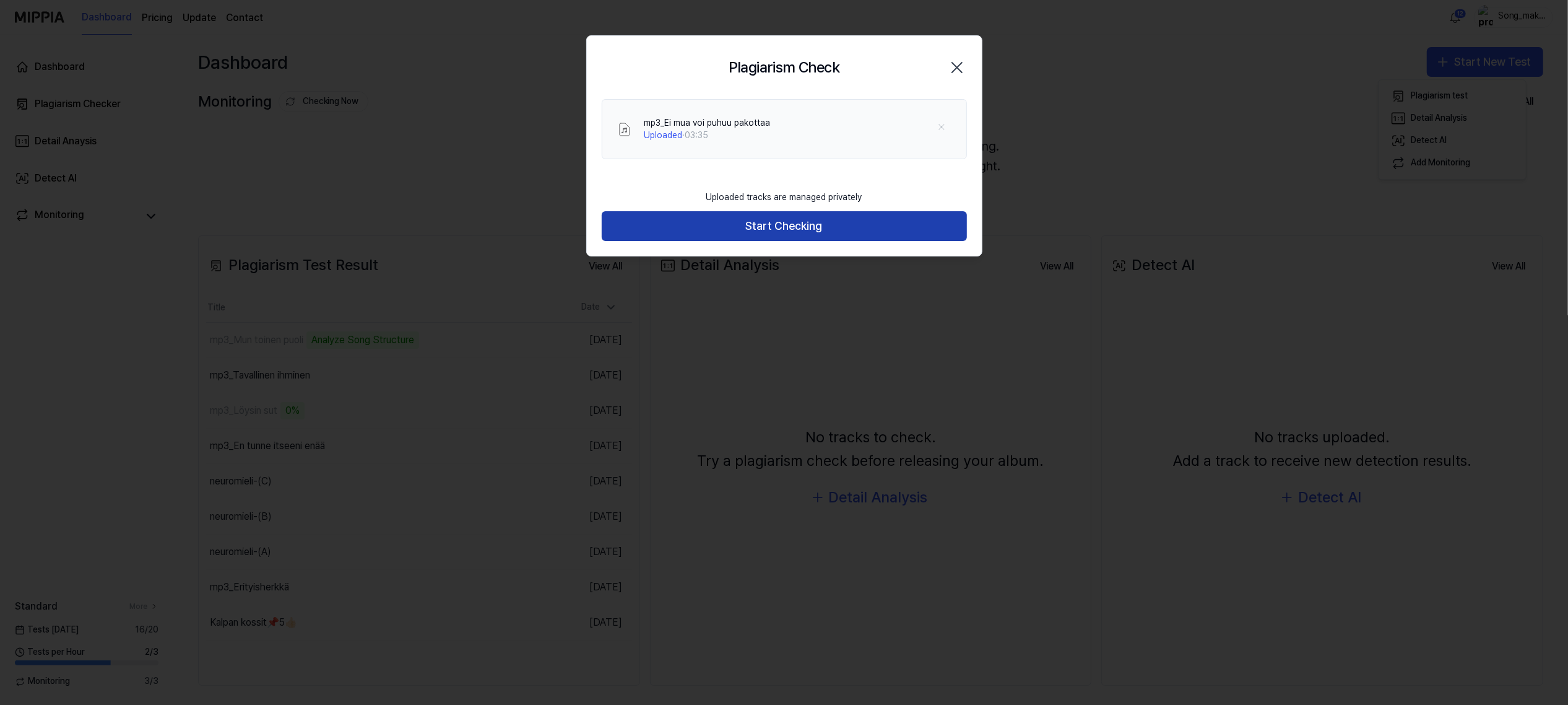
click at [800, 217] on button "Start Checking" at bounding box center [784, 226] width 366 height 30
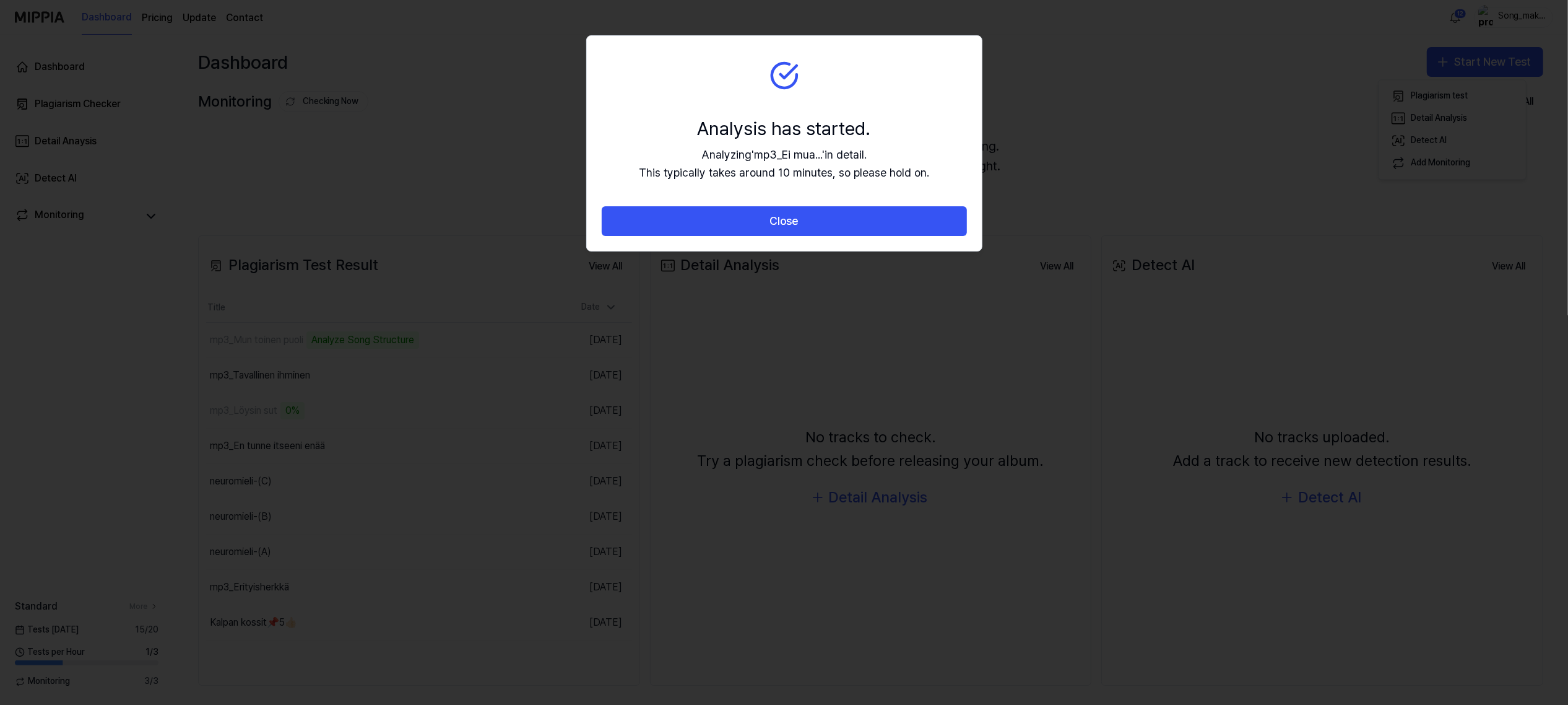
click at [800, 217] on button "Close" at bounding box center [784, 221] width 366 height 30
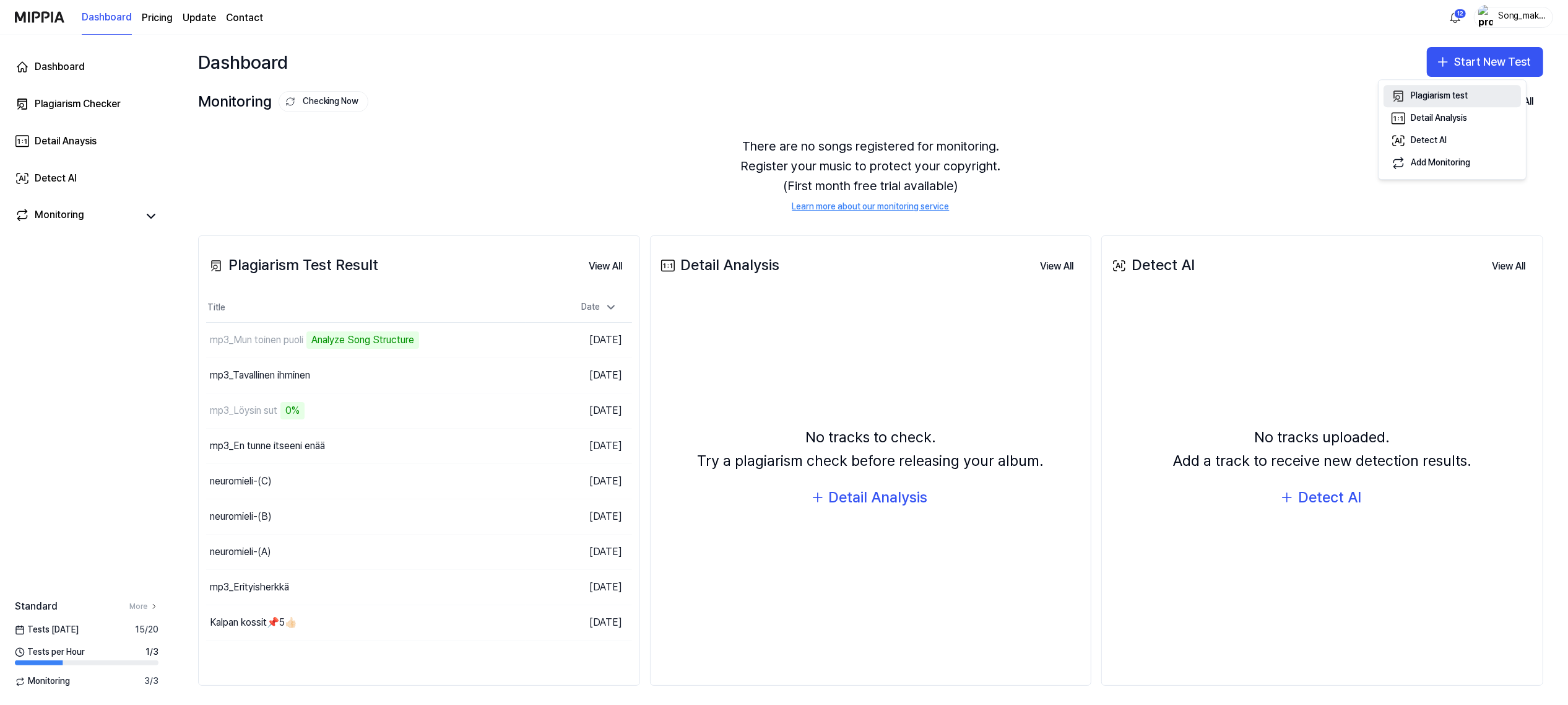
click at [1445, 89] on button "Plagiarism test" at bounding box center [1452, 96] width 138 height 23
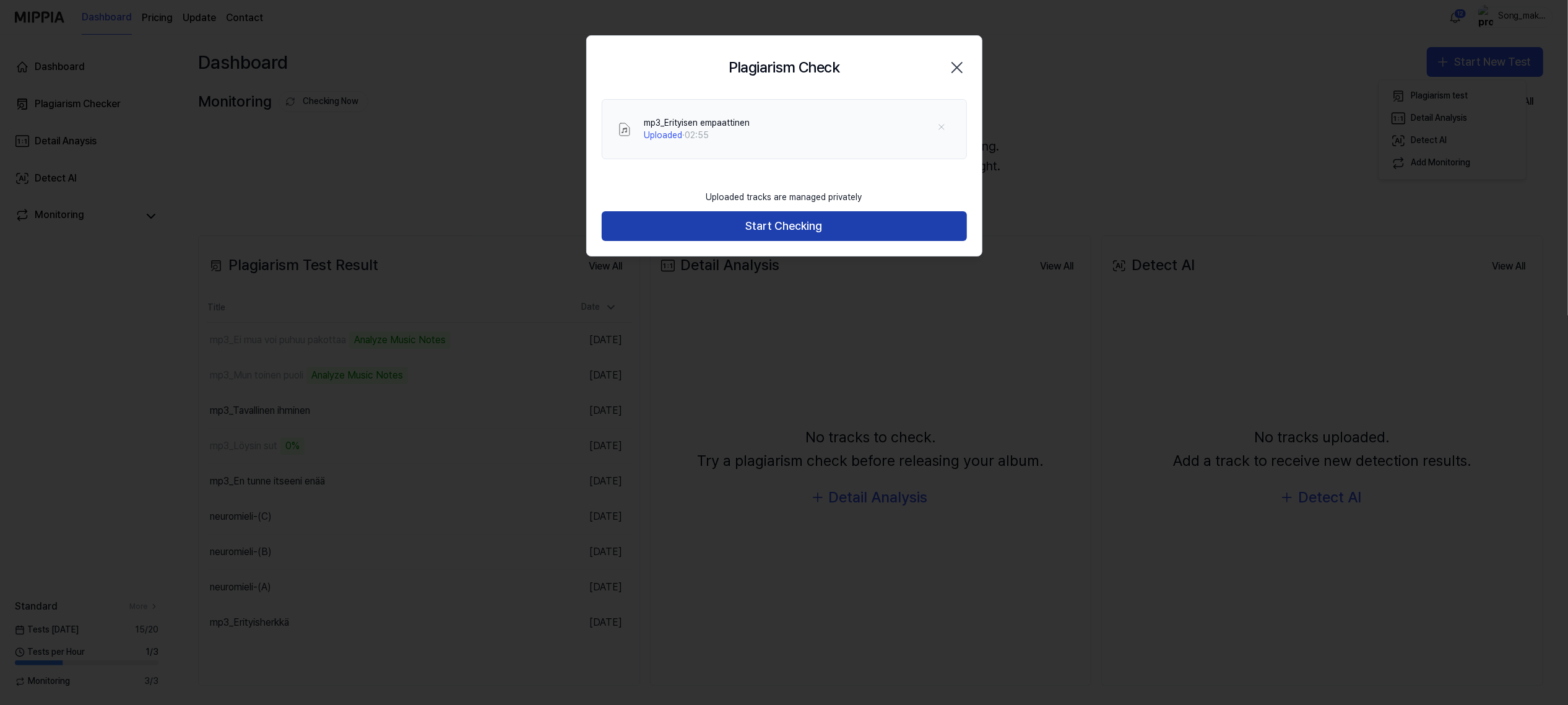
click at [796, 220] on button "Start Checking" at bounding box center [784, 226] width 366 height 30
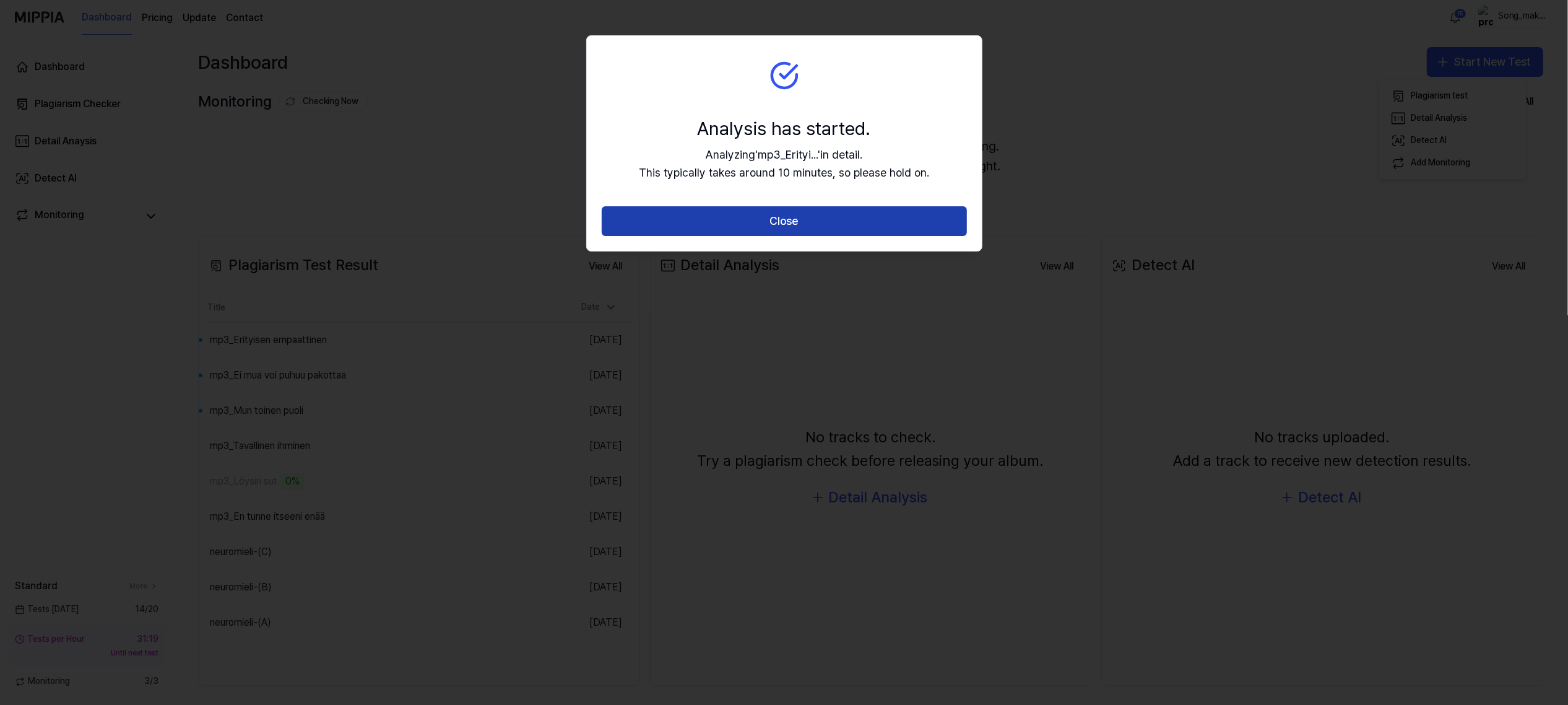
click at [850, 217] on button "Close" at bounding box center [784, 221] width 366 height 30
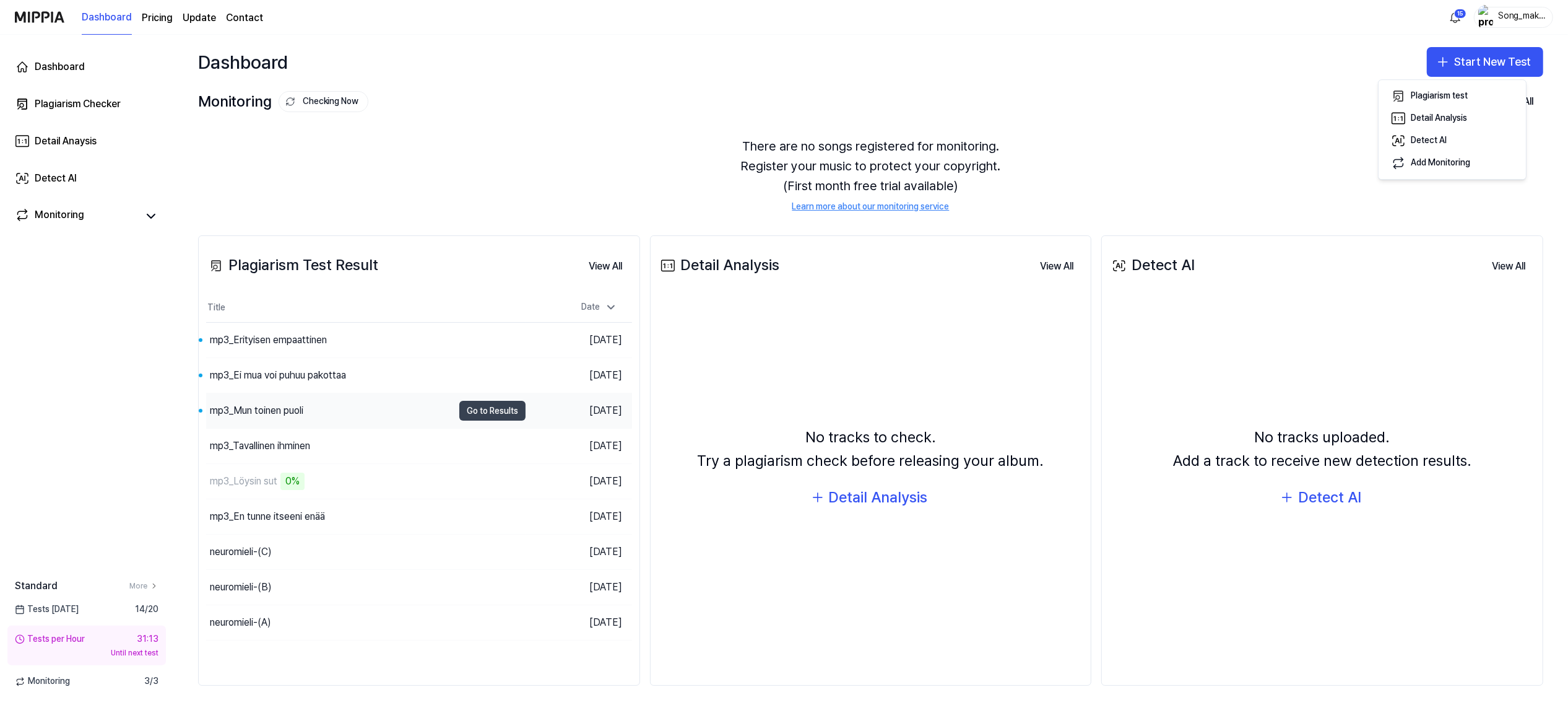
click at [484, 414] on button "Go to Results" at bounding box center [492, 410] width 66 height 19
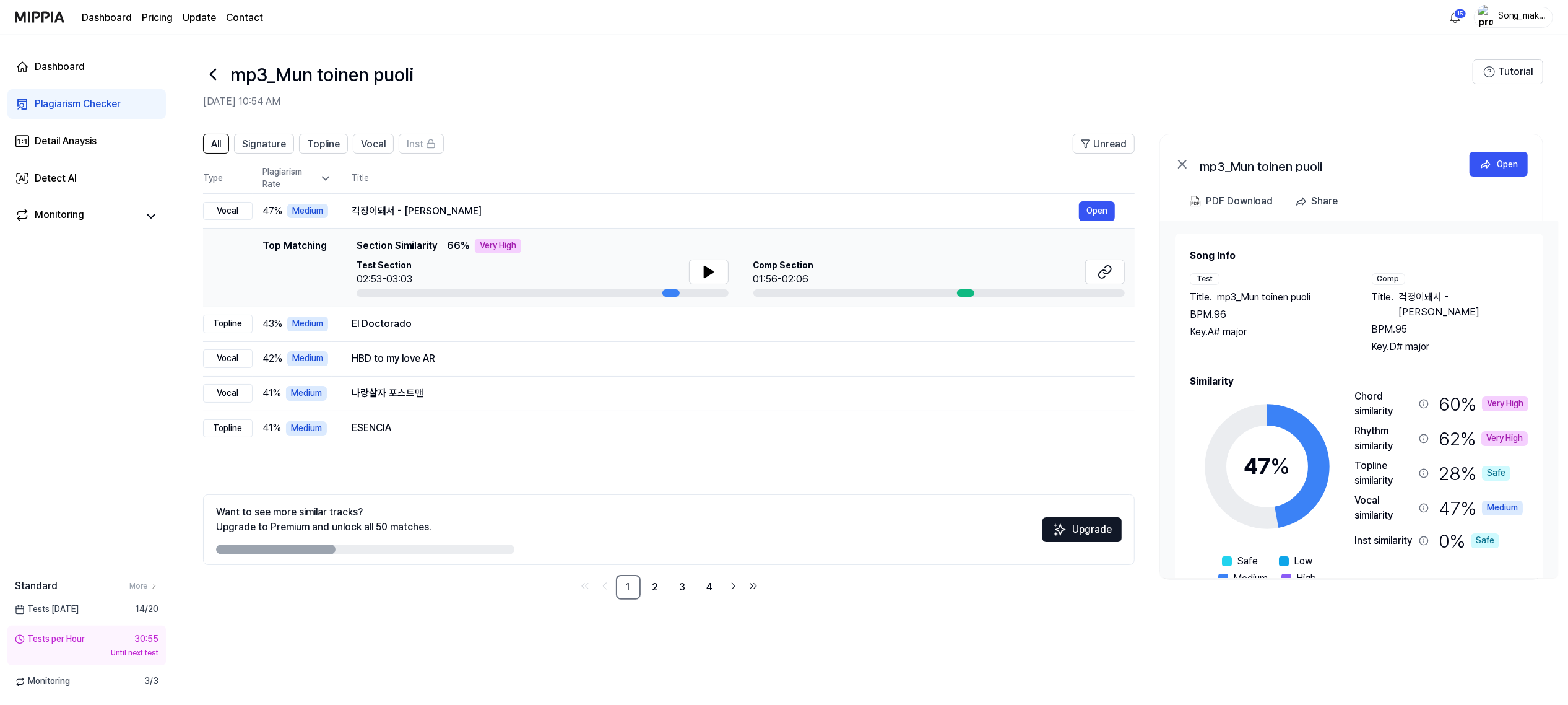
click at [208, 72] on icon at bounding box center [212, 74] width 19 height 19
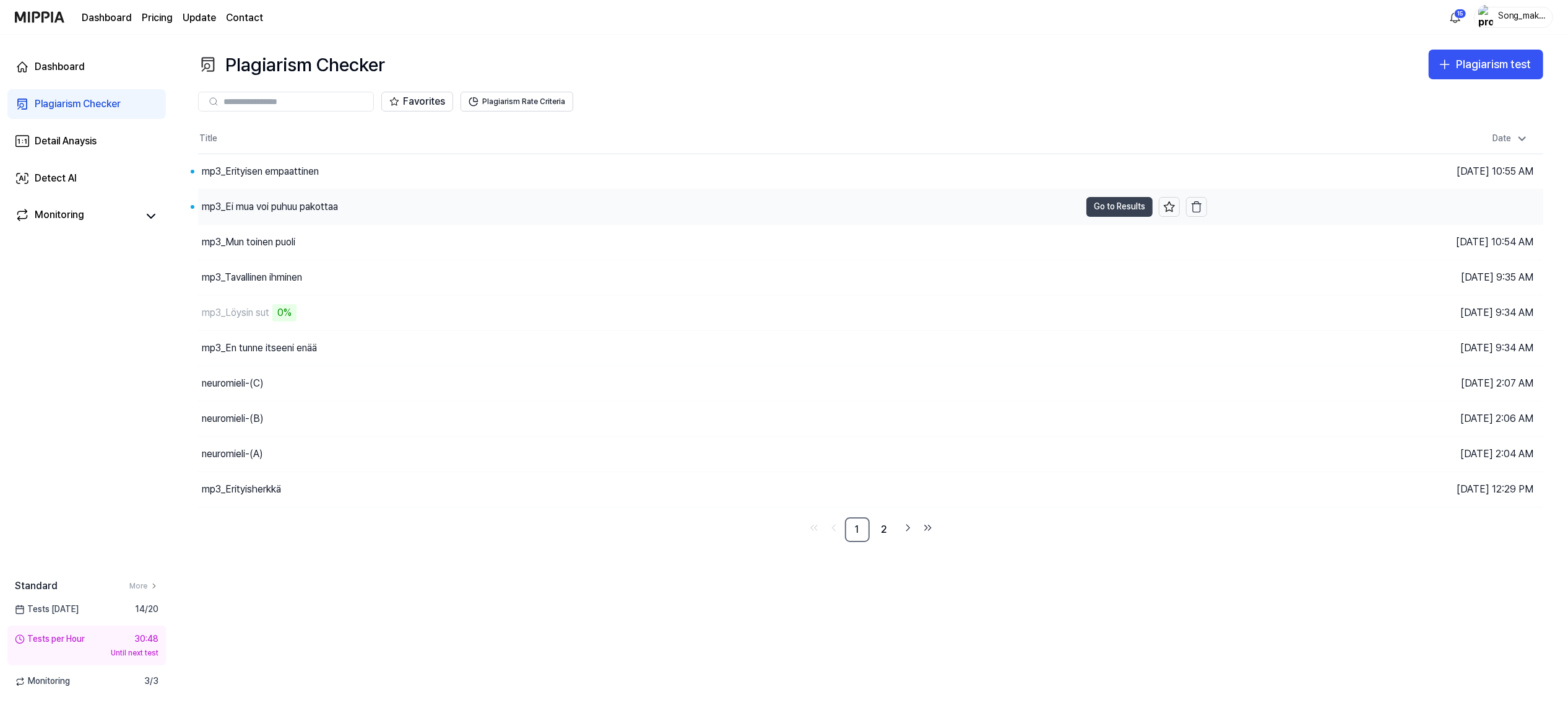
click at [1111, 216] on button "Go to Results" at bounding box center [1119, 206] width 66 height 19
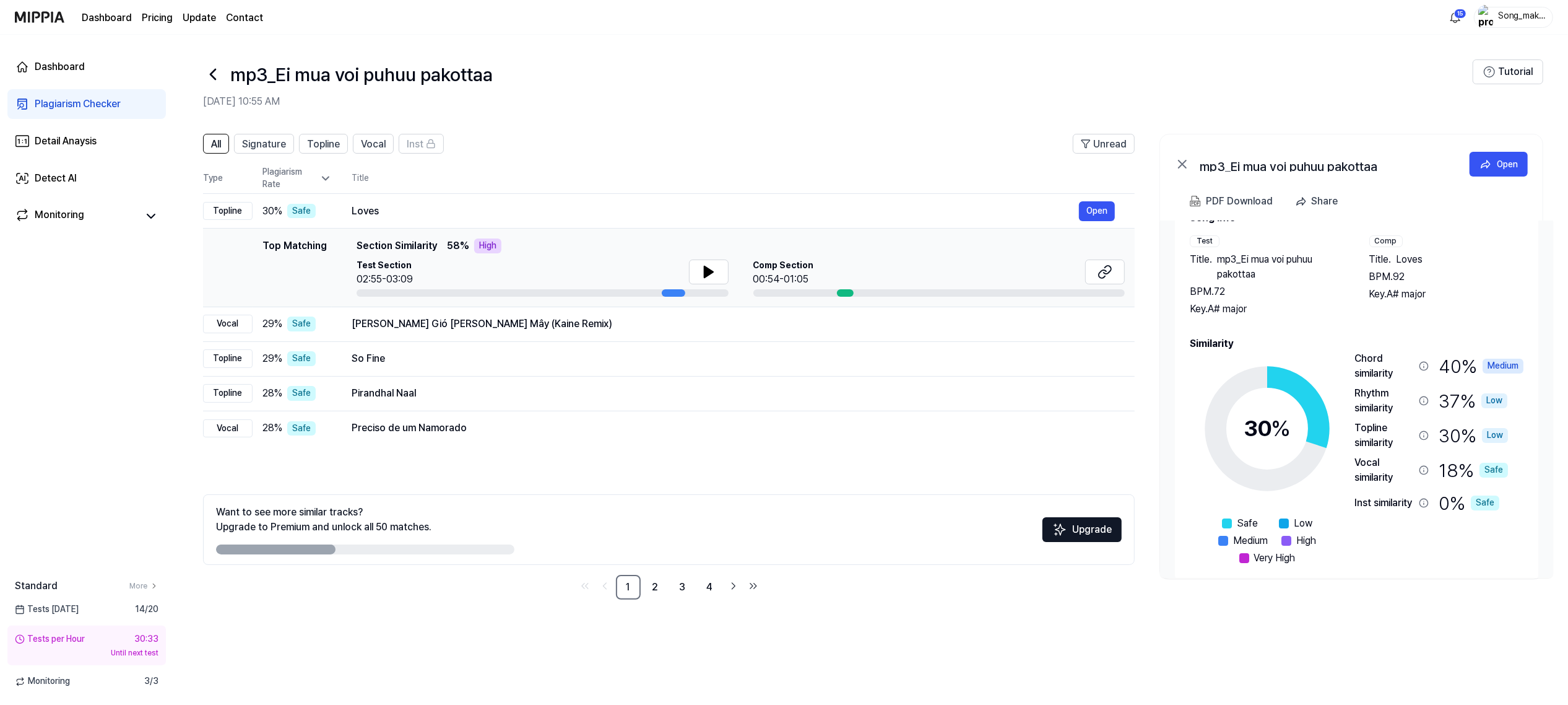
scroll to position [32, 0]
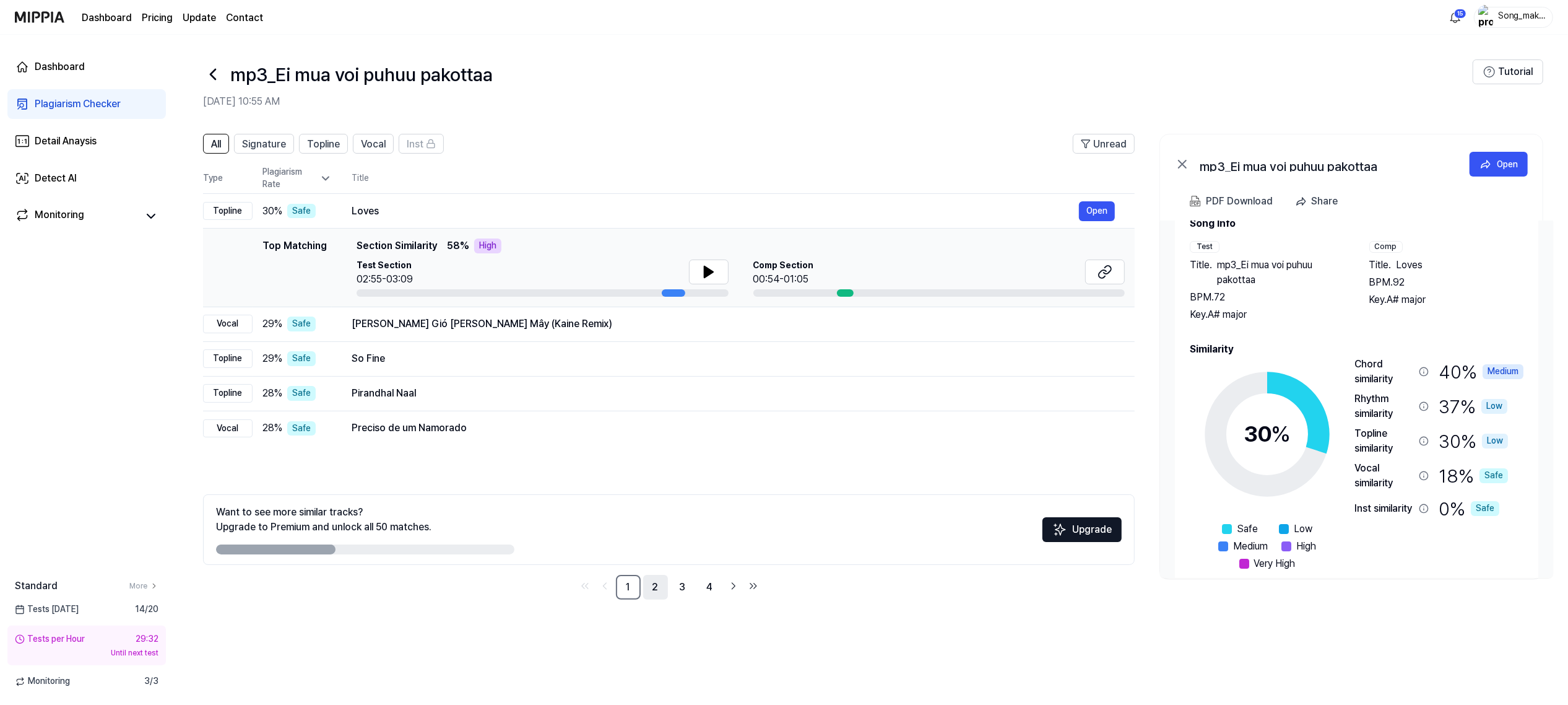
click at [653, 587] on link "2" at bounding box center [656, 587] width 25 height 25
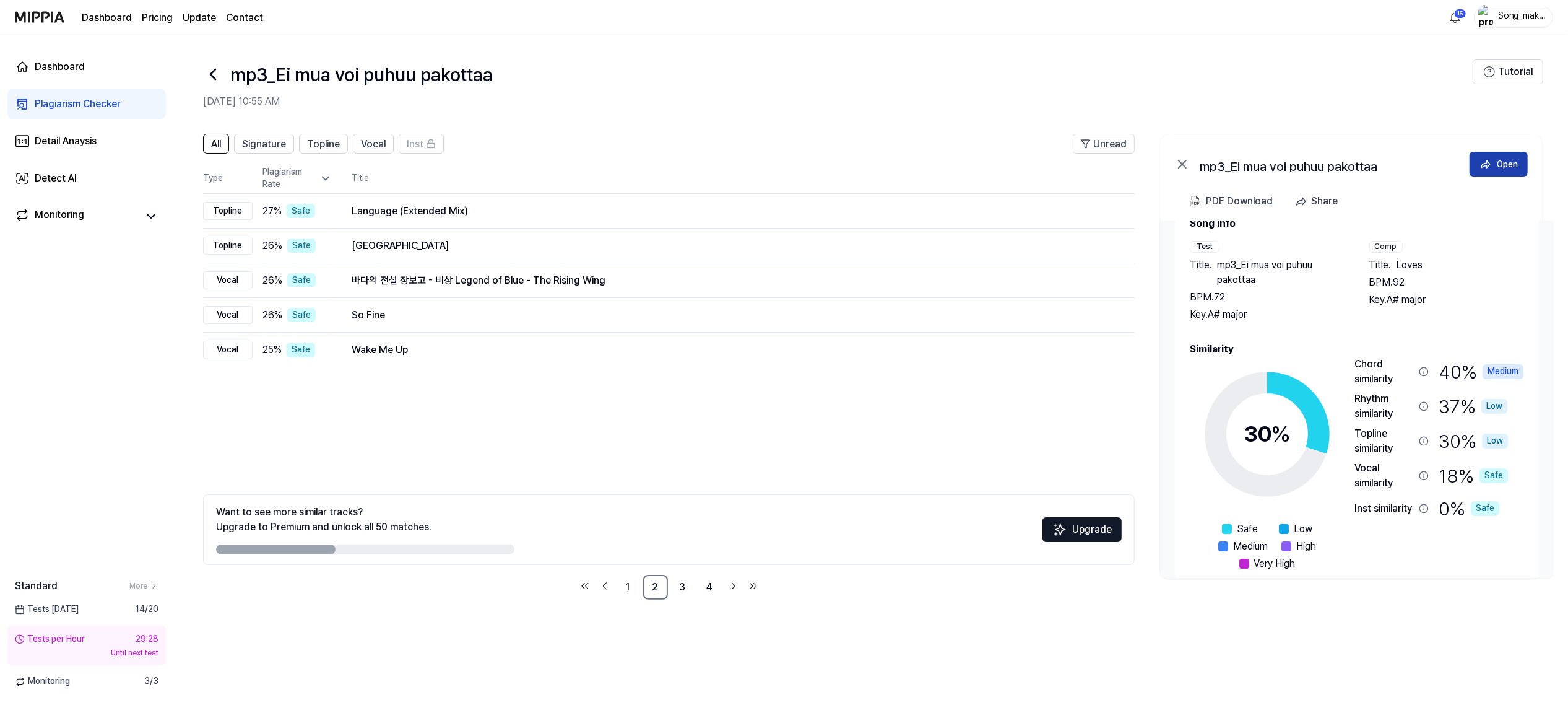
click at [1509, 158] on div "Open" at bounding box center [1507, 164] width 21 height 14
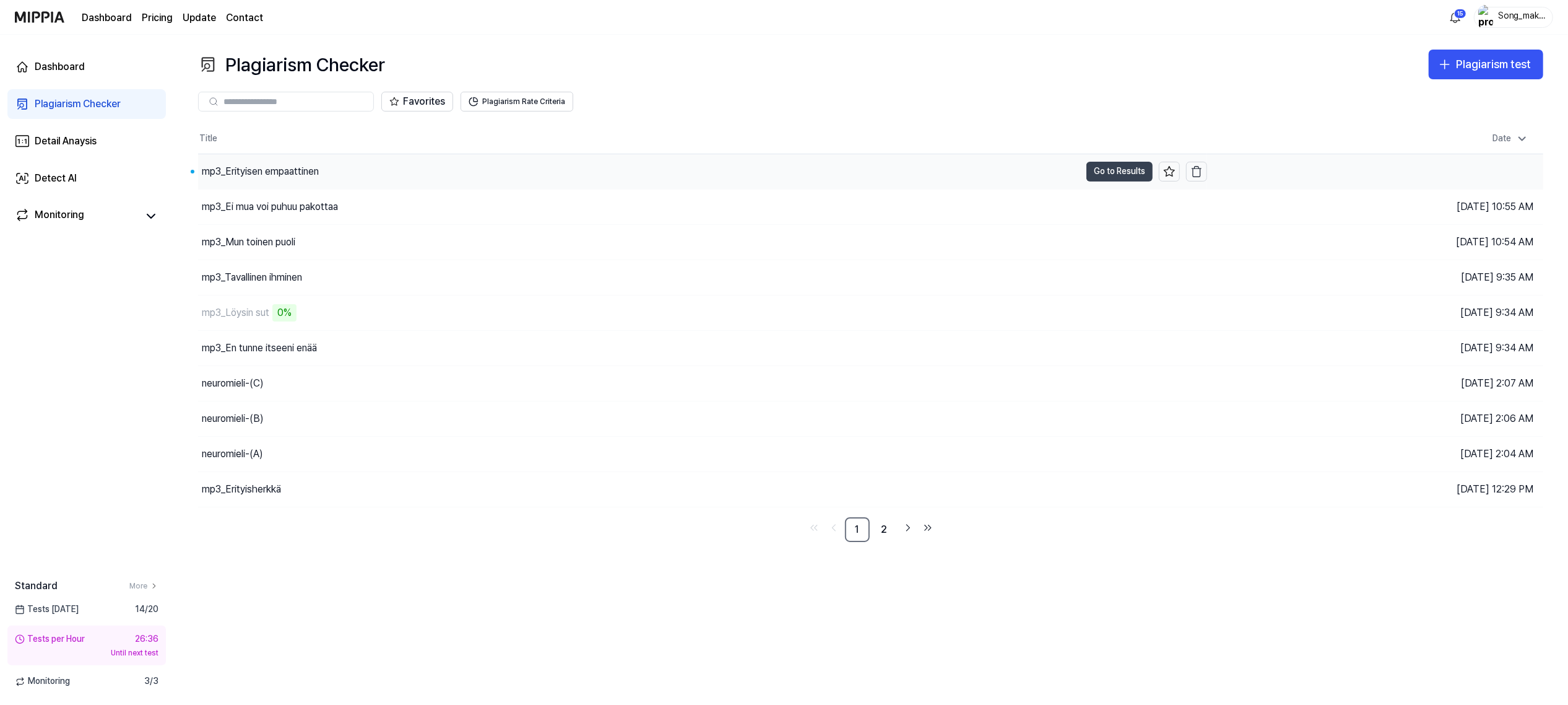
click at [1109, 162] on button "Go to Results" at bounding box center [1119, 171] width 66 height 19
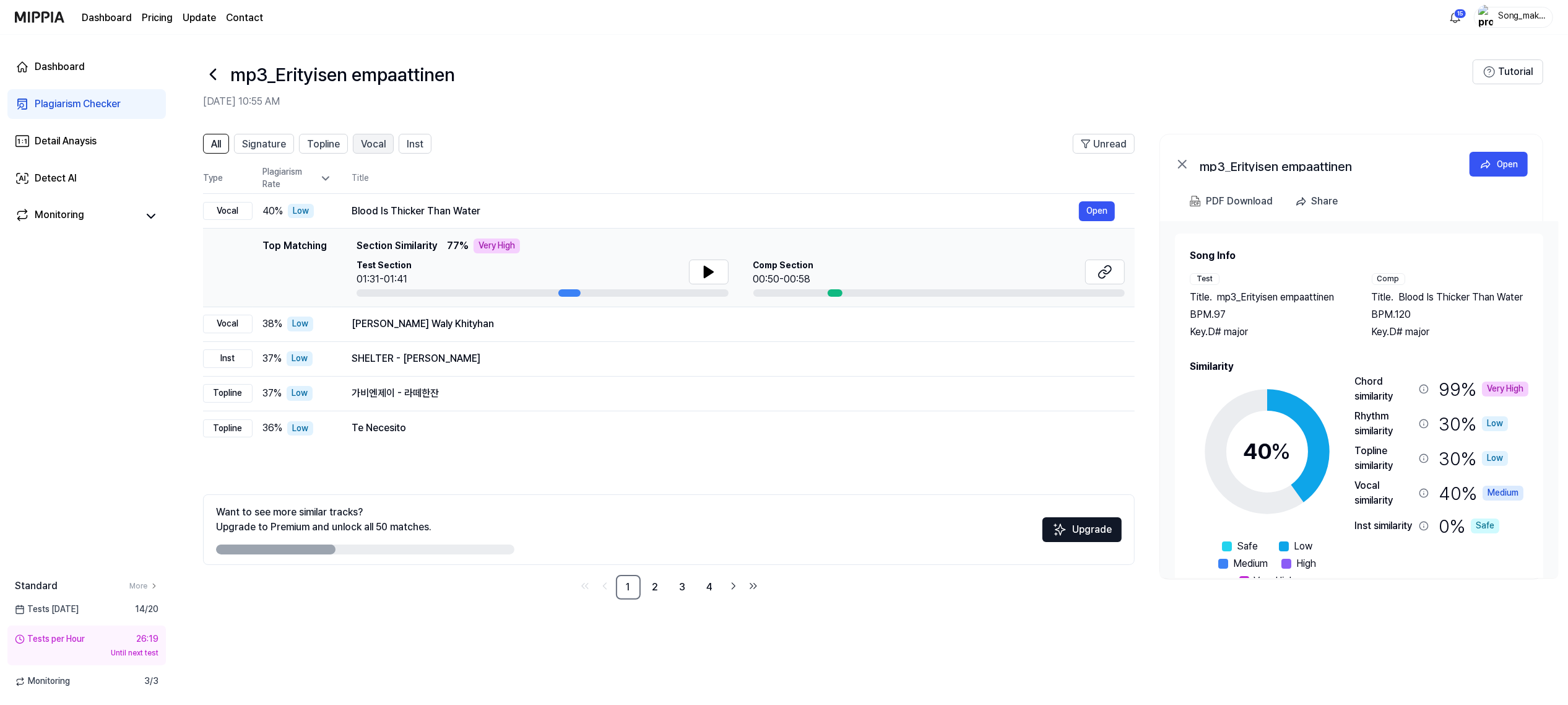
click at [366, 138] on span "Vocal" at bounding box center [373, 144] width 25 height 15
click at [418, 140] on span "Inst" at bounding box center [415, 144] width 16 height 15
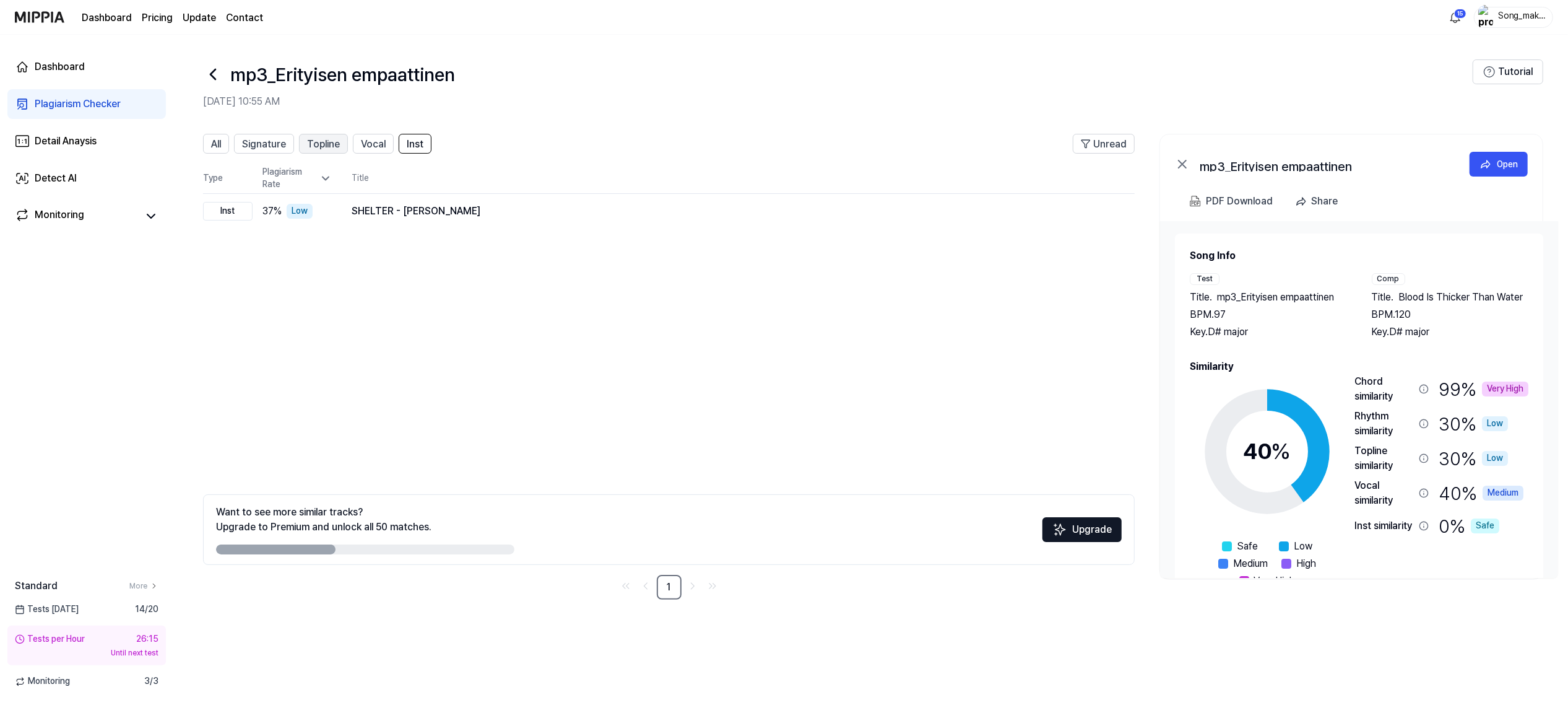
click at [320, 140] on span "Topline" at bounding box center [324, 144] width 33 height 15
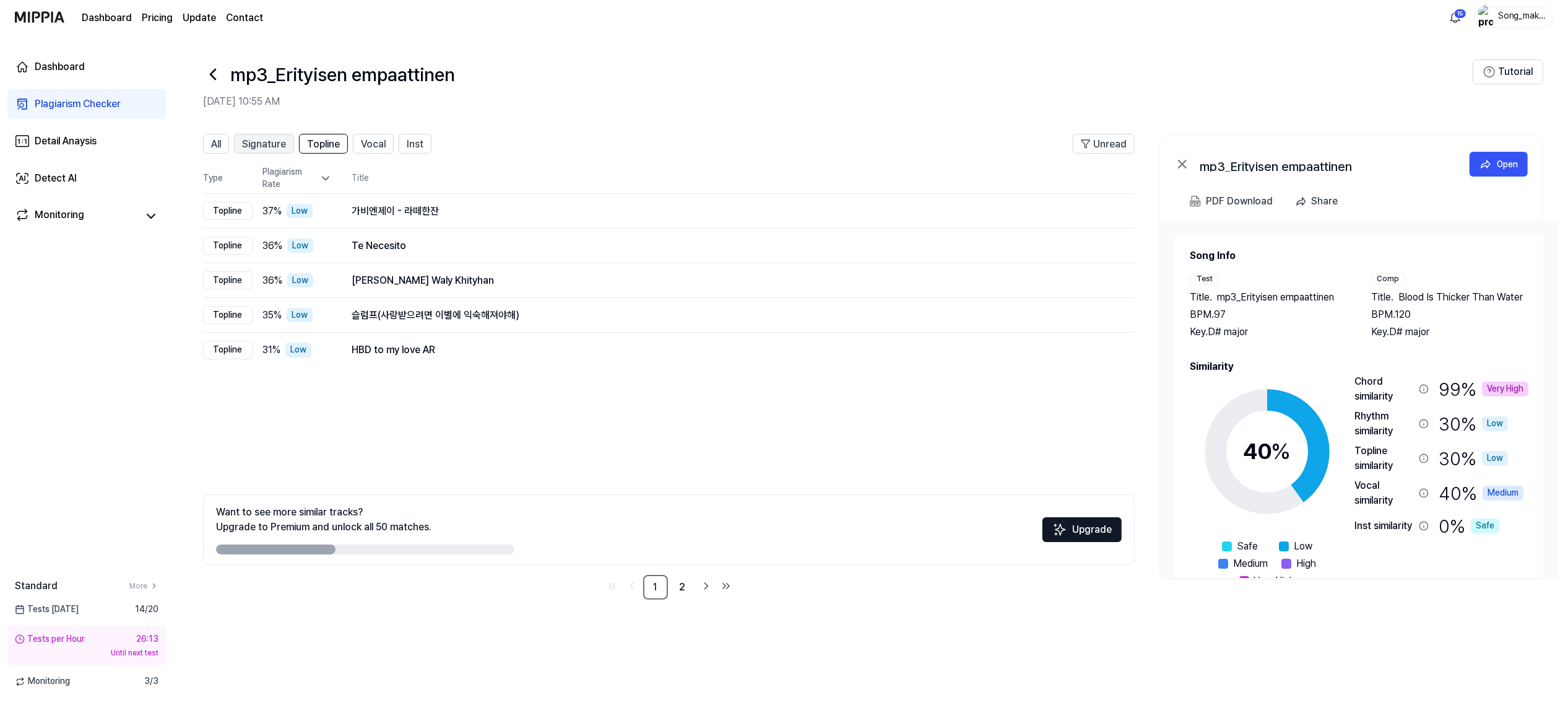
click at [278, 141] on span "Signature" at bounding box center [264, 144] width 44 height 15
click at [215, 136] on div "All" at bounding box center [215, 143] width 10 height 16
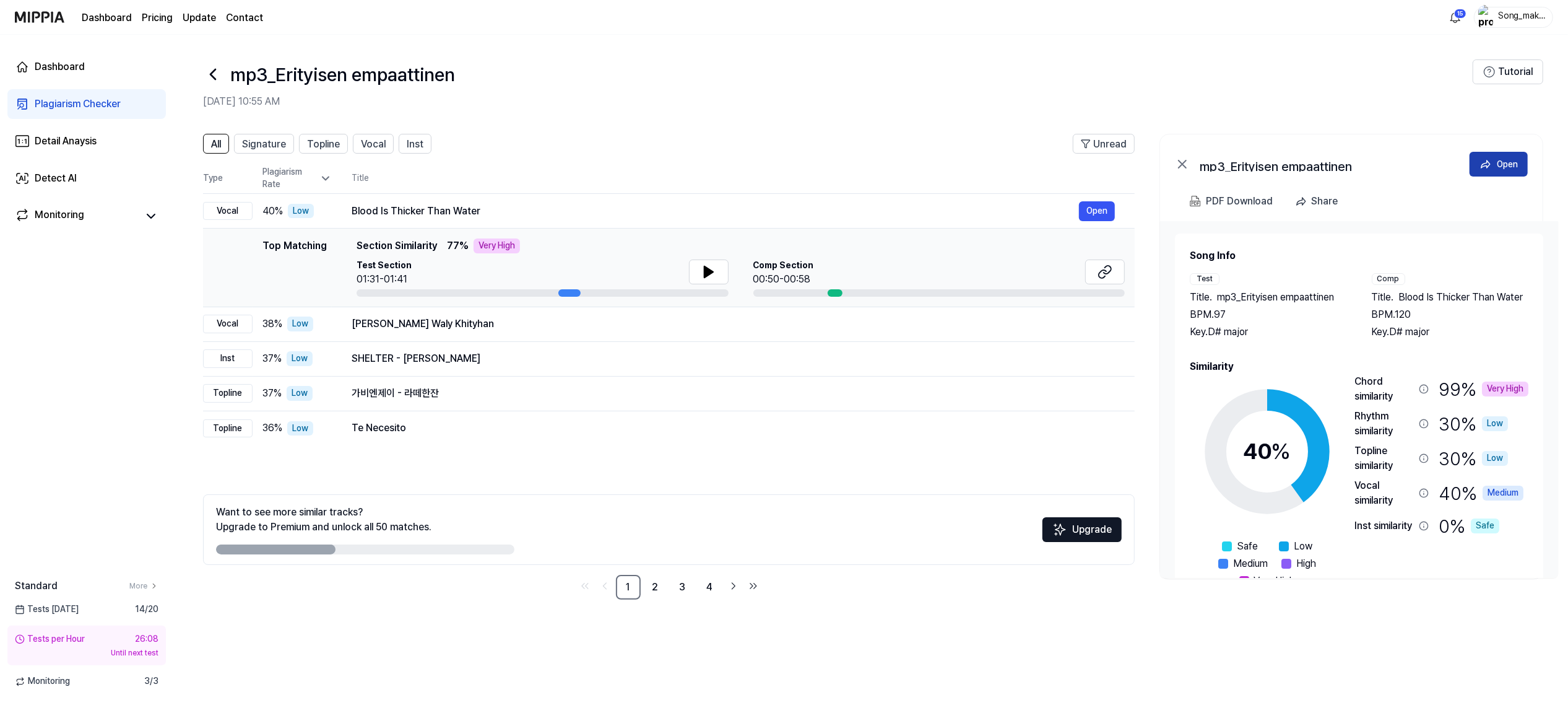
click at [1496, 161] on button "Open" at bounding box center [1498, 164] width 58 height 25
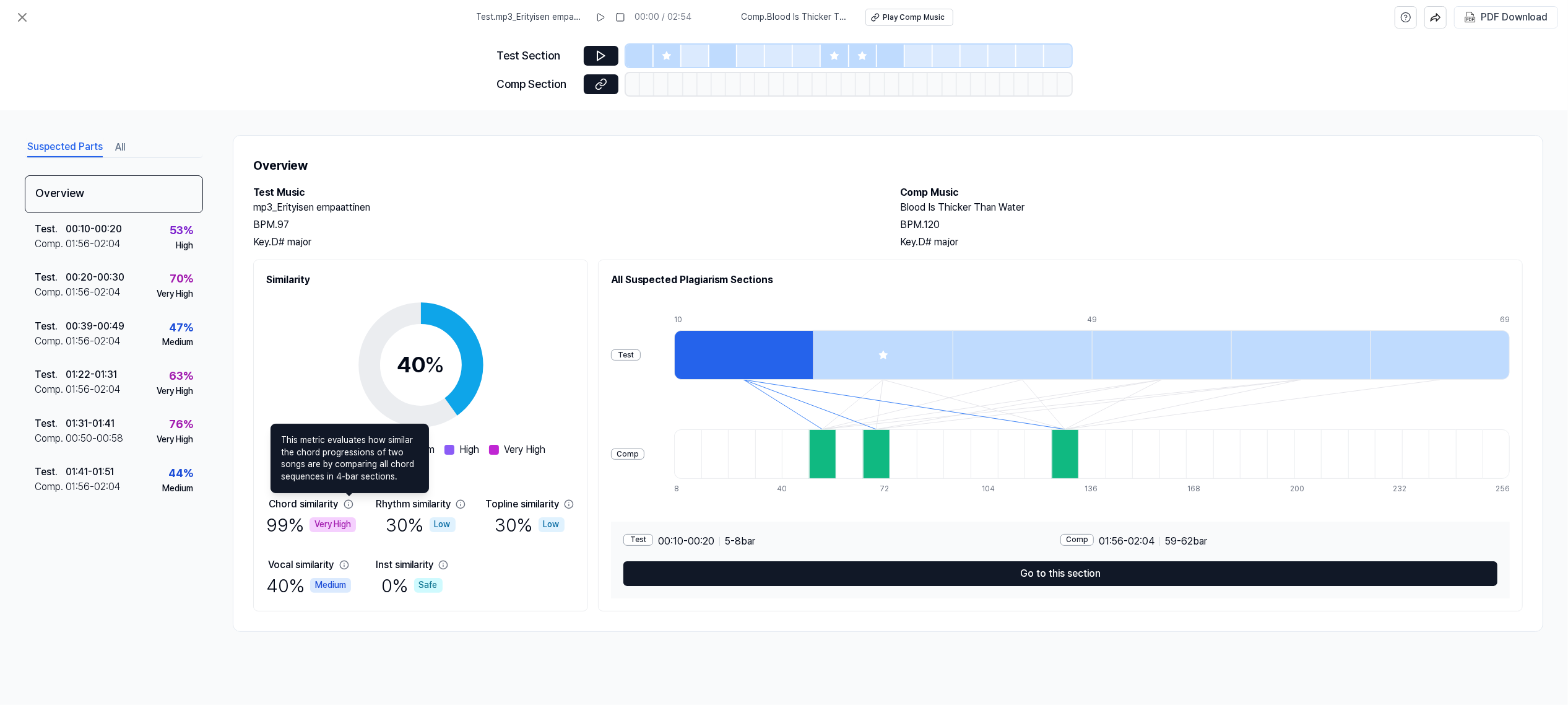
click at [350, 505] on icon at bounding box center [348, 503] width 8 height 8
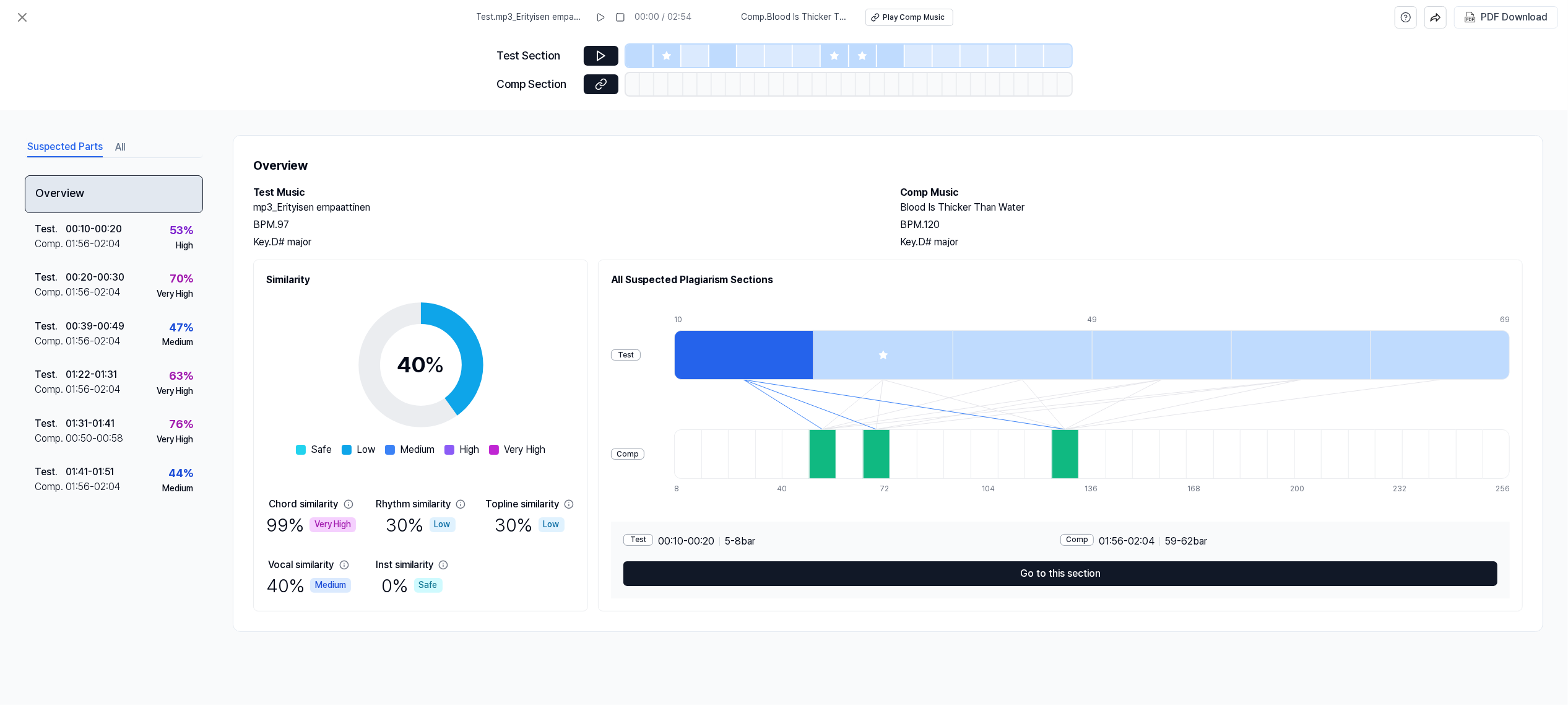
click at [64, 181] on div "Overview" at bounding box center [114, 194] width 178 height 38
click at [119, 145] on button "All" at bounding box center [120, 147] width 10 height 19
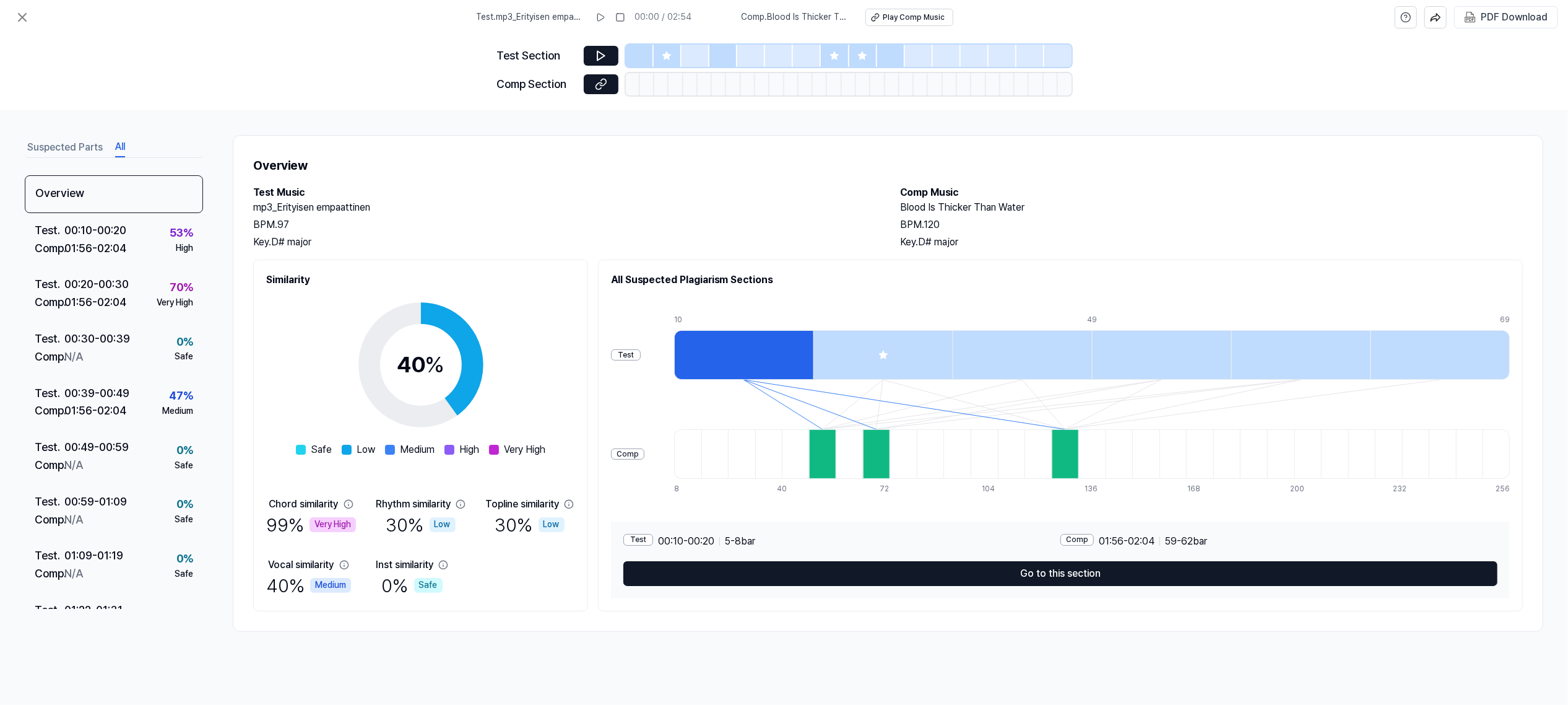
click at [71, 143] on button "Suspected Parts" at bounding box center [65, 147] width 75 height 19
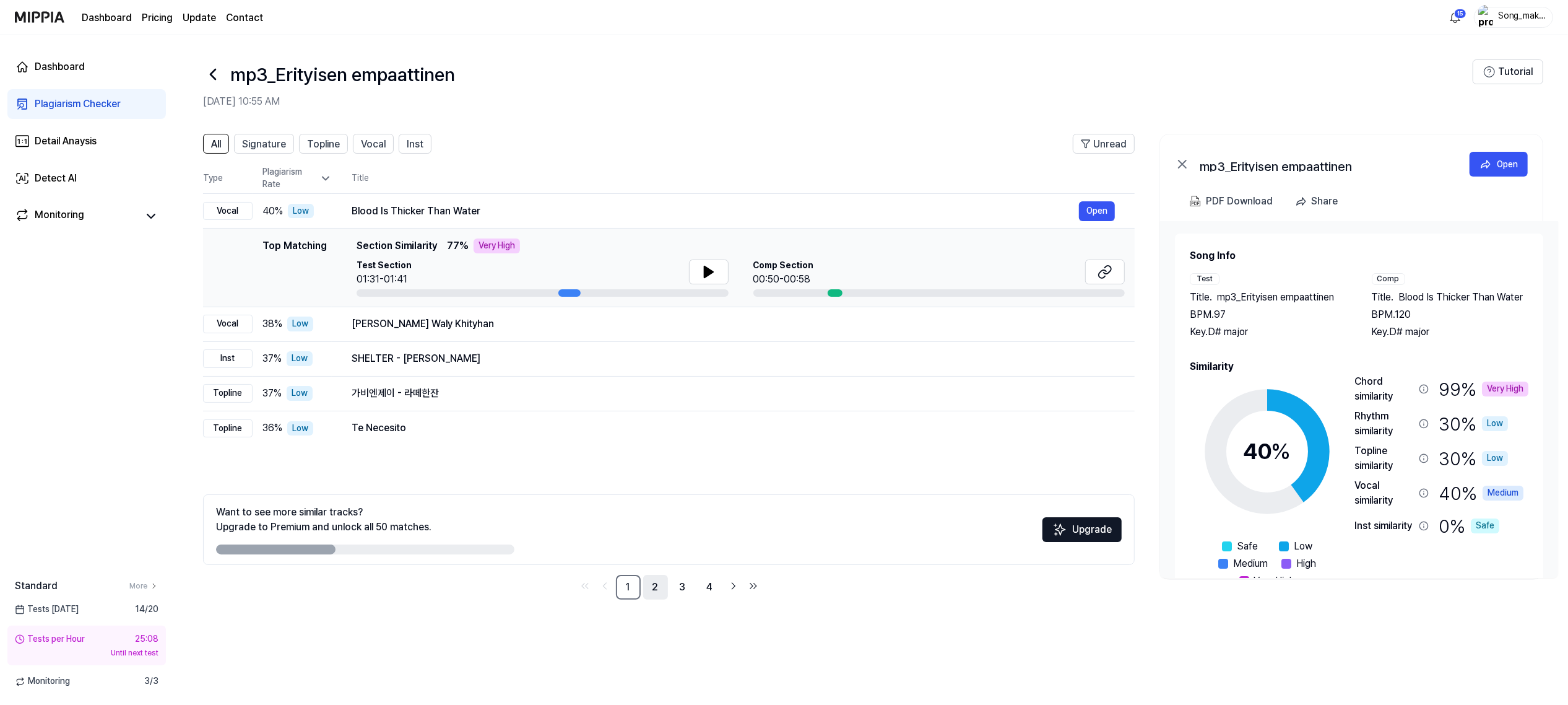
click at [656, 588] on link "2" at bounding box center [656, 587] width 25 height 25
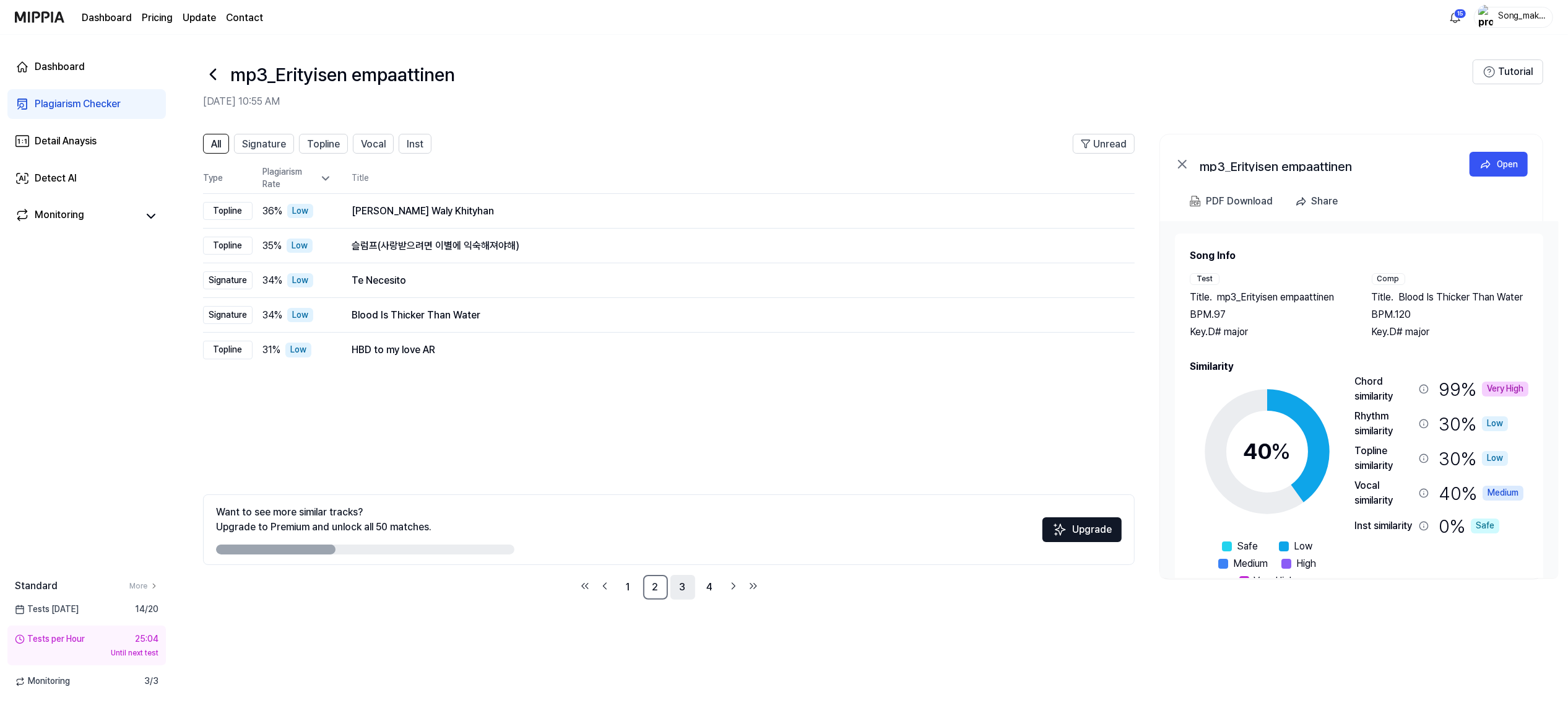
click at [684, 585] on link "3" at bounding box center [683, 587] width 25 height 25
click at [709, 585] on link "4" at bounding box center [710, 587] width 25 height 25
click at [622, 587] on link "1" at bounding box center [628, 587] width 25 height 25
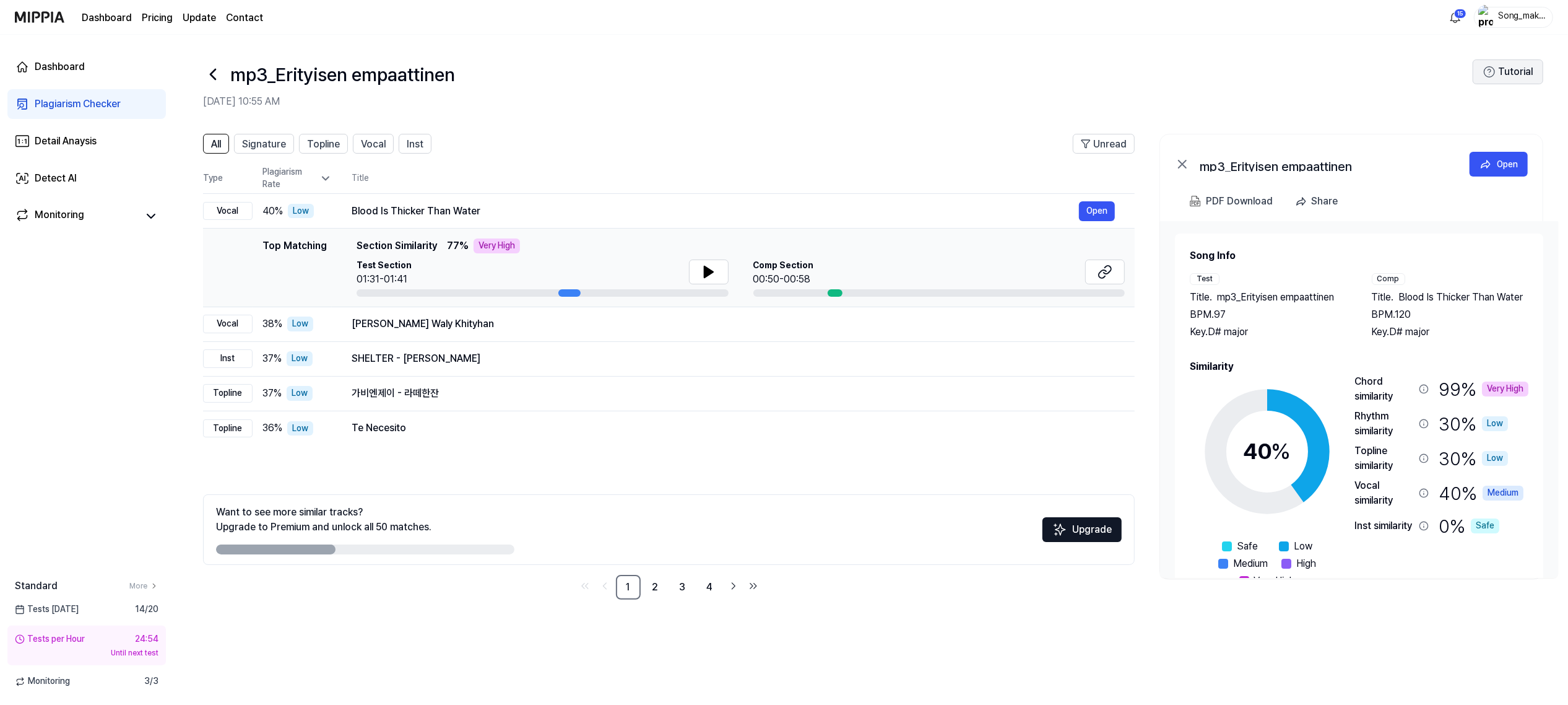
click at [1521, 67] on button "Tutorial" at bounding box center [1507, 72] width 71 height 25
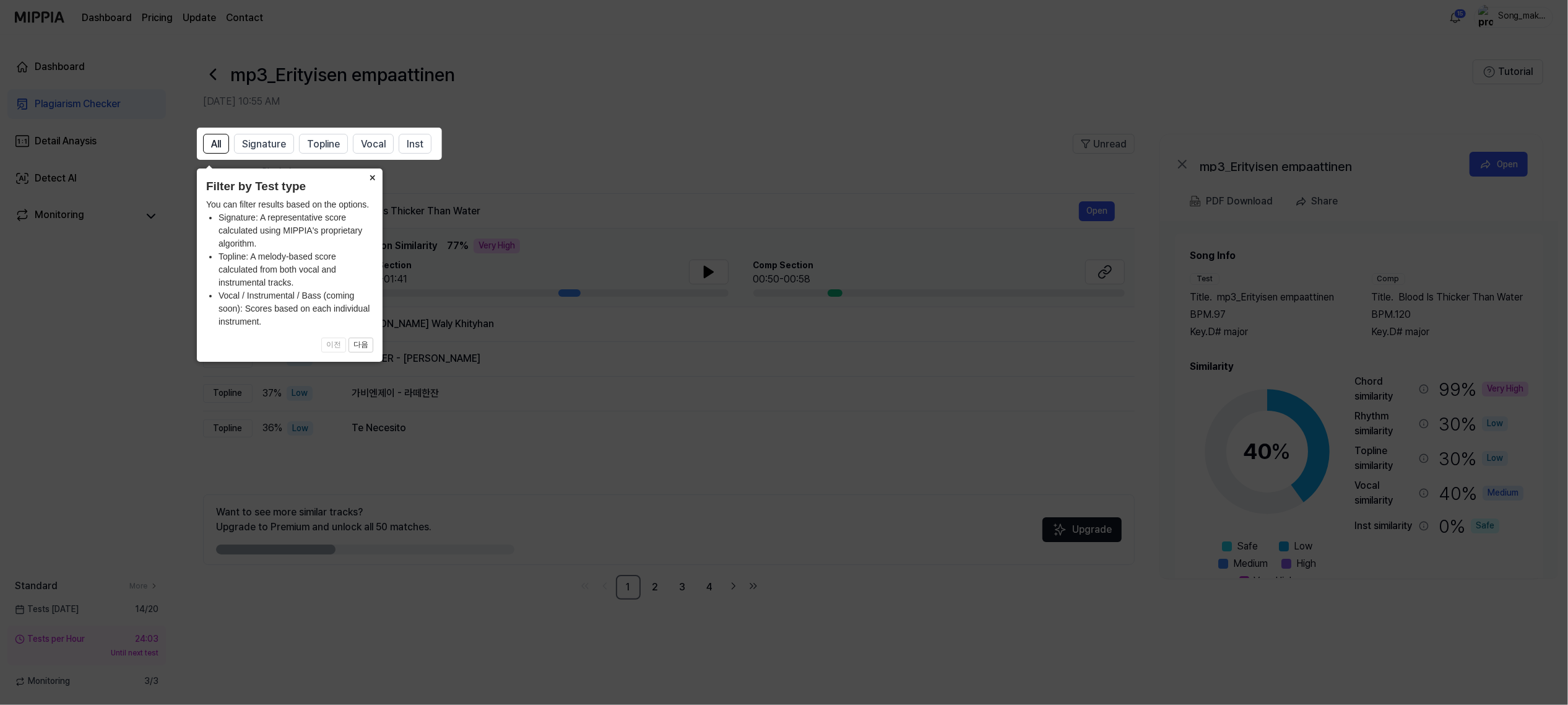
click at [524, 99] on icon at bounding box center [784, 352] width 1568 height 705
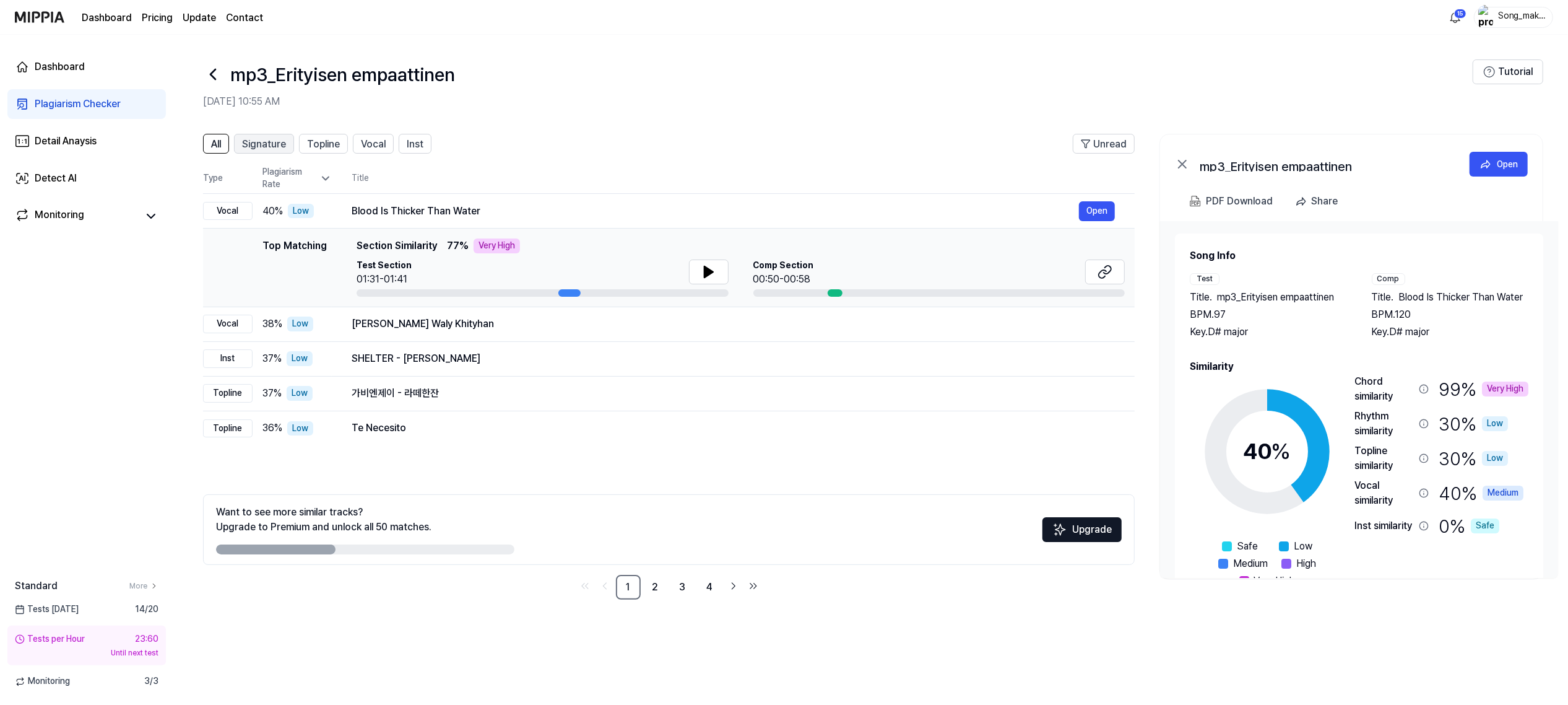
drag, startPoint x: 523, startPoint y: 99, endPoint x: 275, endPoint y: 140, distance: 251.4
click at [275, 140] on div "mp3_Erityisen empaattinen Sep 10, 2025, 10:55 AM Tutorial All Signature Topline…" at bounding box center [870, 370] width 1395 height 670
click at [275, 140] on span "Signature" at bounding box center [264, 144] width 44 height 15
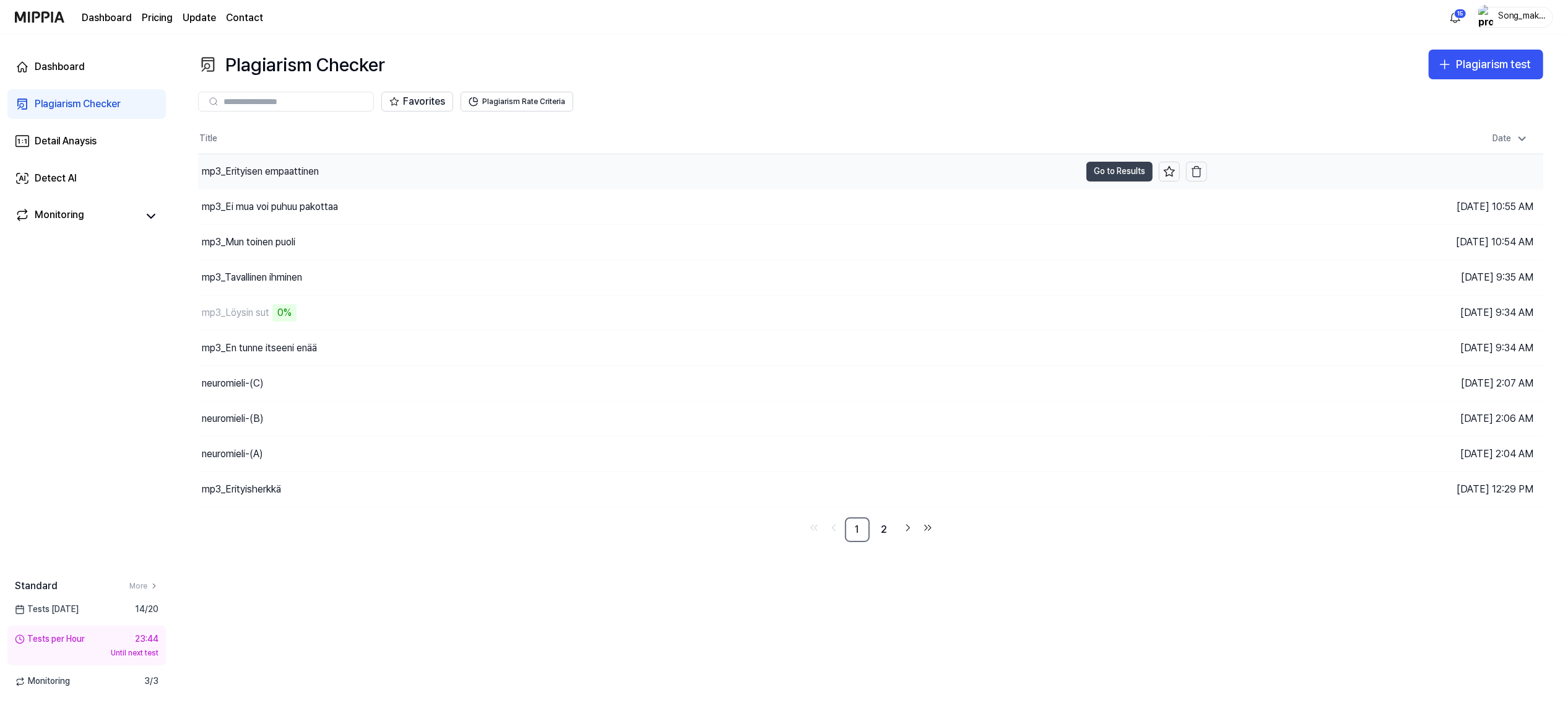
click at [1126, 171] on button "Go to Results" at bounding box center [1119, 171] width 66 height 19
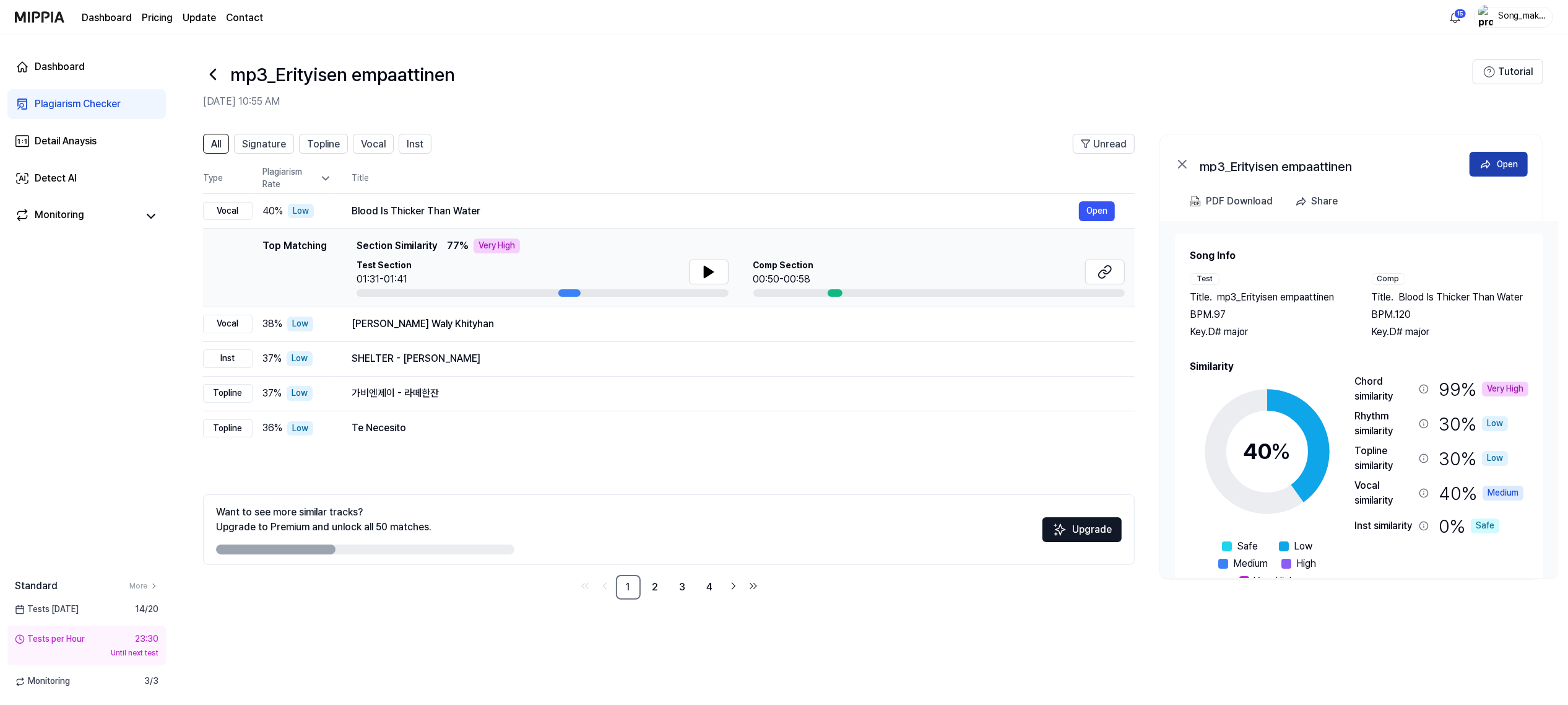
click at [1504, 156] on div "mp3_Erityisen empaattinen Open" at bounding box center [1351, 162] width 383 height 54
click at [1504, 156] on button "Open" at bounding box center [1498, 164] width 58 height 25
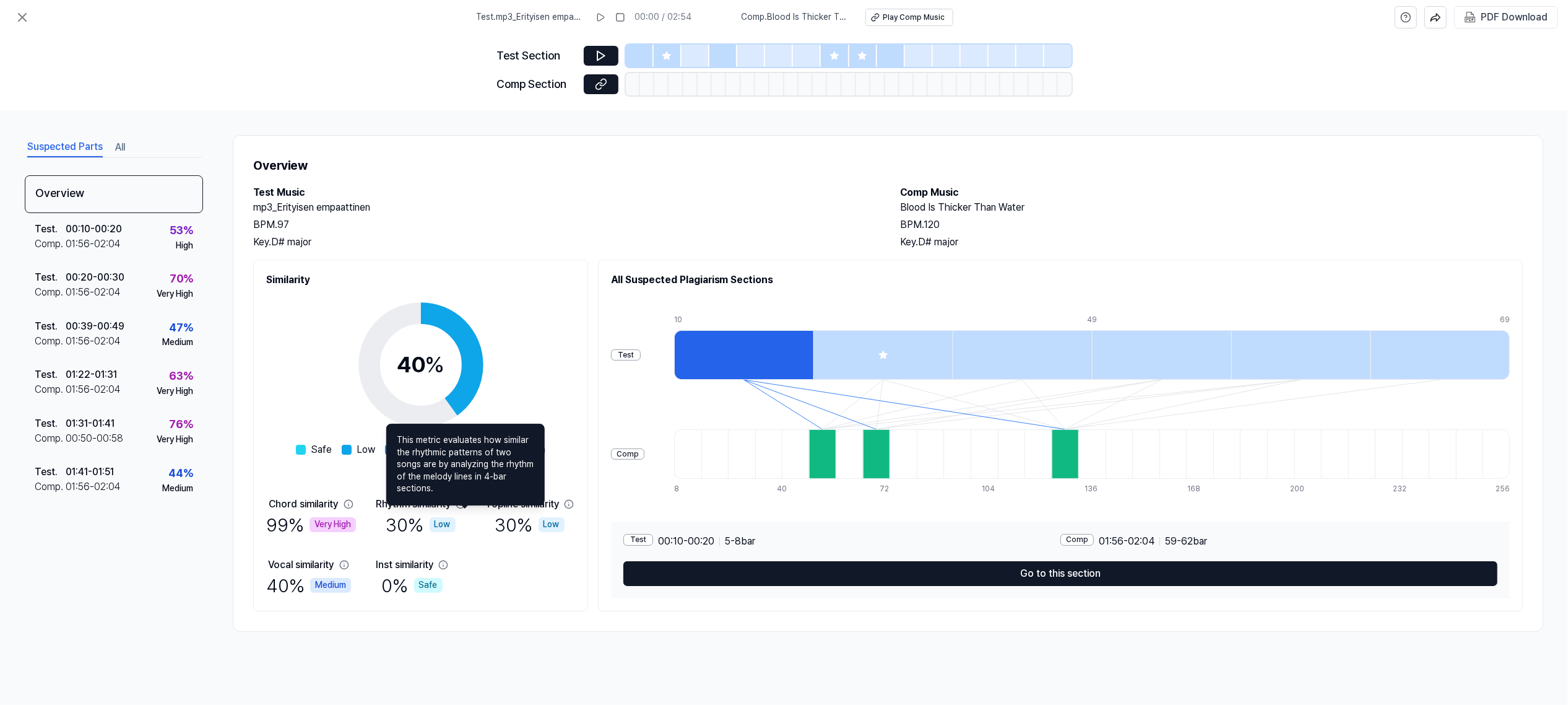
click at [464, 505] on icon at bounding box center [460, 503] width 10 height 10
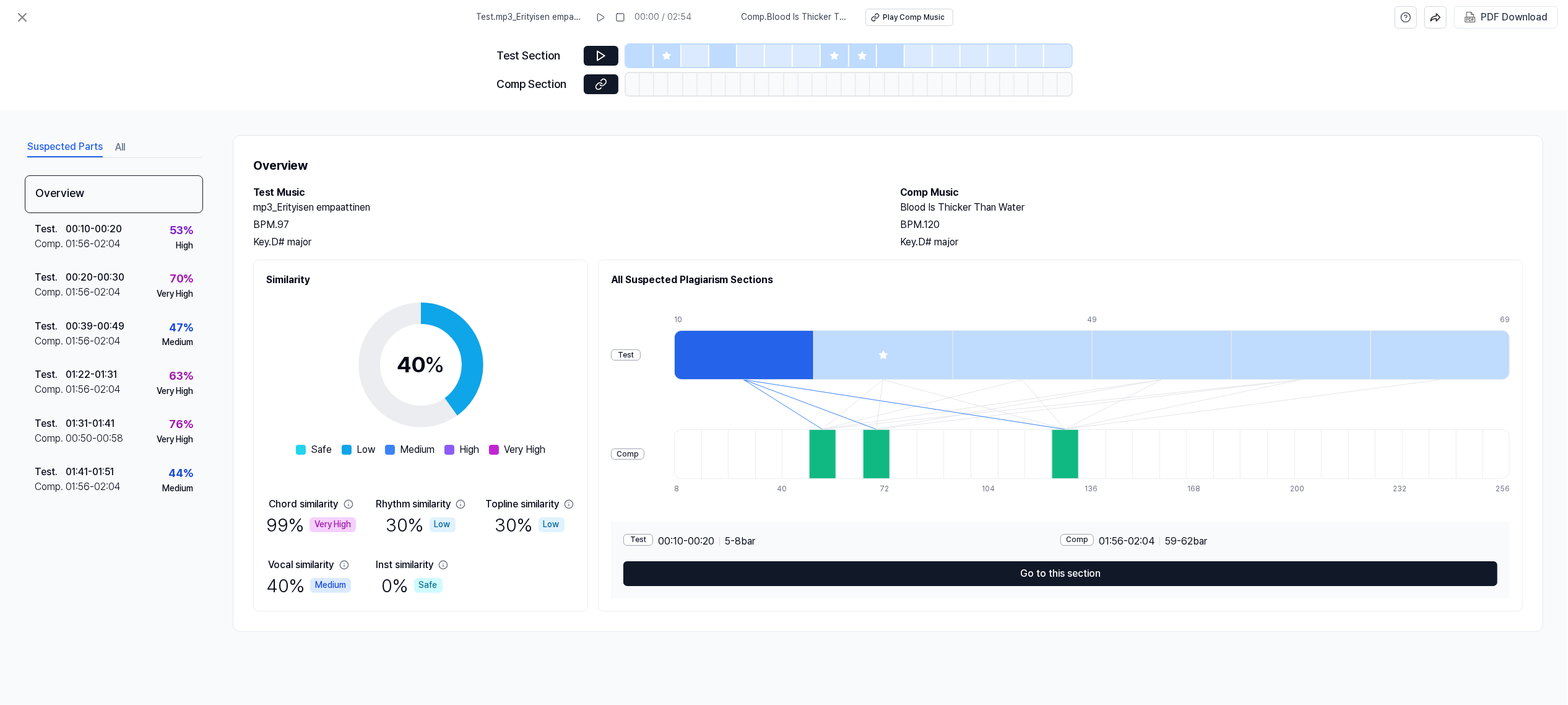
click at [464, 505] on icon at bounding box center [460, 503] width 10 height 10
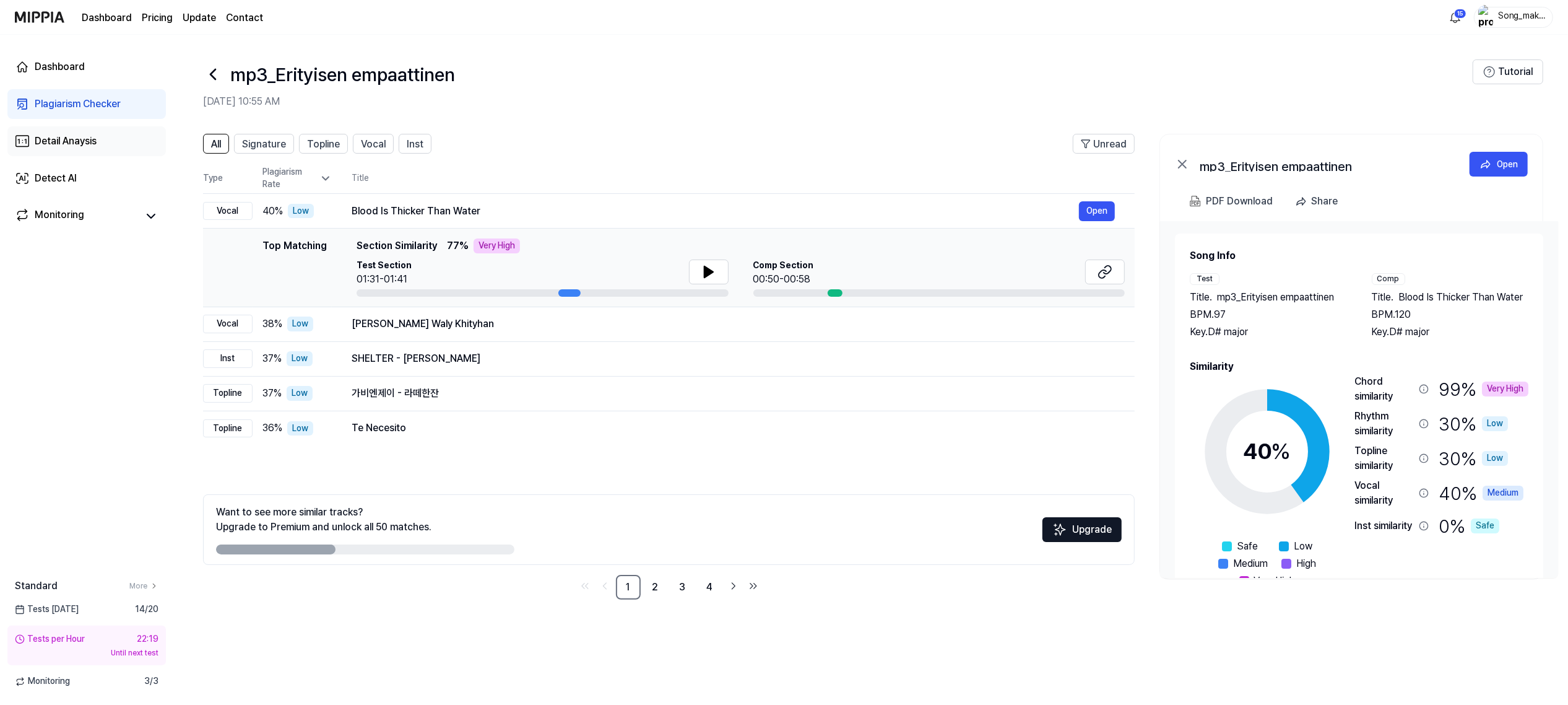
click at [84, 135] on div "Detail Anaysis" at bounding box center [66, 141] width 62 height 15
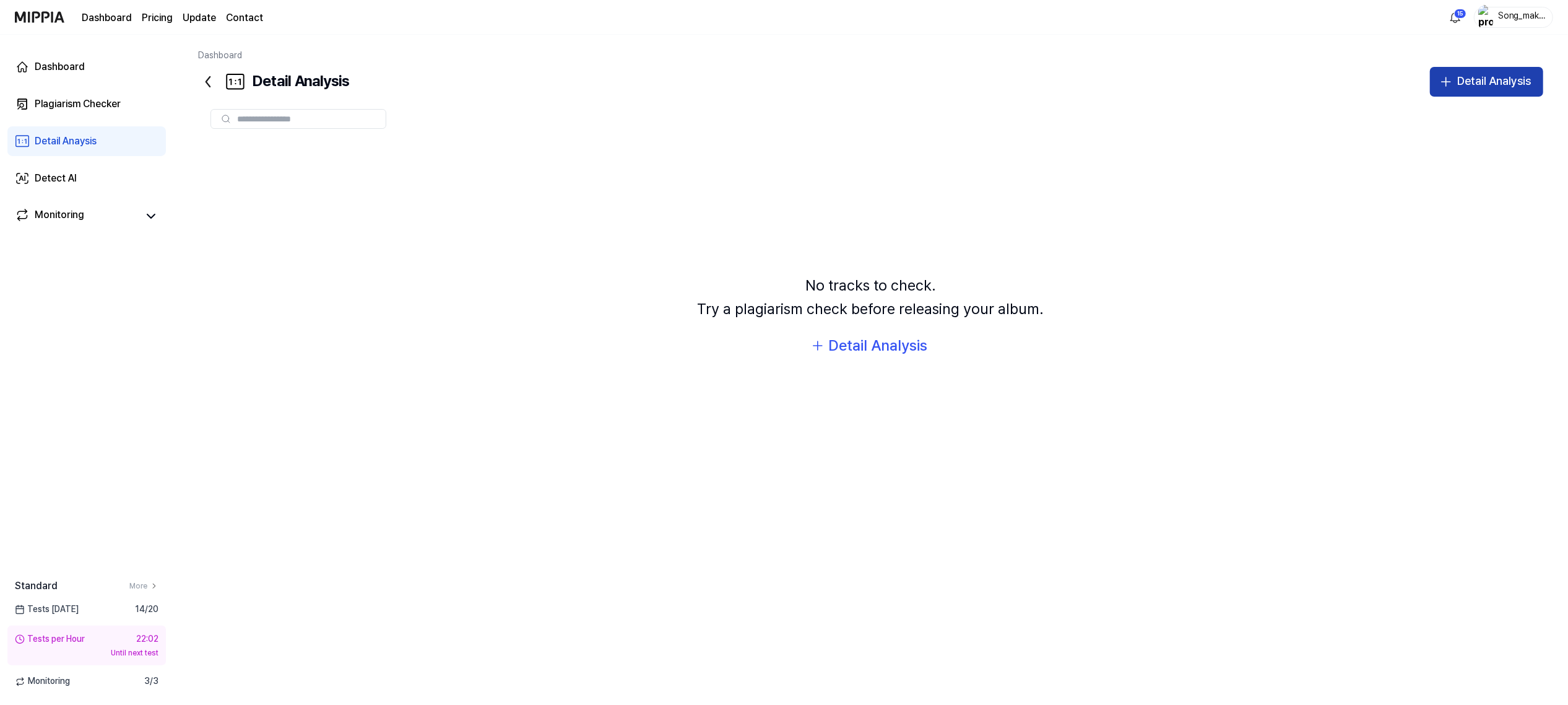
click at [1503, 74] on div "Detail Analysis" at bounding box center [1493, 81] width 74 height 18
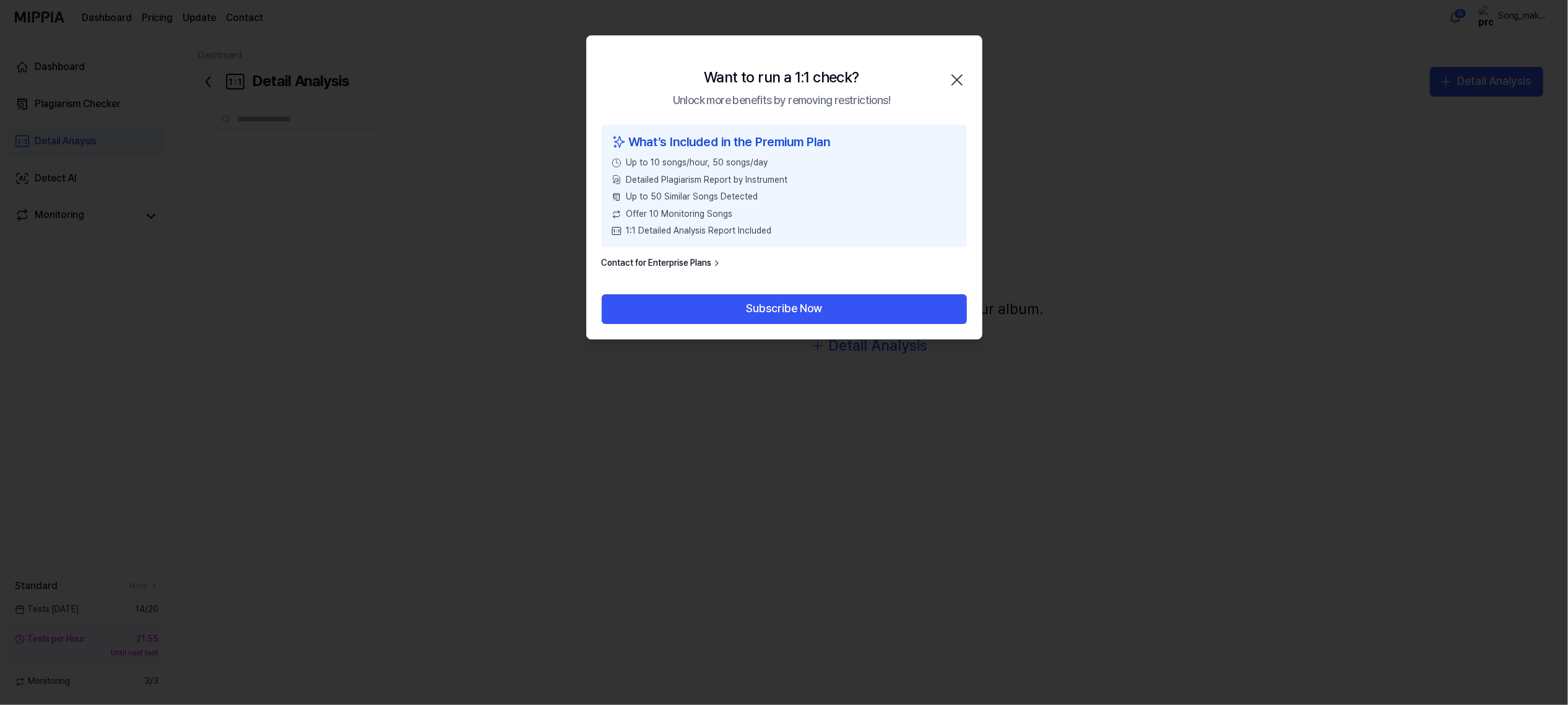
click at [956, 82] on icon "button" at bounding box center [957, 79] width 19 height 19
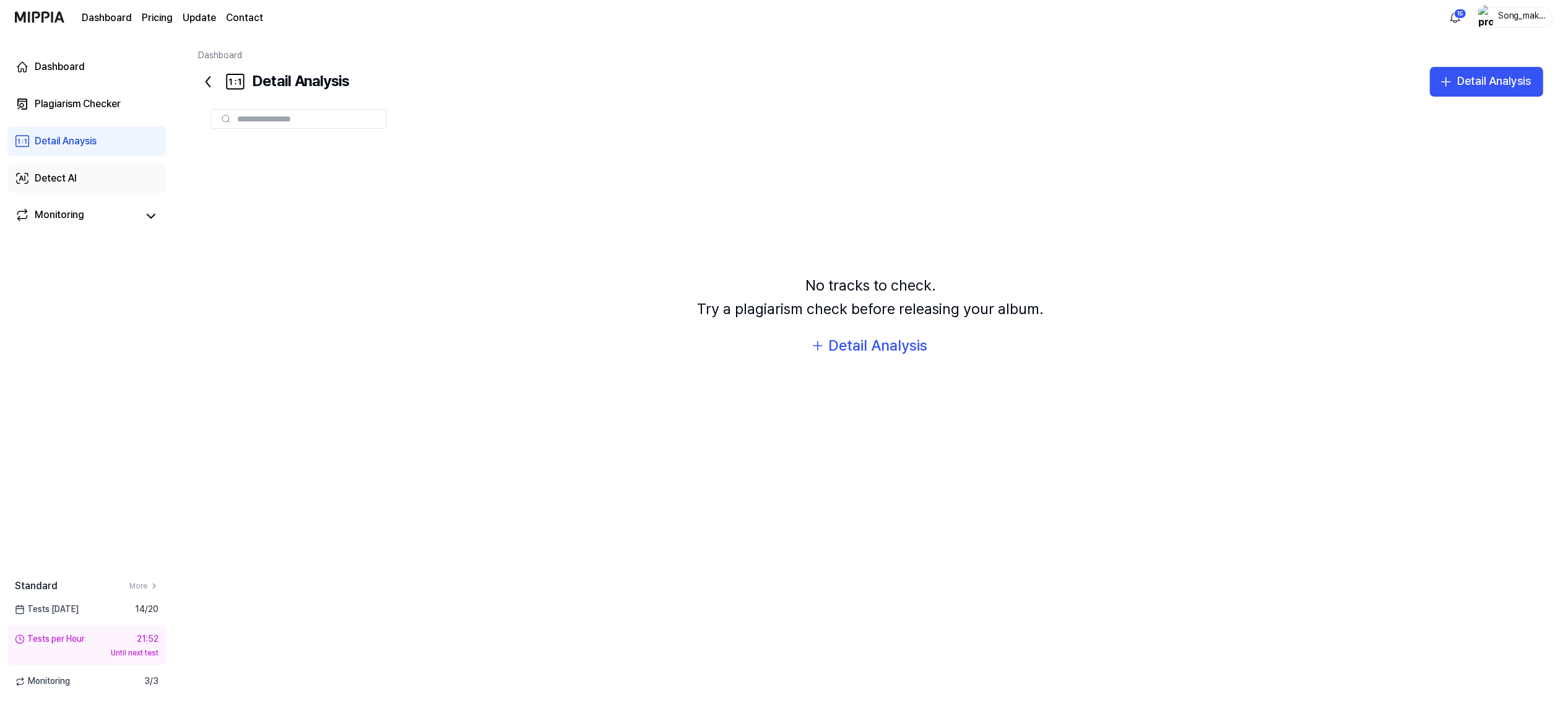
click at [53, 174] on div "Detect AI" at bounding box center [56, 178] width 42 height 15
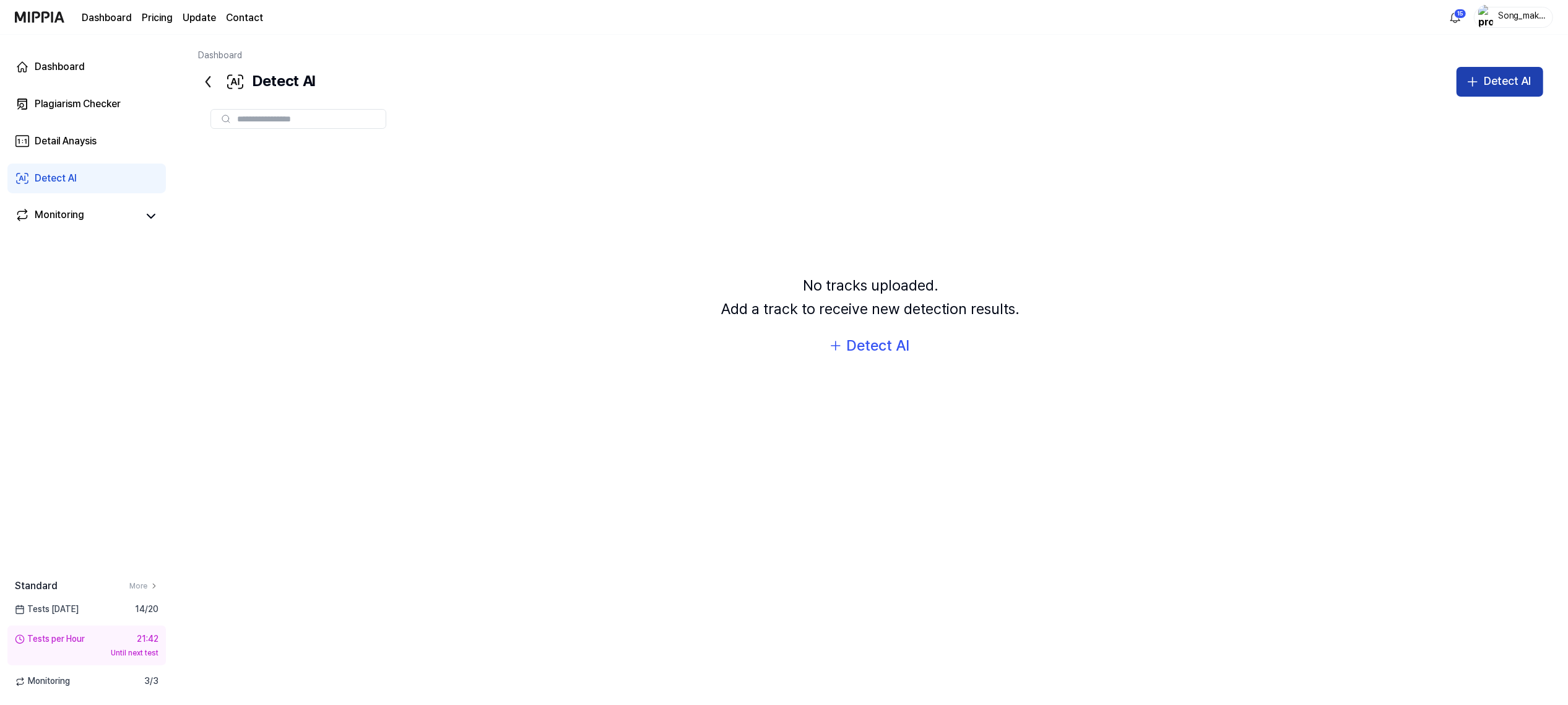
click at [1519, 67] on button "Detect AI" at bounding box center [1499, 82] width 86 height 30
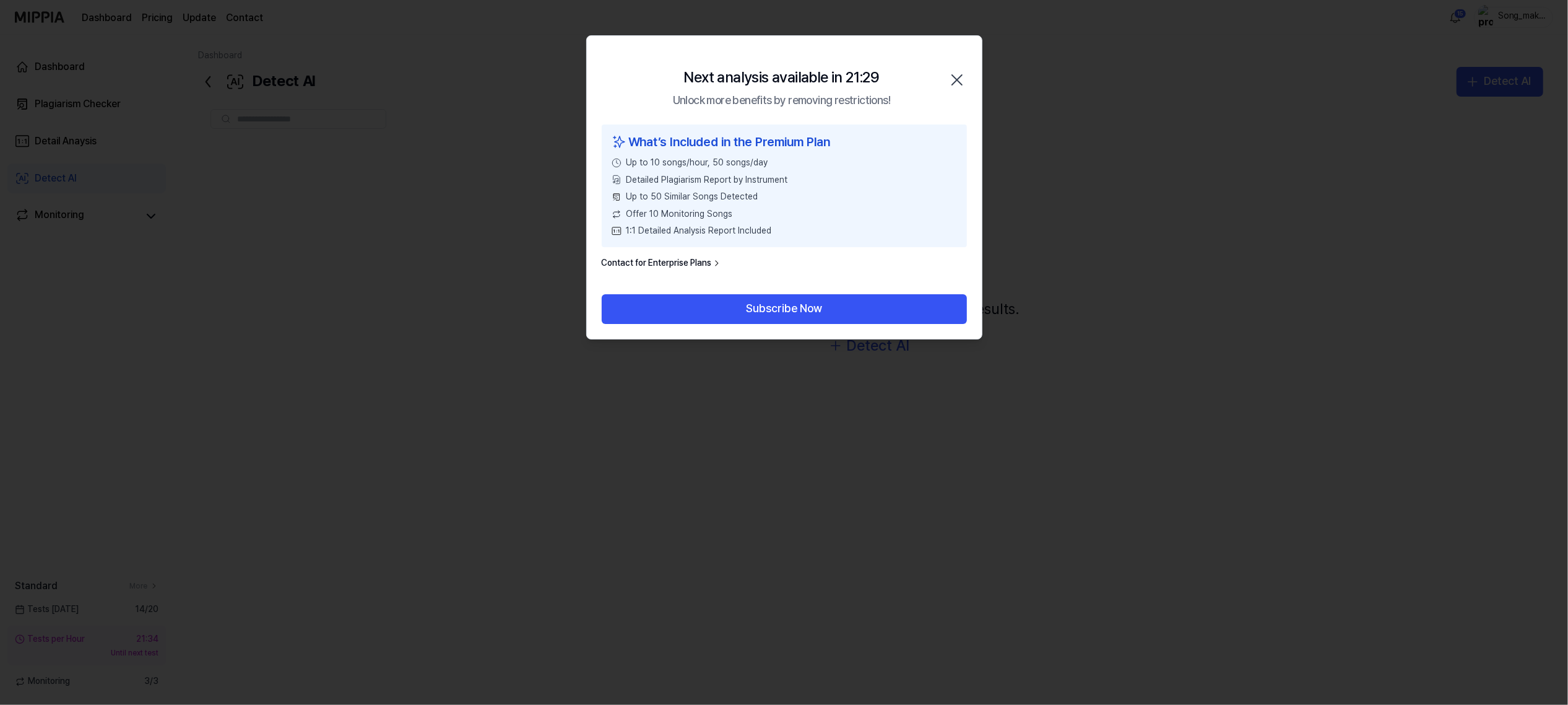
click at [963, 77] on icon "button" at bounding box center [957, 79] width 19 height 19
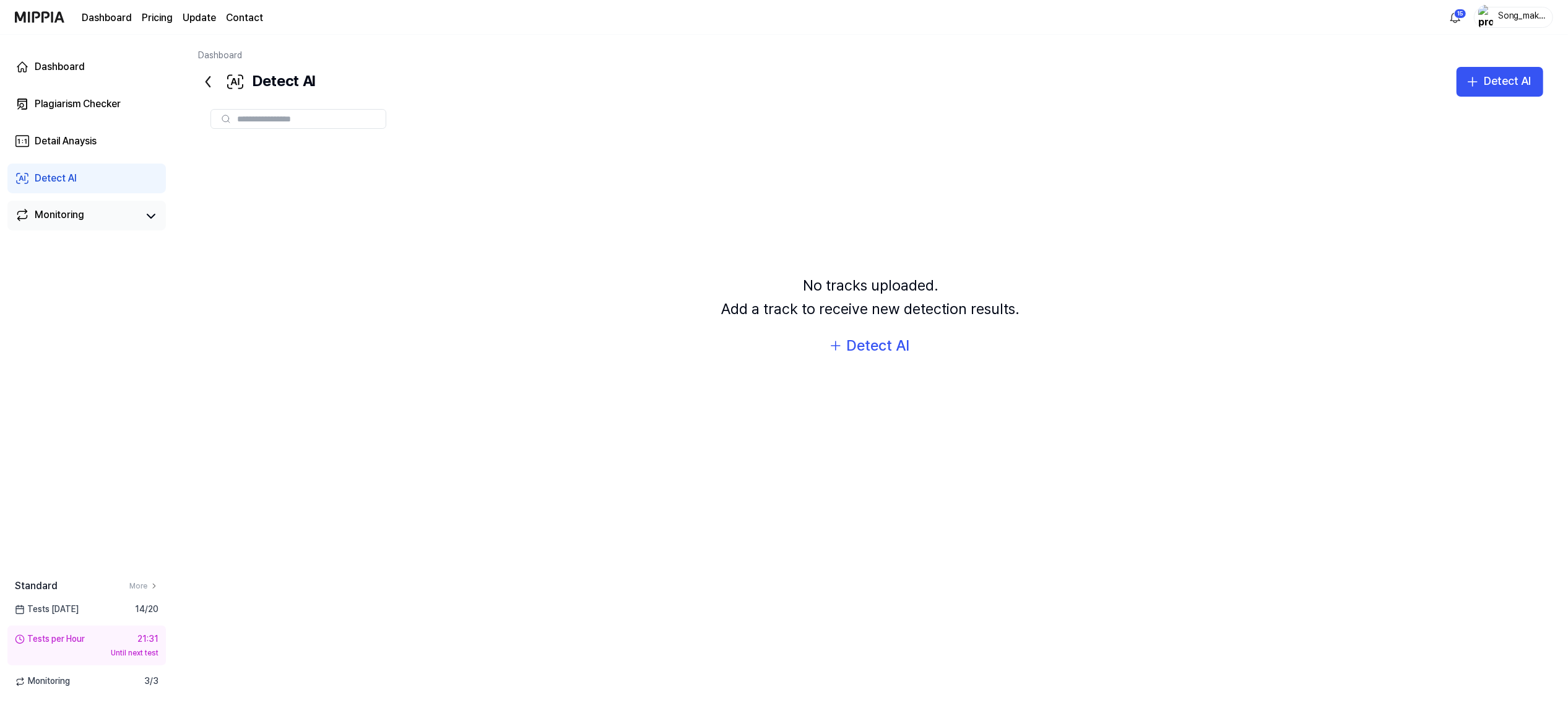
click at [135, 212] on link "Monitoring" at bounding box center [76, 216] width 124 height 17
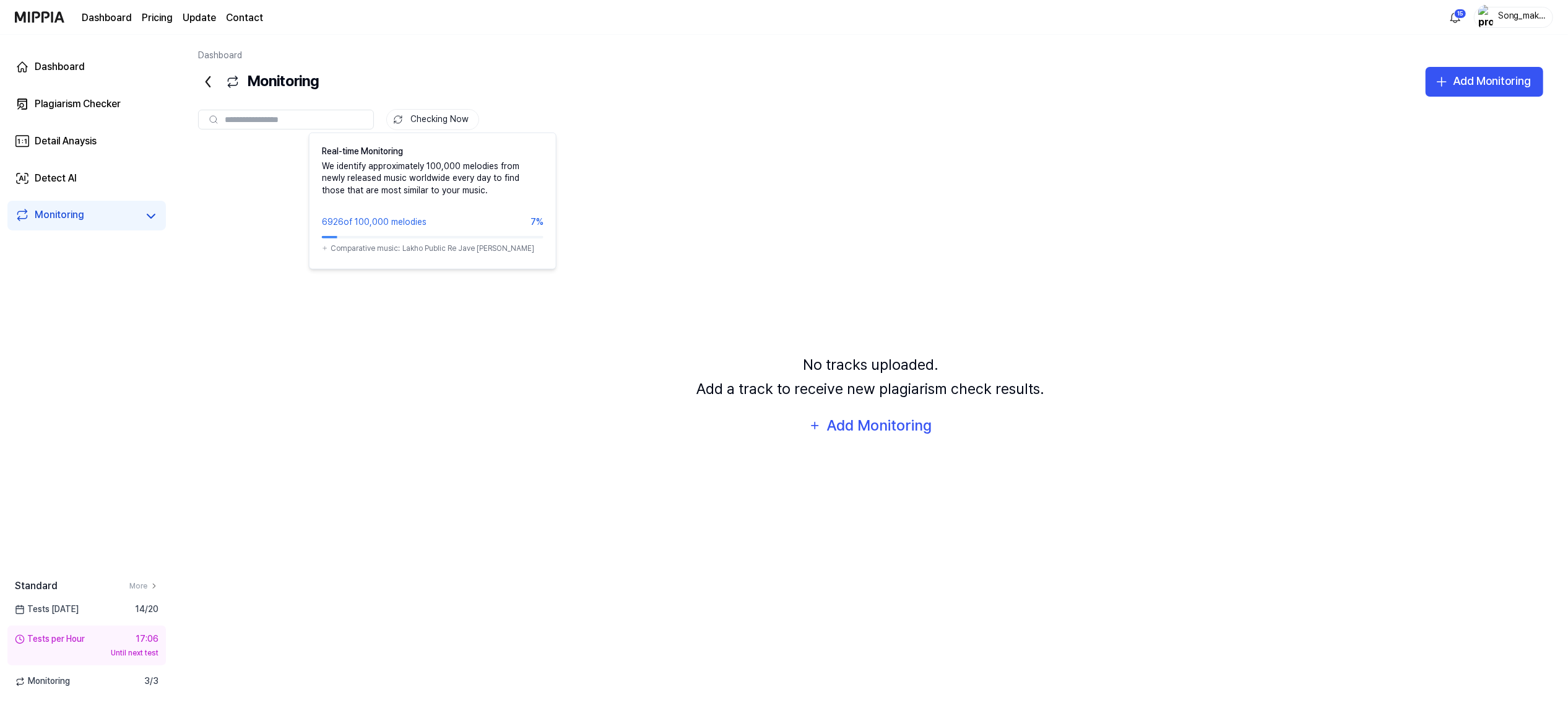
click at [422, 116] on button "Checking Now" at bounding box center [432, 119] width 93 height 21
click at [65, 62] on div "Dashboard" at bounding box center [60, 66] width 50 height 15
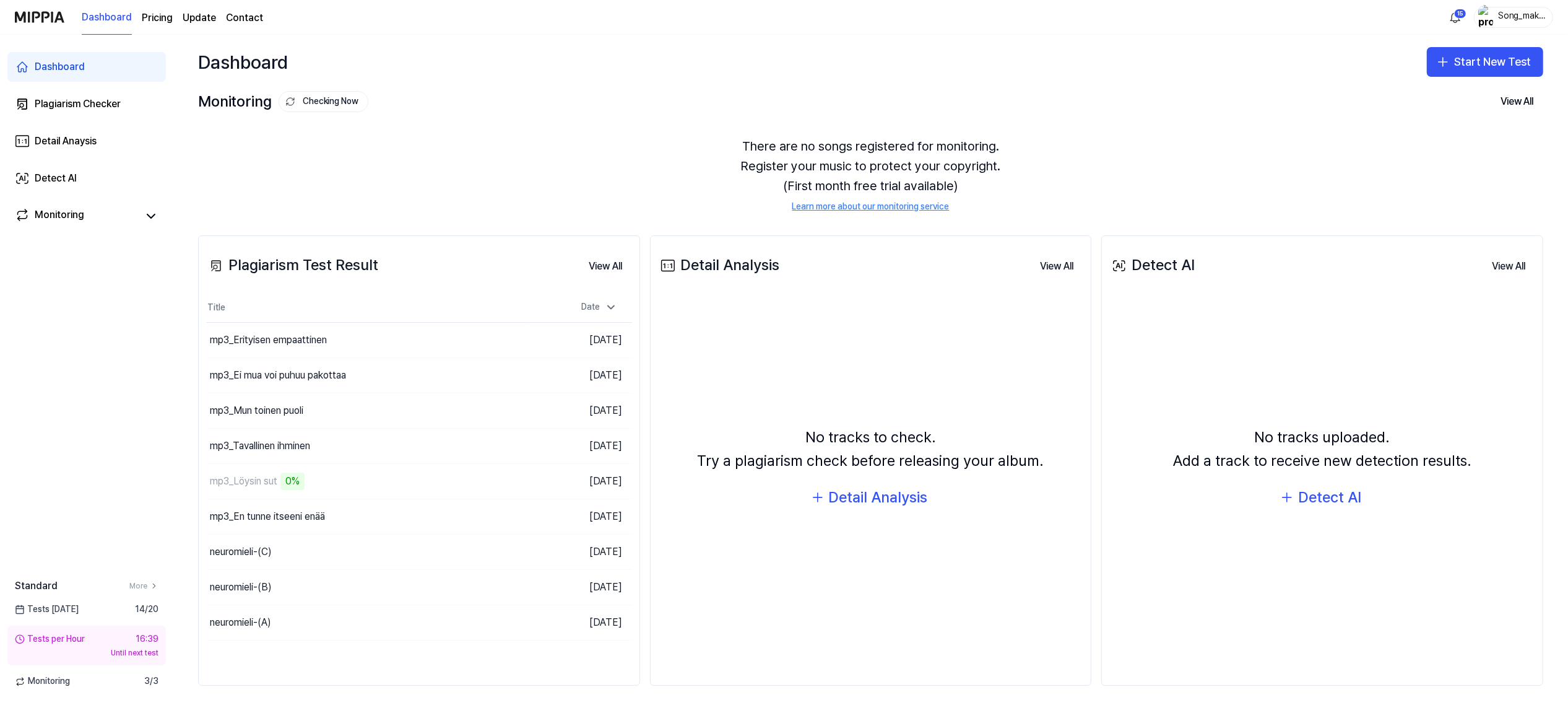
scroll to position [5, 0]
